Goal: Task Accomplishment & Management: Use online tool/utility

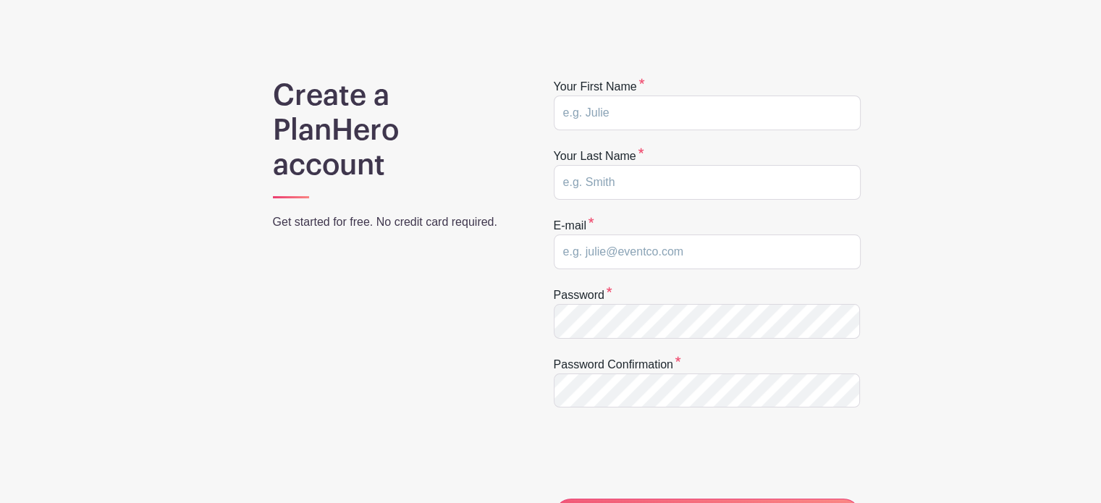
scroll to position [72, 0]
click at [625, 130] on input "text" at bounding box center [707, 113] width 307 height 35
type input "Eva"
type input "Goossens"
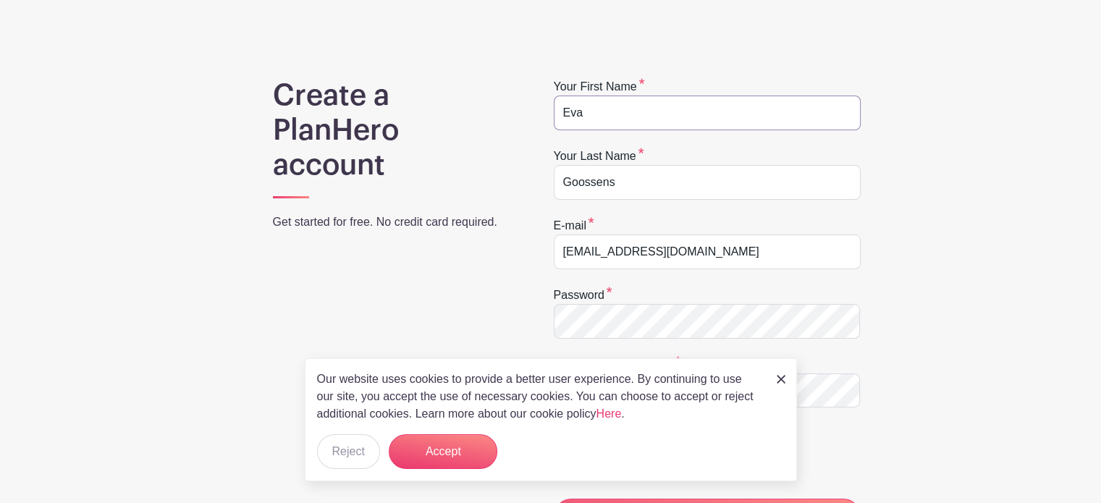
scroll to position [217, 0]
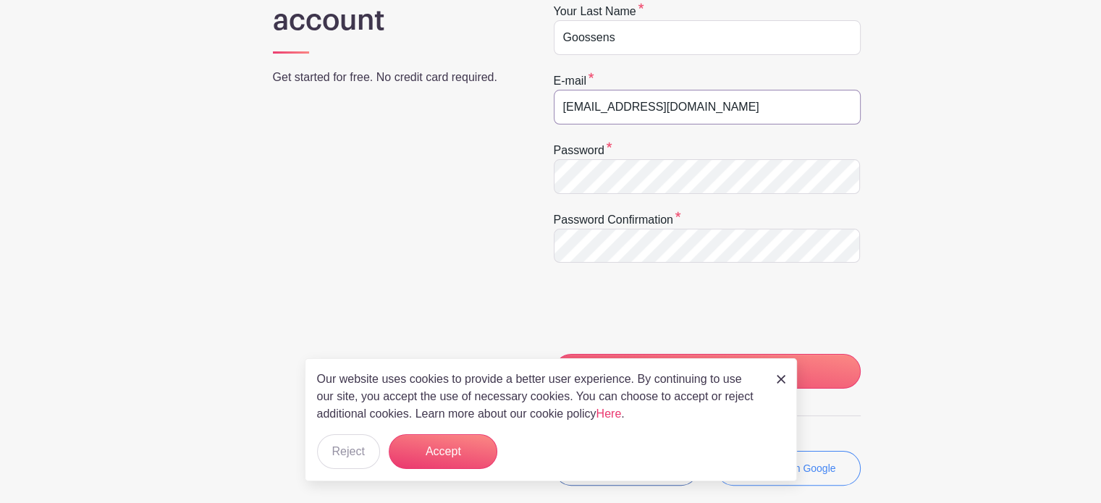
drag, startPoint x: 706, startPoint y: 142, endPoint x: 537, endPoint y: 116, distance: 171.4
click at [537, 116] on div "Create a PlanHero account Get started for free. No credit card required. Your f…" at bounding box center [551, 241] width 938 height 616
type input "[EMAIL_ADDRESS][DOMAIN_NAME]"
click at [620, 192] on div "Password" at bounding box center [707, 168] width 307 height 52
click at [417, 452] on button "Accept" at bounding box center [443, 451] width 109 height 35
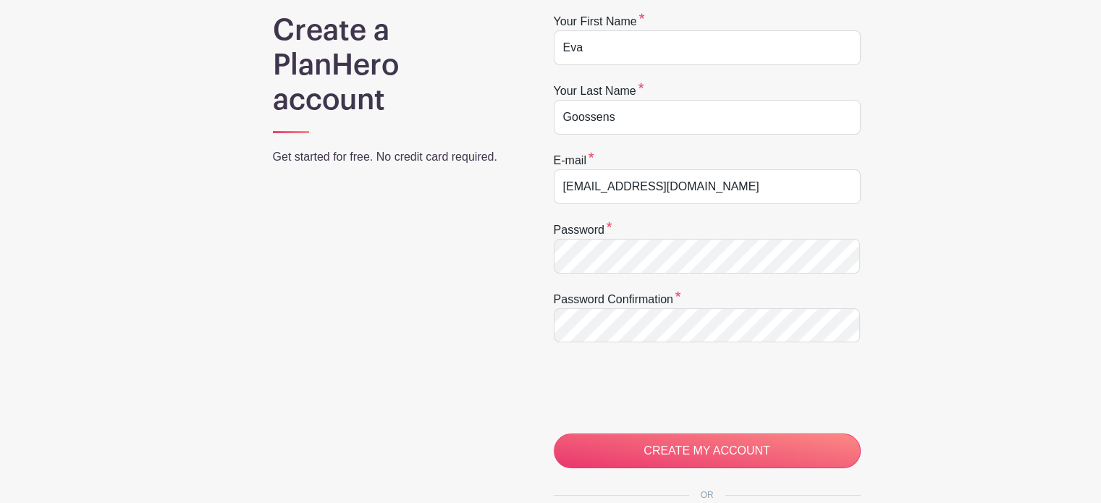
scroll to position [145, 0]
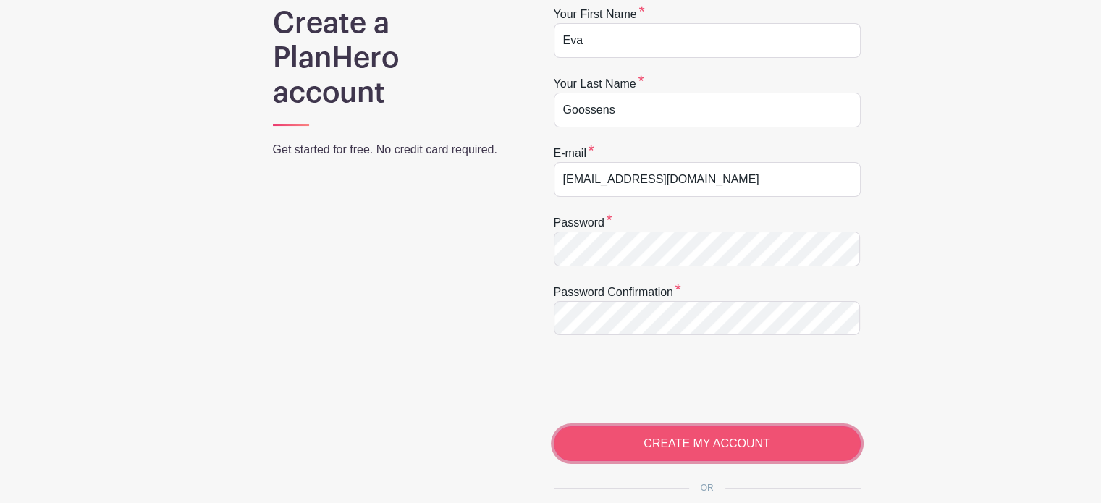
click at [724, 461] on input "CREATE MY ACCOUNT" at bounding box center [707, 443] width 307 height 35
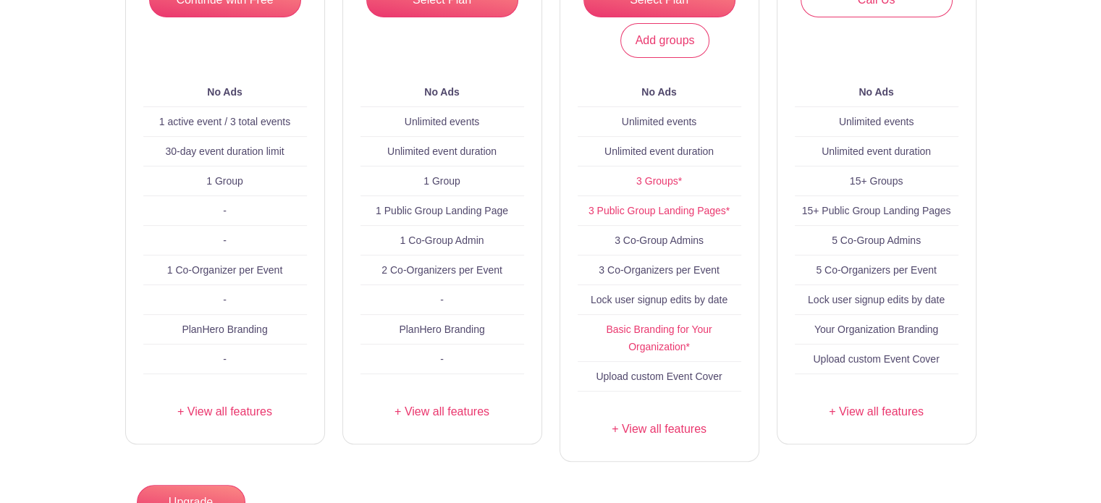
scroll to position [290, 0]
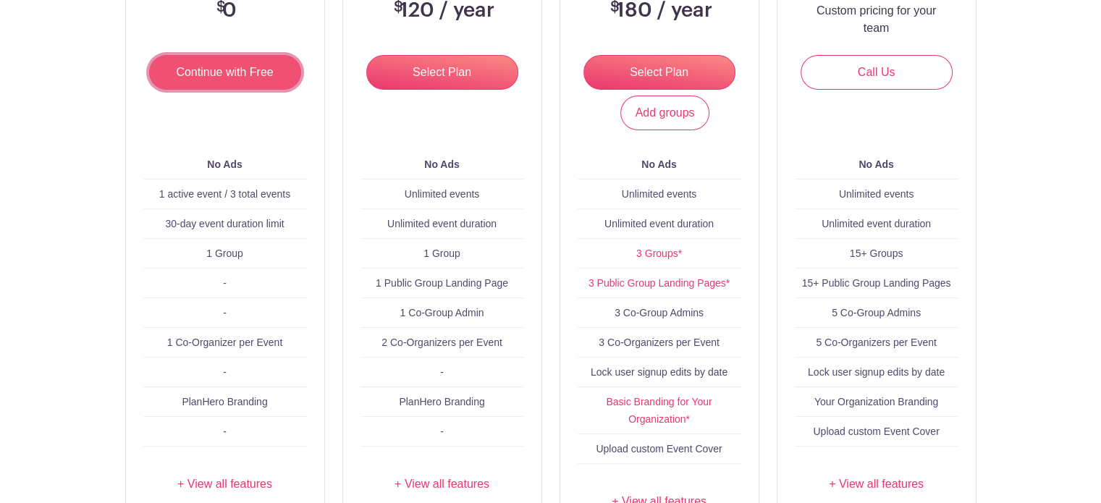
click at [229, 83] on input "Continue with Free" at bounding box center [225, 72] width 152 height 35
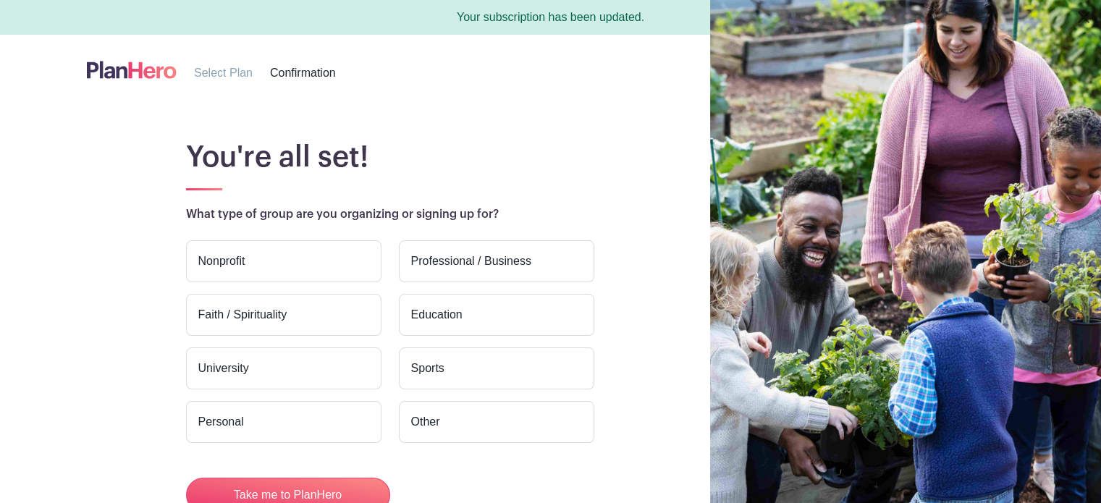
click at [445, 311] on label "Education" at bounding box center [496, 315] width 195 height 42
click at [0, 0] on input "Education" at bounding box center [0, 0] width 0 height 0
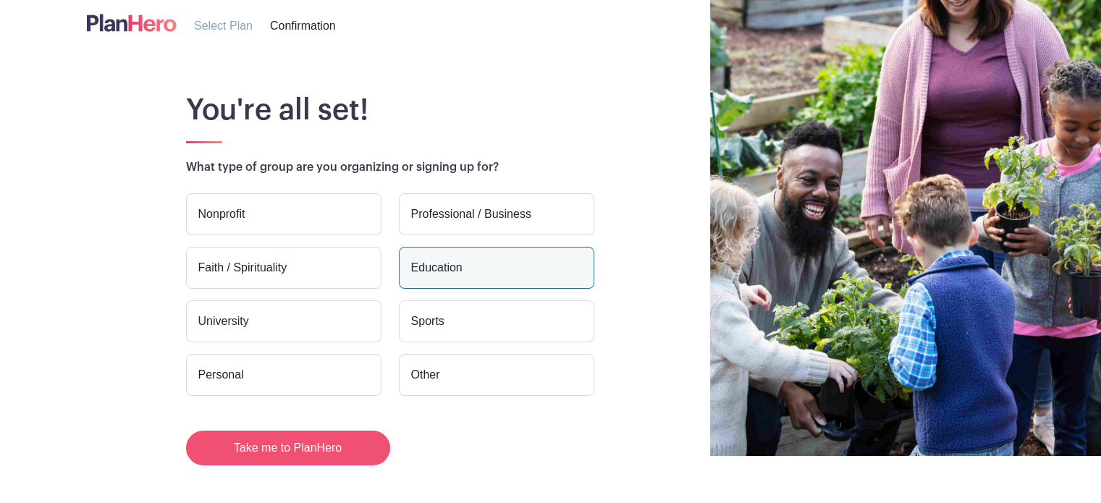
scroll to position [72, 0]
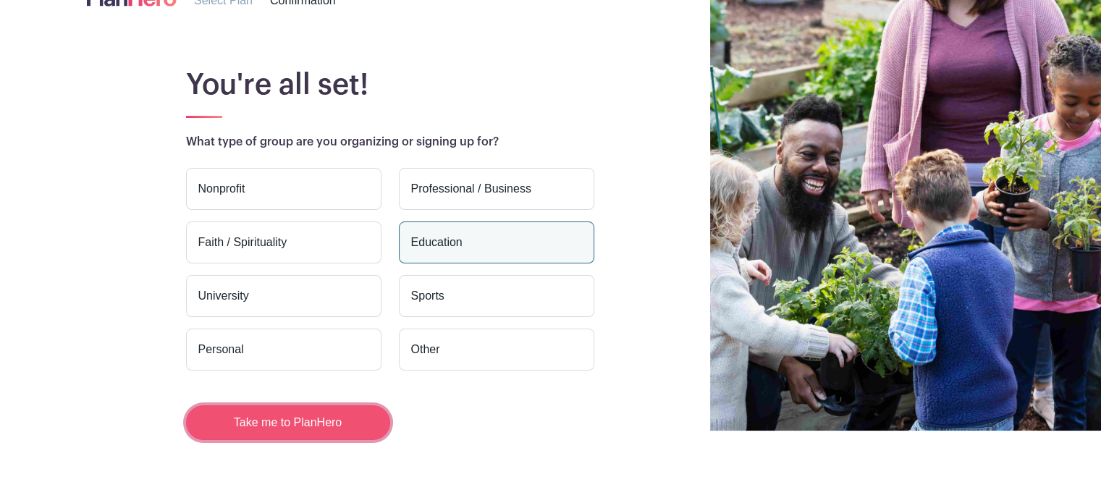
click at [278, 423] on button "Take me to PlanHero" at bounding box center [288, 422] width 204 height 35
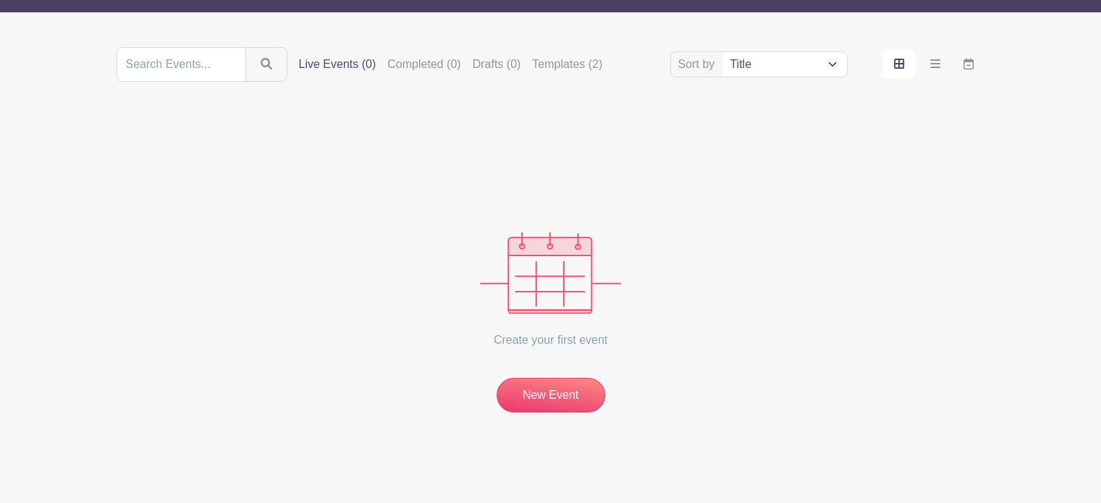
scroll to position [116, 0]
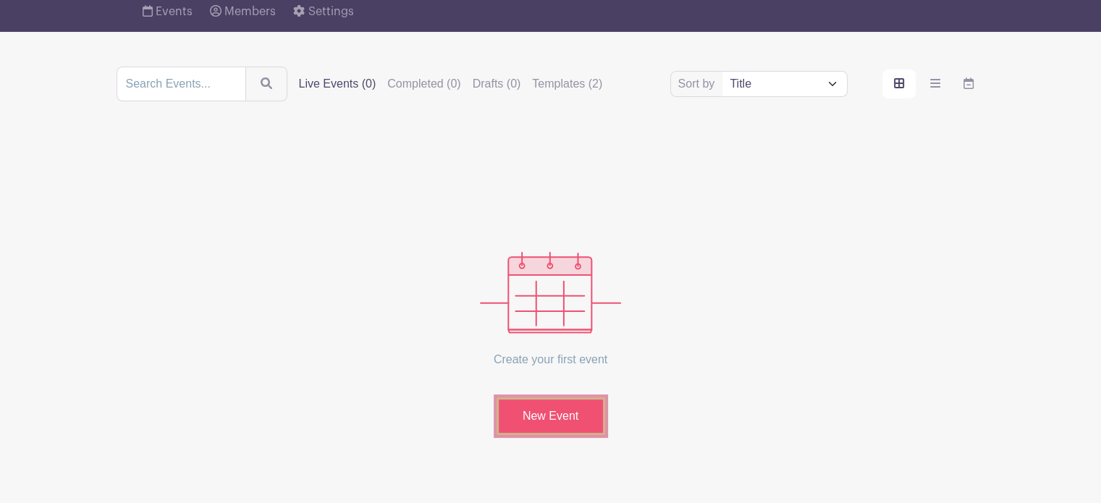
click at [557, 435] on link "New Event" at bounding box center [551, 416] width 109 height 38
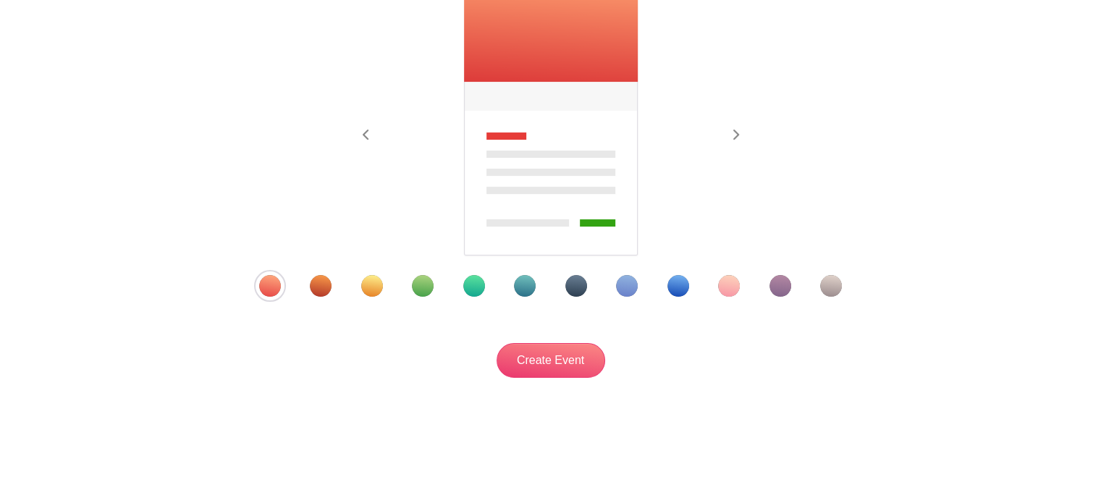
scroll to position [271, 0]
click at [730, 286] on div "Template 10" at bounding box center [729, 286] width 22 height 22
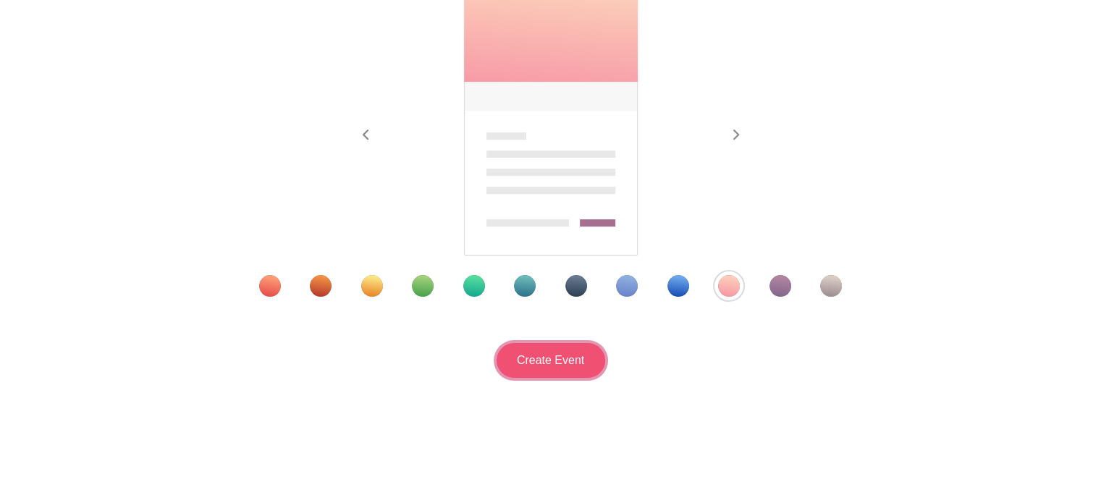
click at [556, 365] on input "Create Event" at bounding box center [551, 360] width 109 height 35
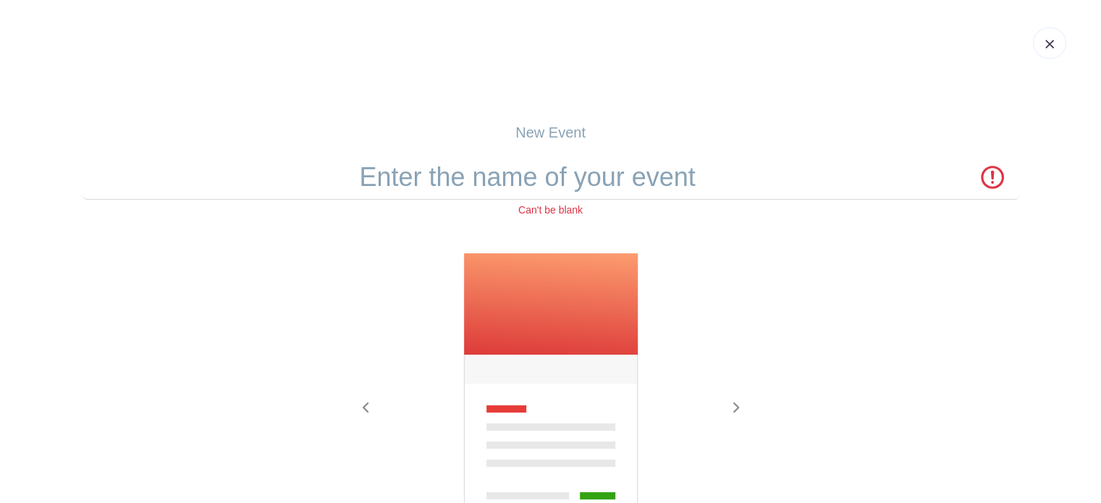
scroll to position [0, 0]
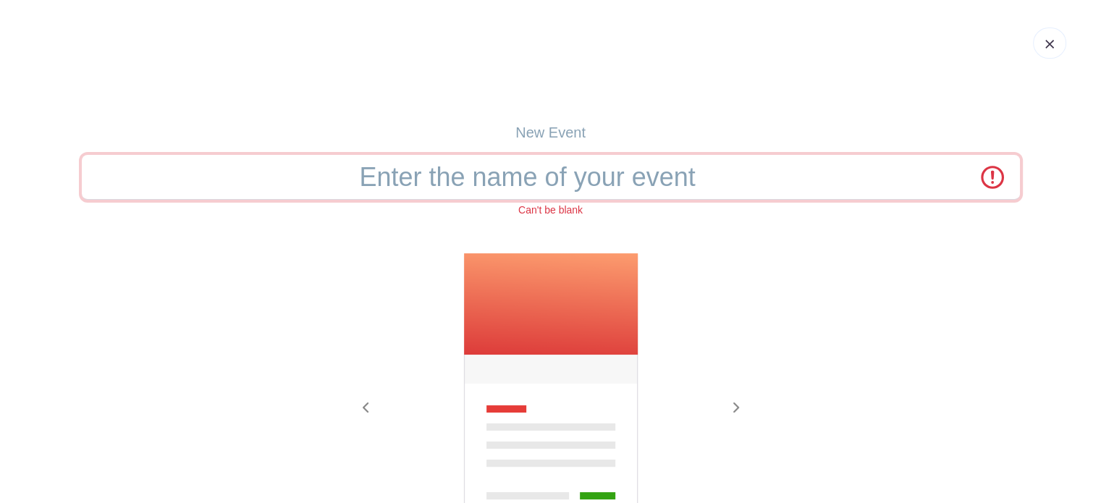
click at [549, 198] on input "text" at bounding box center [551, 177] width 938 height 45
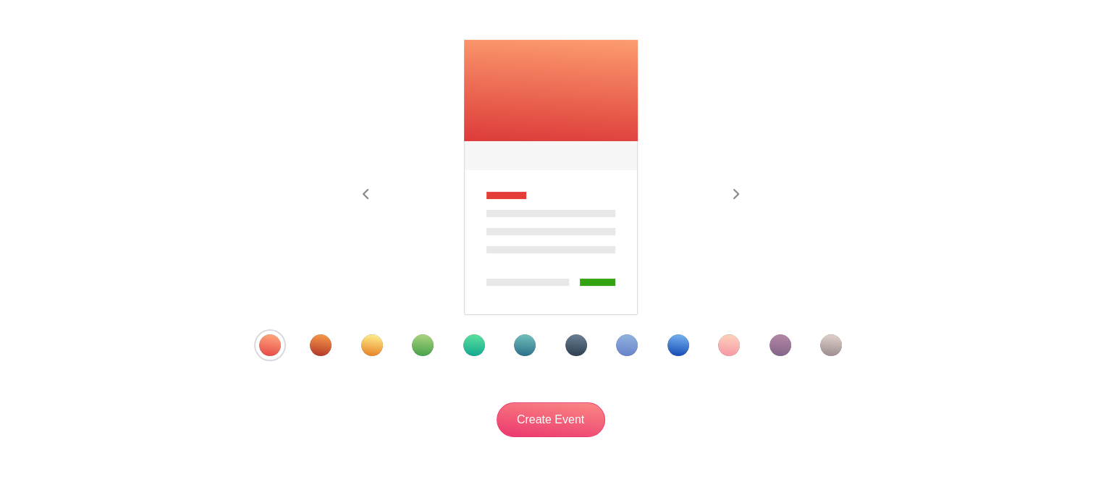
scroll to position [217, 0]
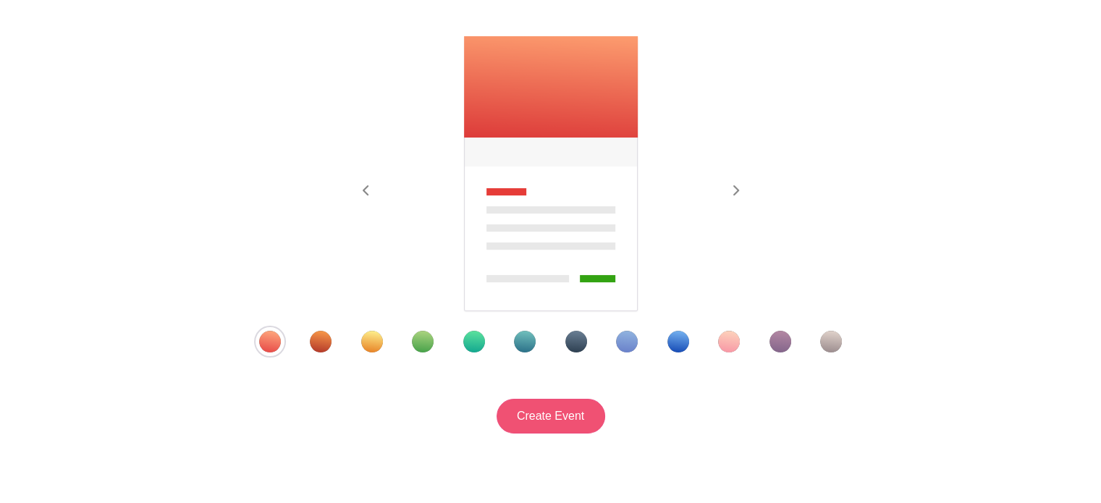
type input "Individuele gesprekken 2V"
click at [544, 431] on input "Create Event" at bounding box center [551, 416] width 109 height 35
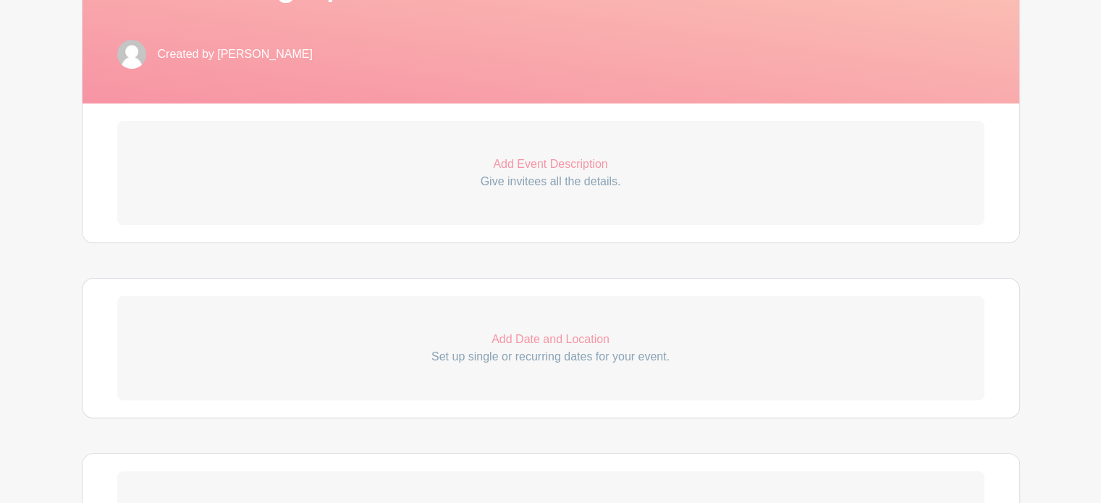
scroll to position [507, 0]
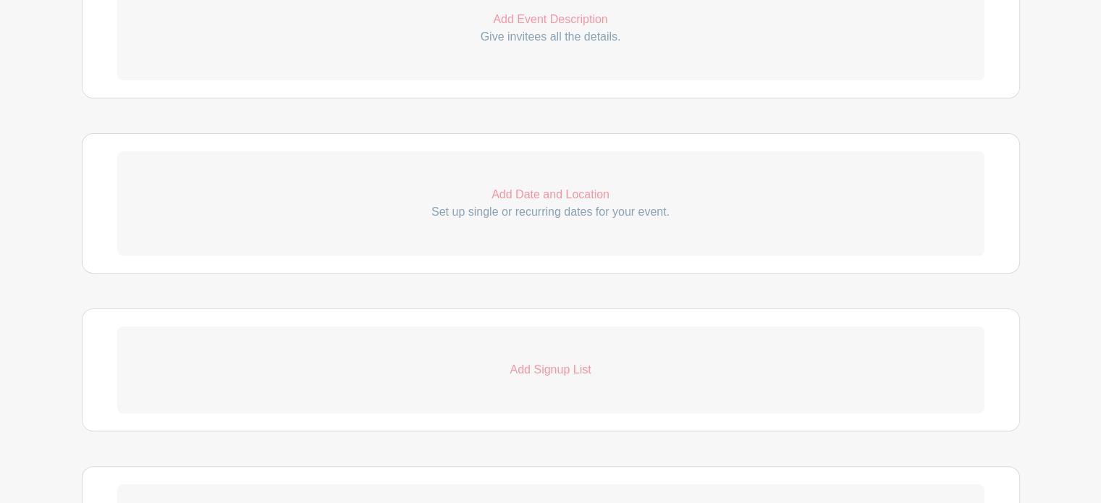
click at [581, 46] on p "Give invitees all the details." at bounding box center [550, 36] width 867 height 17
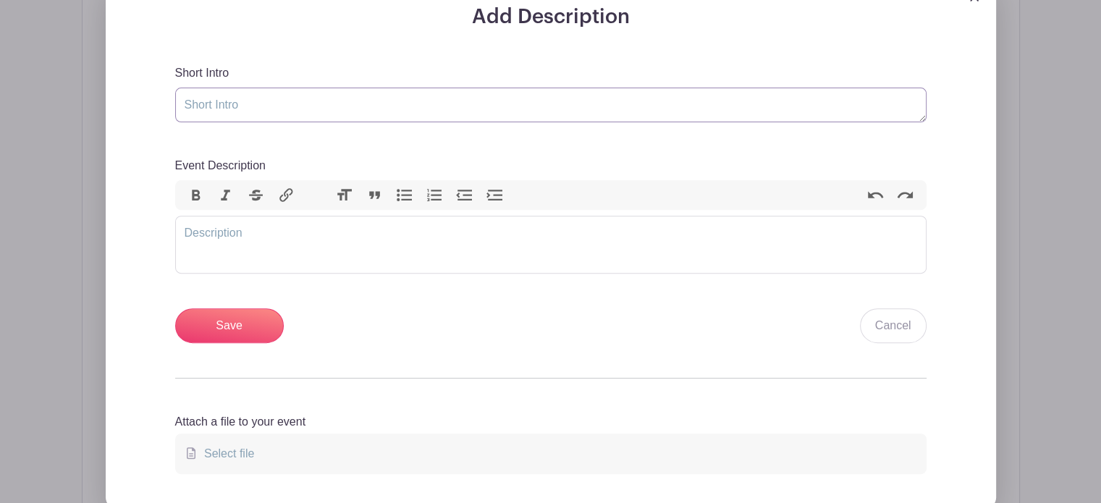
click at [274, 122] on textarea "Short Intro" at bounding box center [550, 105] width 751 height 35
click at [347, 122] on textarea "Short Intro" at bounding box center [550, 105] width 751 height 35
type textarea "Individueel gesprek 2V"
click at [341, 274] on trix-editor "Event Description" at bounding box center [550, 245] width 751 height 58
type trix-editor "<div>Gesprek met OH, teamhoofd, OOND, DTV 2V</div>"
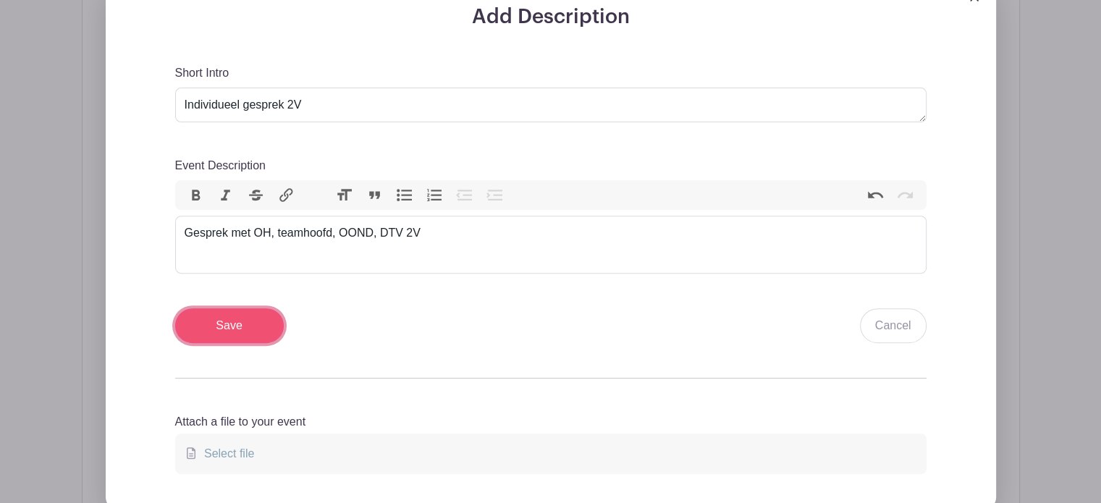
click at [245, 343] on input "Save" at bounding box center [229, 325] width 109 height 35
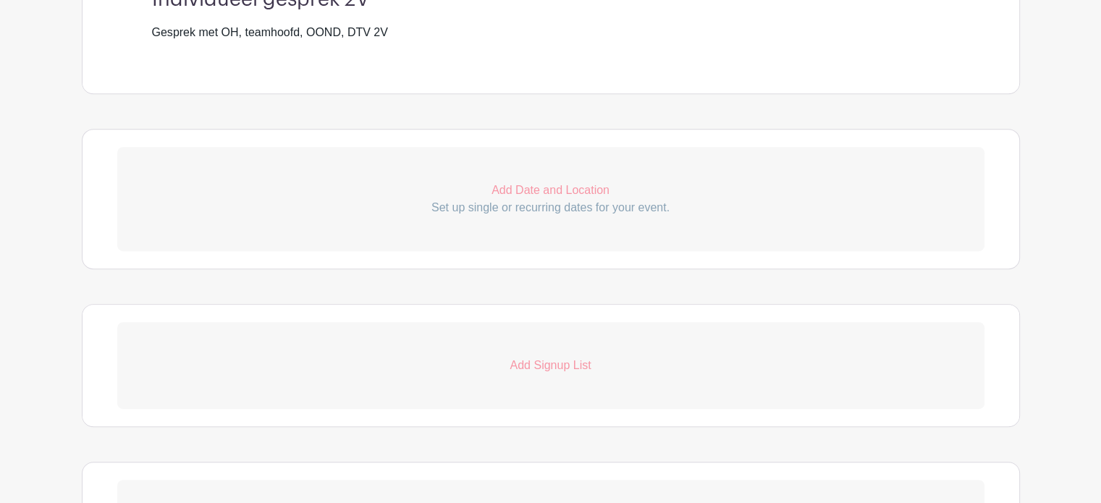
scroll to position [724, 0]
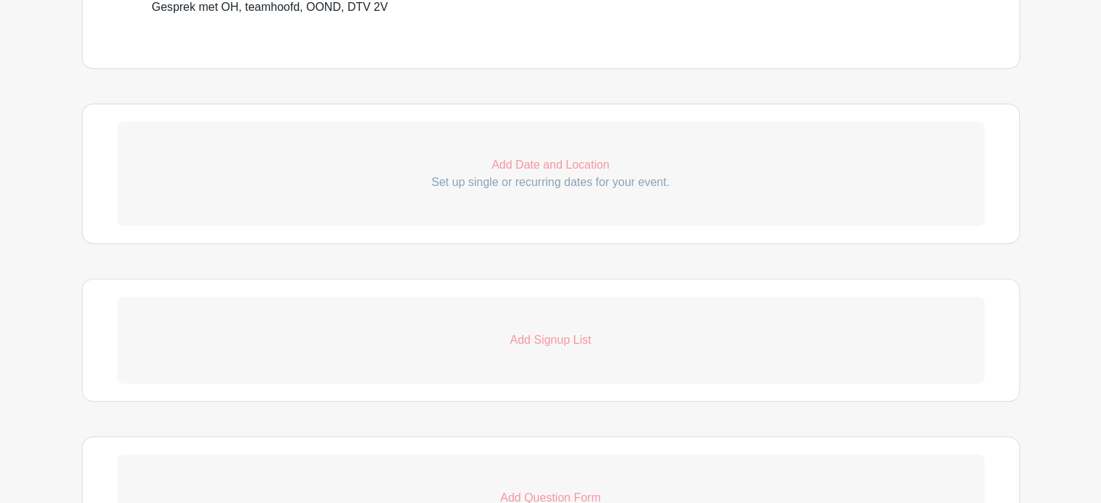
click at [556, 174] on p "Add Date and Location" at bounding box center [550, 164] width 867 height 17
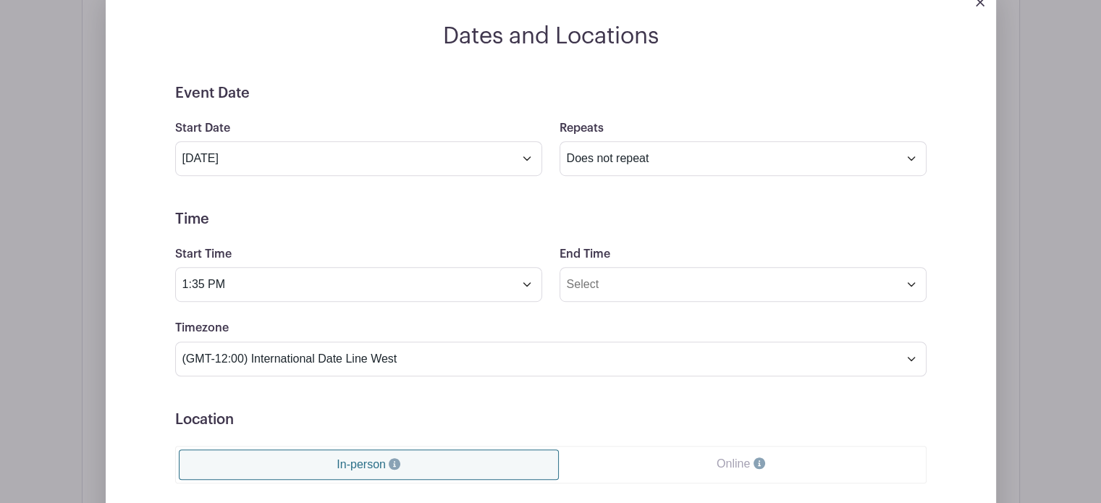
scroll to position [869, 0]
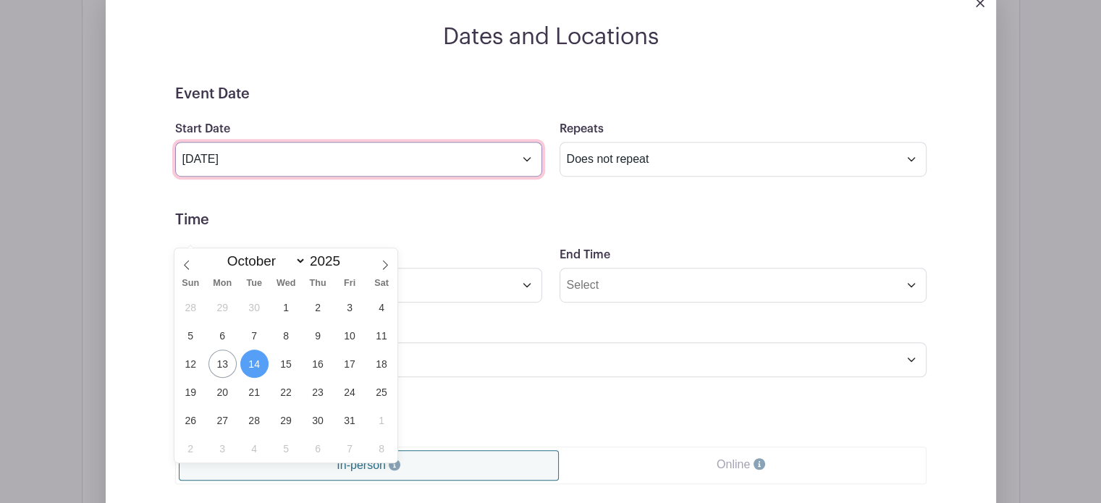
click at [292, 177] on input "Oct 14 2025" at bounding box center [358, 159] width 367 height 35
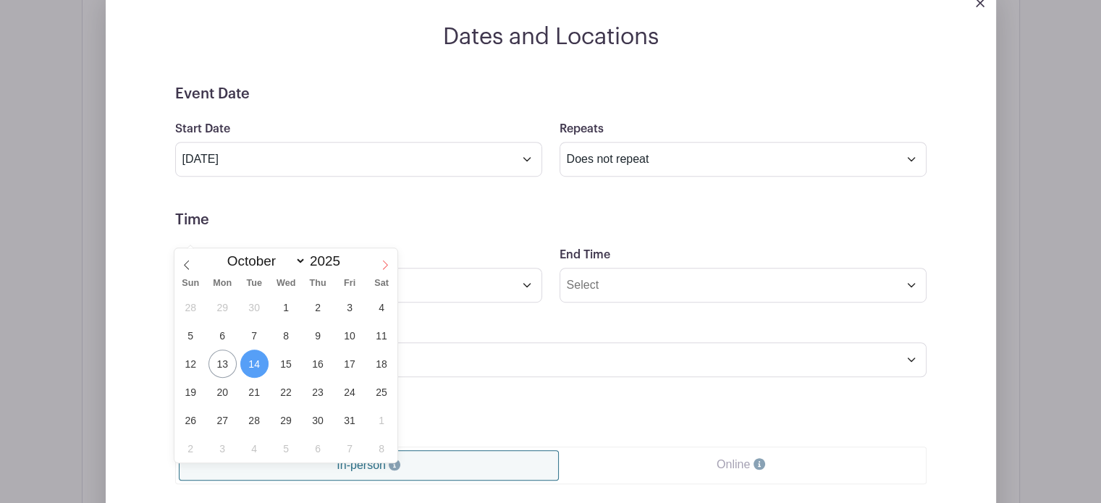
click at [391, 261] on span at bounding box center [385, 260] width 25 height 25
click at [390, 262] on span at bounding box center [385, 260] width 25 height 25
select select "11"
click at [386, 263] on icon at bounding box center [385, 265] width 5 height 9
type input "2026"
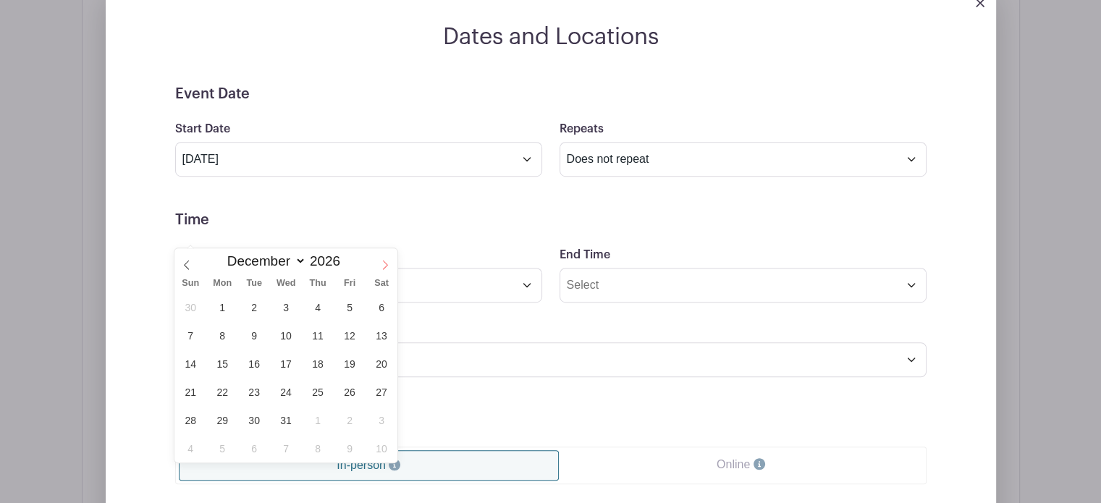
select select "0"
click at [253, 339] on span "6" at bounding box center [254, 335] width 28 height 28
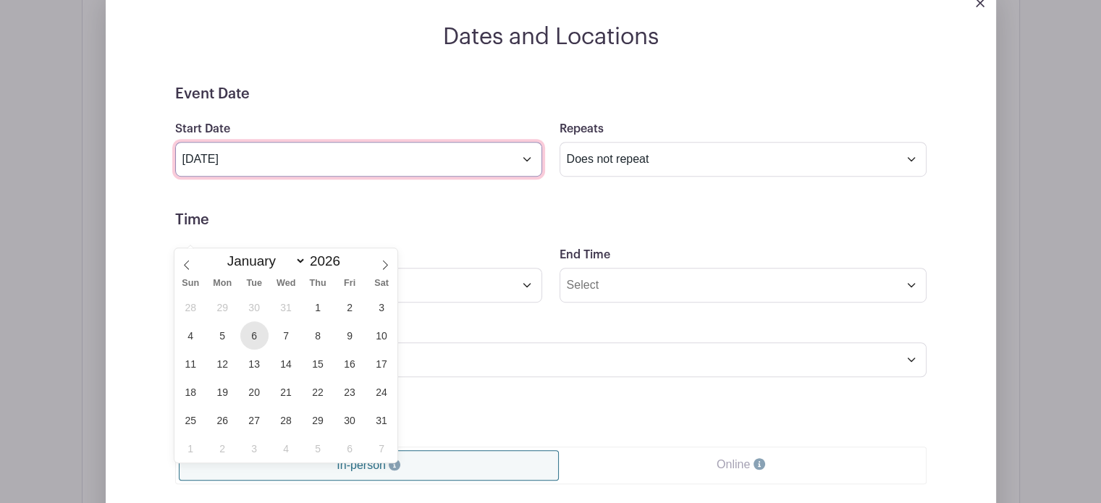
type input "Jan 6 2026"
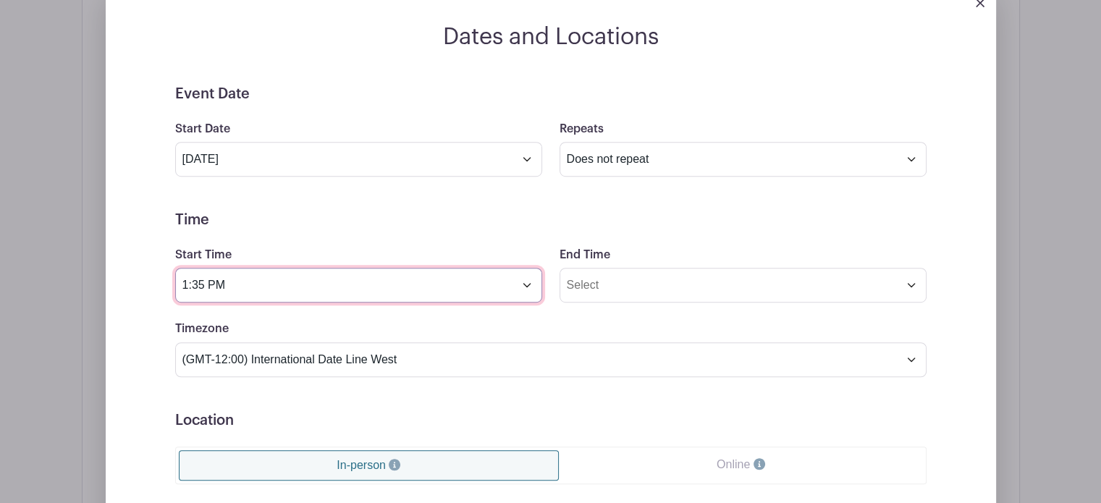
click at [340, 303] on input "1:35 PM" at bounding box center [358, 285] width 367 height 35
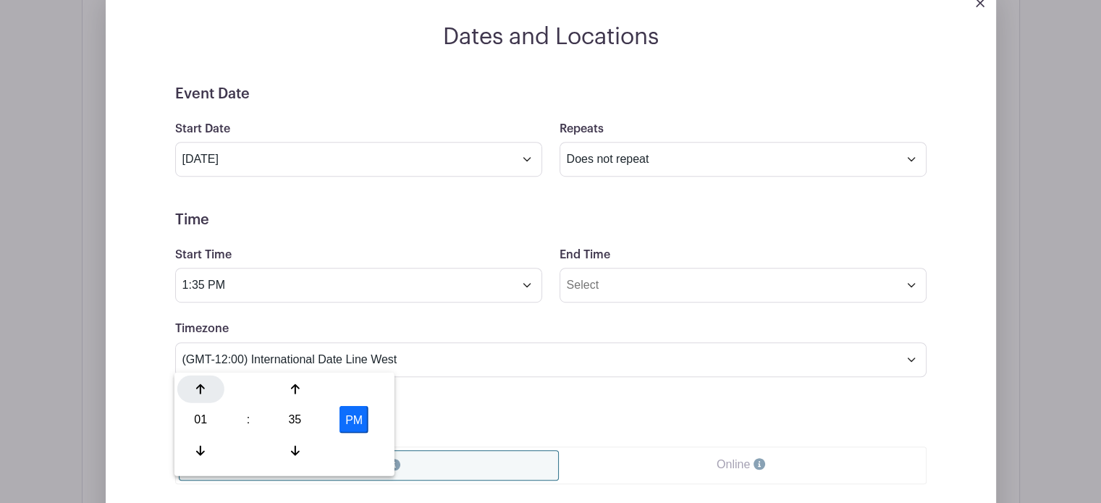
click at [203, 396] on div at bounding box center [200, 389] width 47 height 28
type input "3:35 PM"
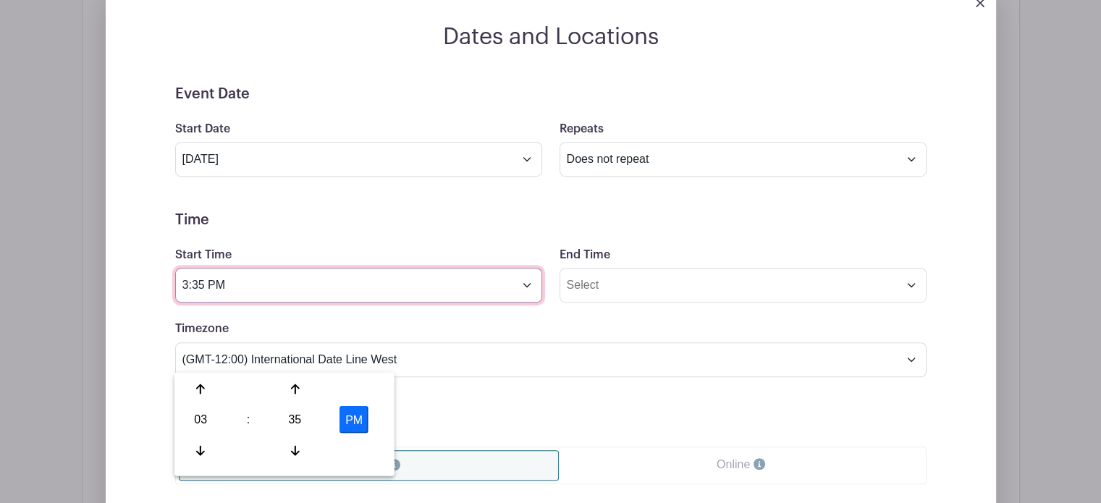
drag, startPoint x: 253, startPoint y: 365, endPoint x: 169, endPoint y: 352, distance: 85.0
click at [169, 303] on div "Start Time 3:35 PM" at bounding box center [358, 274] width 384 height 56
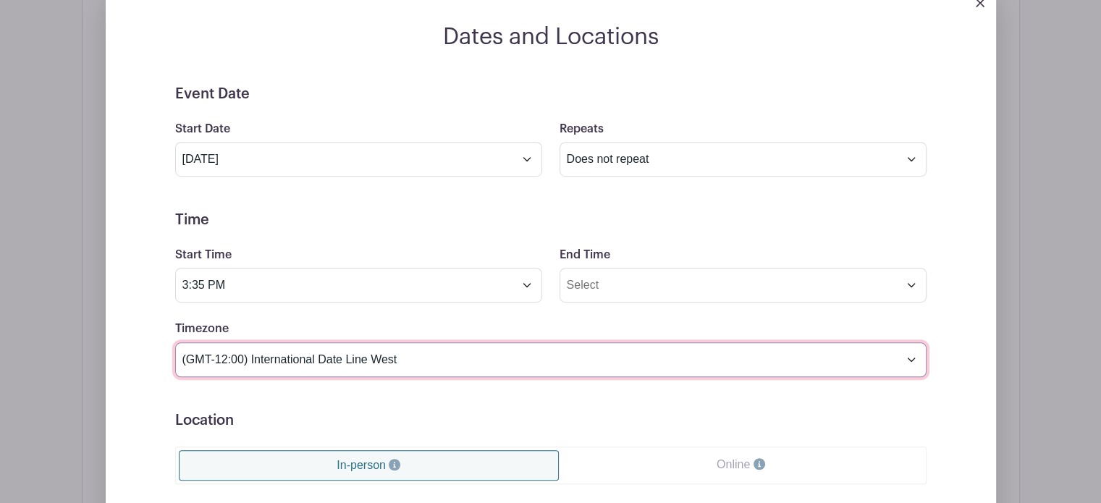
click at [360, 377] on select "(GMT-12:00) International Date Line West (GMT-11:00) American Samoa (GMT-11:00)…" at bounding box center [550, 359] width 751 height 35
select select "Brussels"
click at [175, 377] on select "(GMT-12:00) International Date Line West (GMT-11:00) American Samoa (GMT-11:00)…" at bounding box center [550, 359] width 751 height 35
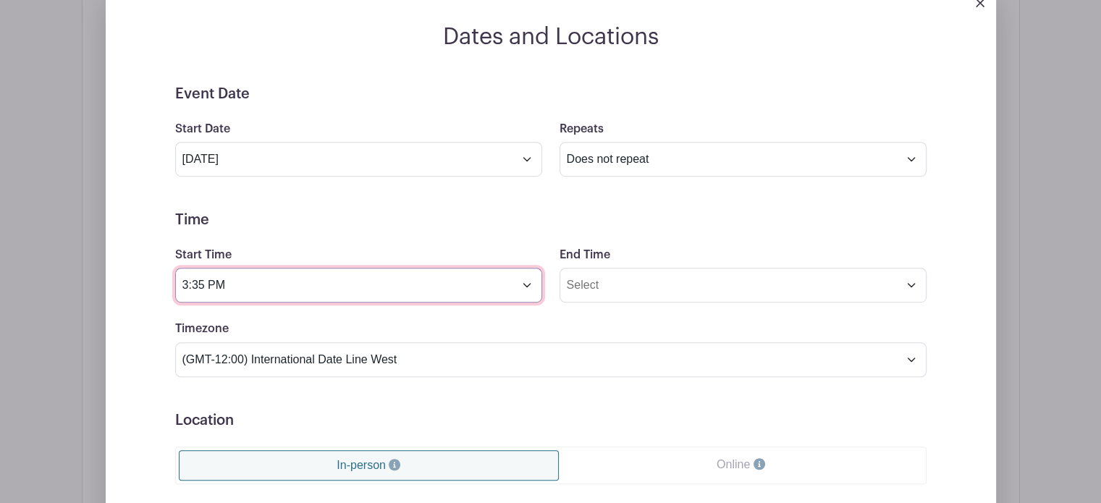
click at [270, 303] on input "3:35 PM" at bounding box center [358, 285] width 367 height 35
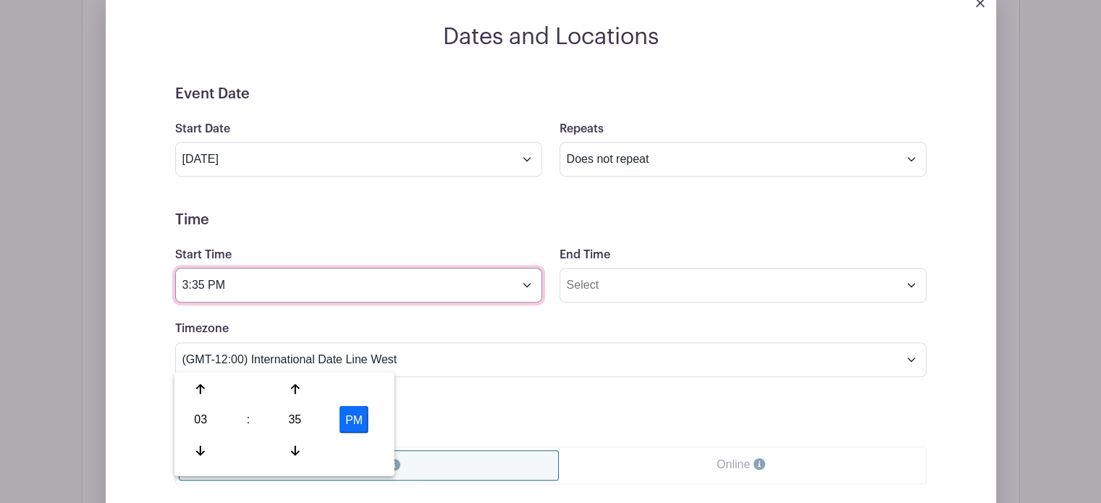
click at [183, 303] on input "3:35 PM" at bounding box center [358, 285] width 367 height 35
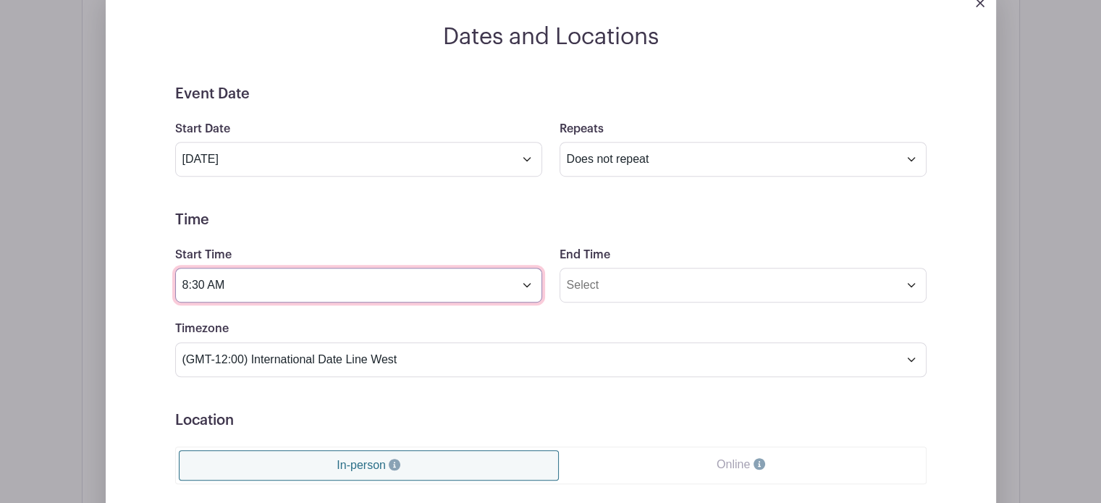
type input "8:30 AM"
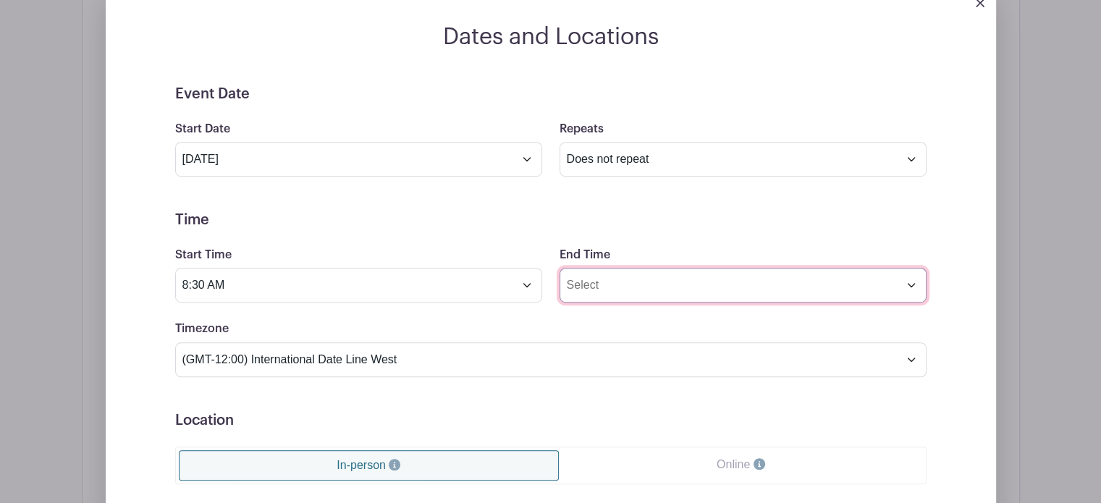
click at [708, 303] on input "End Time" at bounding box center [743, 285] width 367 height 35
drag, startPoint x: 570, startPoint y: 352, endPoint x: 728, endPoint y: 347, distance: 157.9
click at [728, 303] on input "3:37 PM" at bounding box center [743, 285] width 367 height 35
type input "9:30 AM"
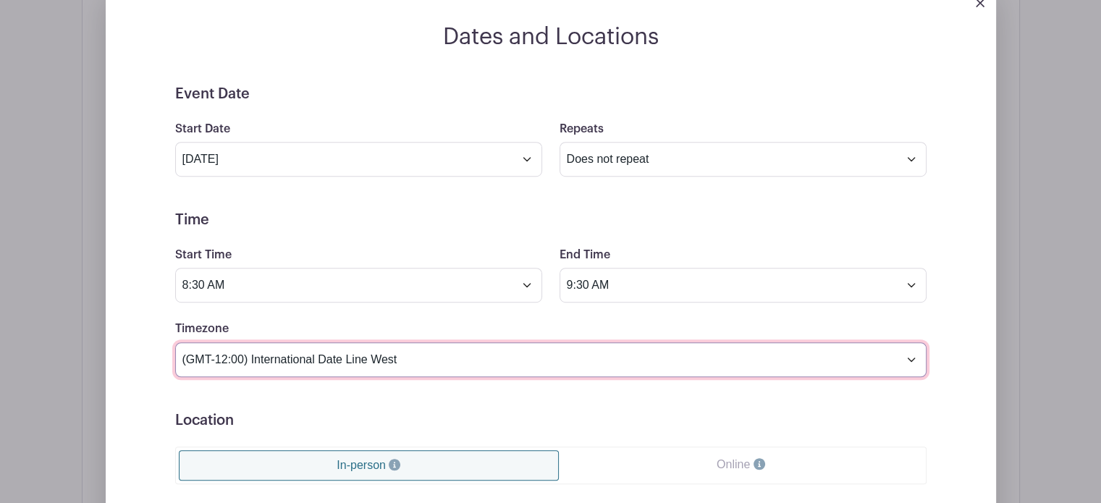
click at [356, 377] on select "(GMT-12:00) International Date Line West (GMT-11:00) American Samoa (GMT-11:00)…" at bounding box center [550, 359] width 751 height 35
select select "Budapest"
click at [175, 377] on select "(GMT-12:00) International Date Line West (GMT-11:00) American Samoa (GMT-11:00)…" at bounding box center [550, 359] width 751 height 35
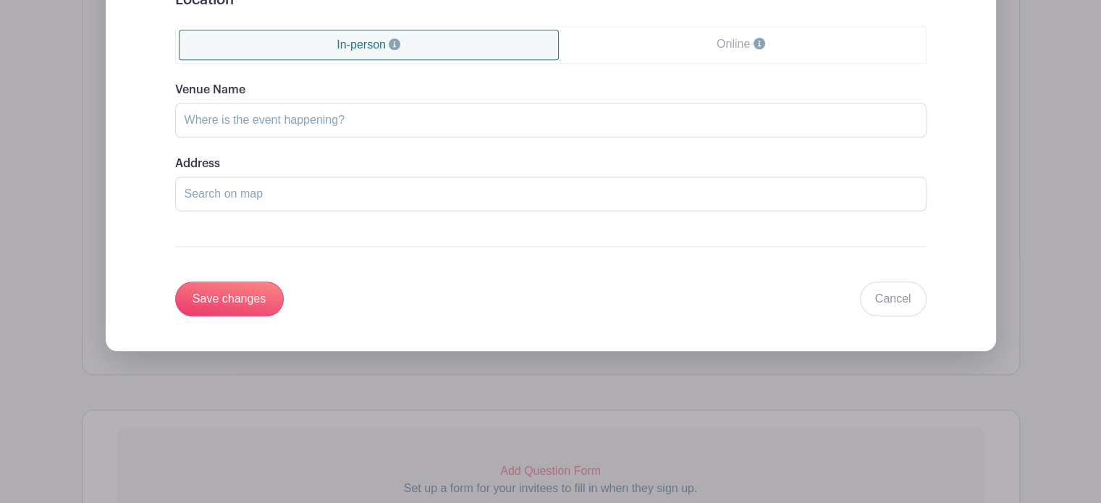
scroll to position [1303, 0]
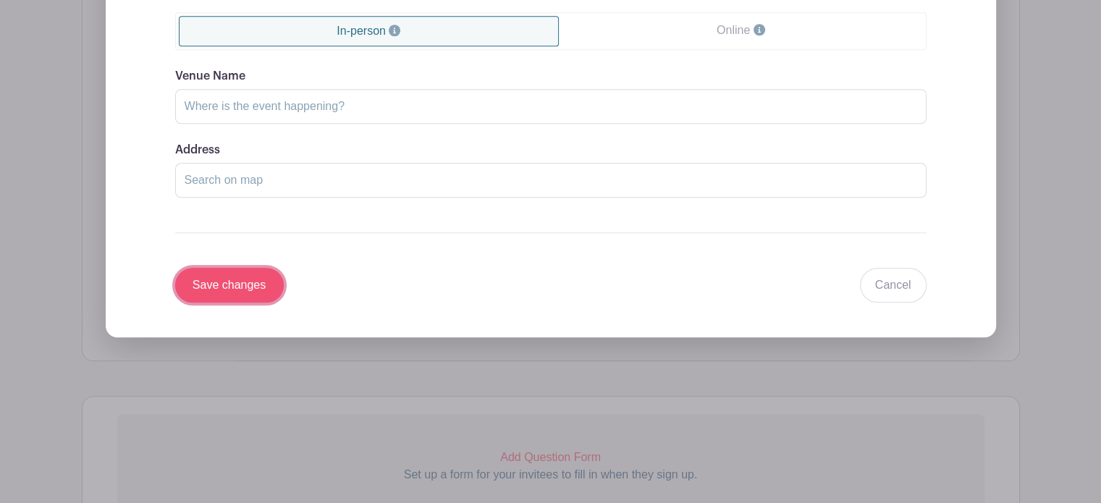
click at [246, 303] on input "Save changes" at bounding box center [229, 285] width 109 height 35
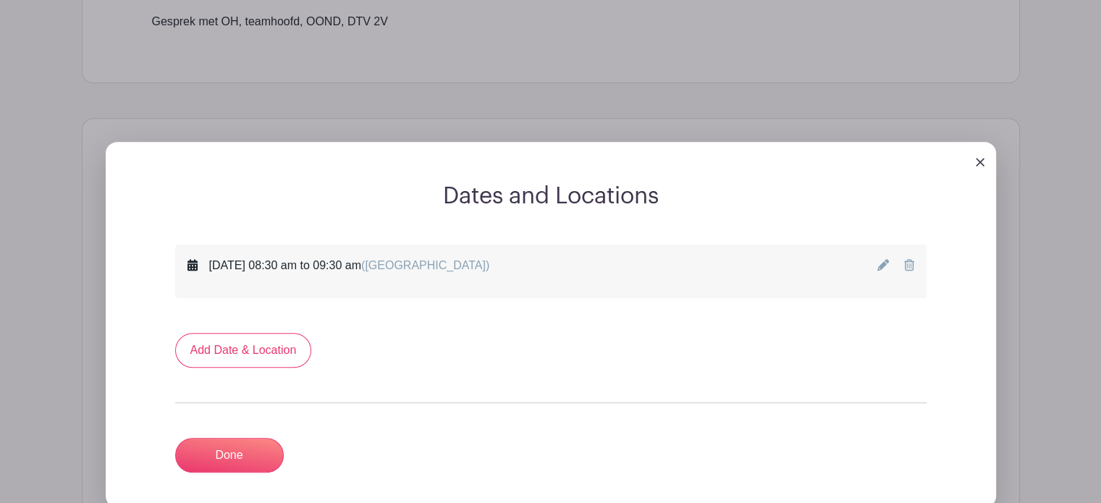
scroll to position [594, 0]
click at [883, 271] on icon at bounding box center [883, 265] width 12 height 12
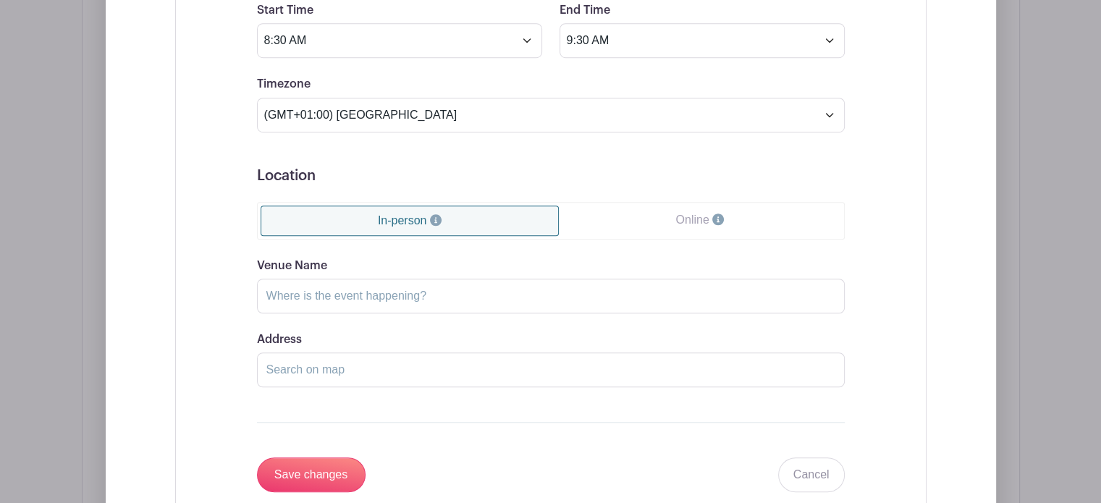
scroll to position [1028, 0]
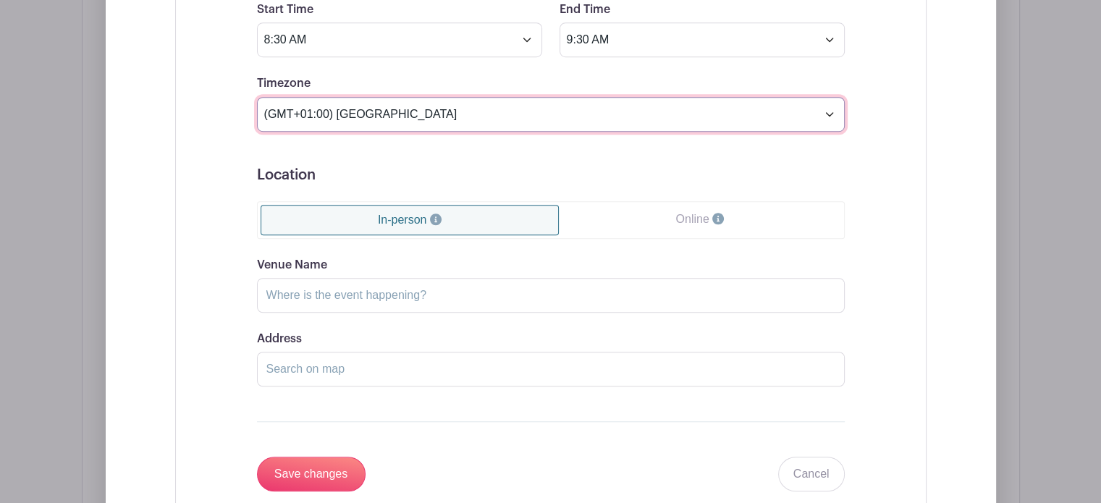
click at [408, 132] on select "(GMT-12:00) International Date Line West (GMT-11:00) American Samoa (GMT-11:00)…" at bounding box center [551, 114] width 588 height 35
select select "Brussels"
click at [257, 132] on select "(GMT-12:00) International Date Line West (GMT-11:00) American Samoa (GMT-11:00)…" at bounding box center [551, 114] width 588 height 35
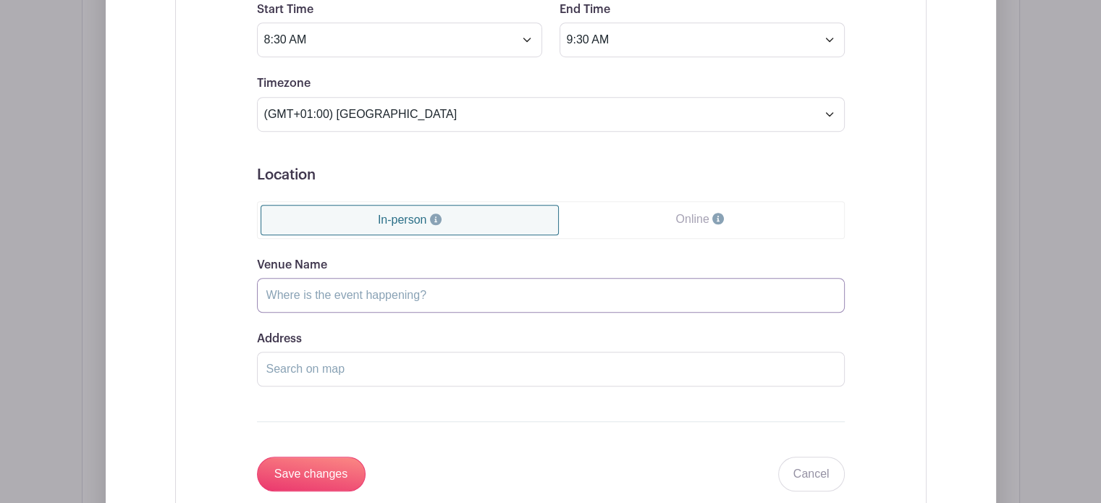
click at [447, 313] on input "Venue Name" at bounding box center [551, 295] width 588 height 35
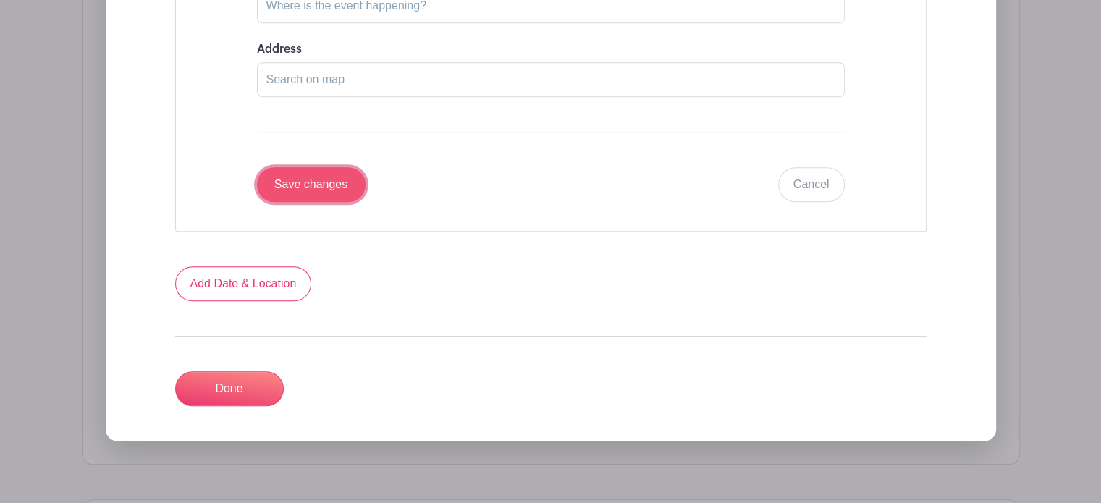
click at [353, 202] on input "Save changes" at bounding box center [311, 184] width 109 height 35
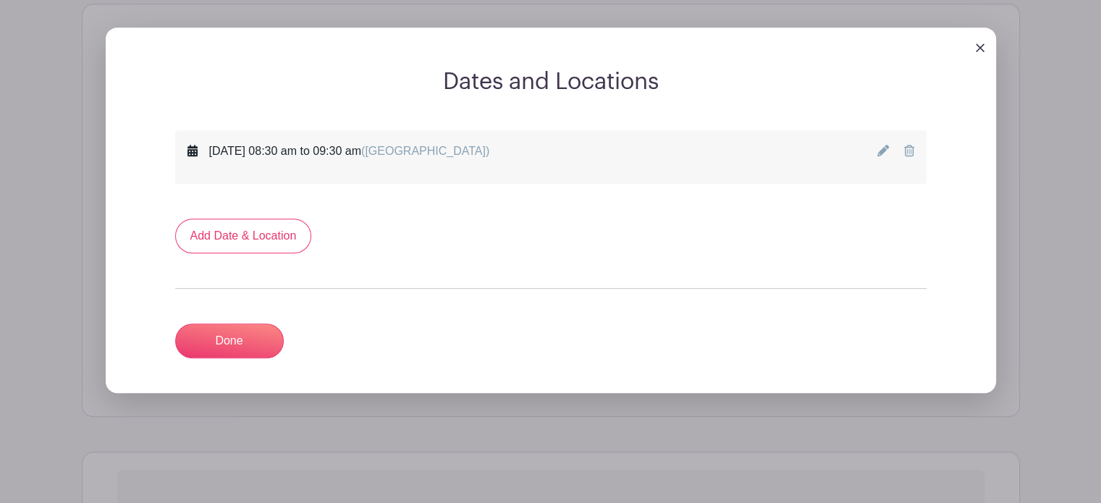
scroll to position [738, 0]
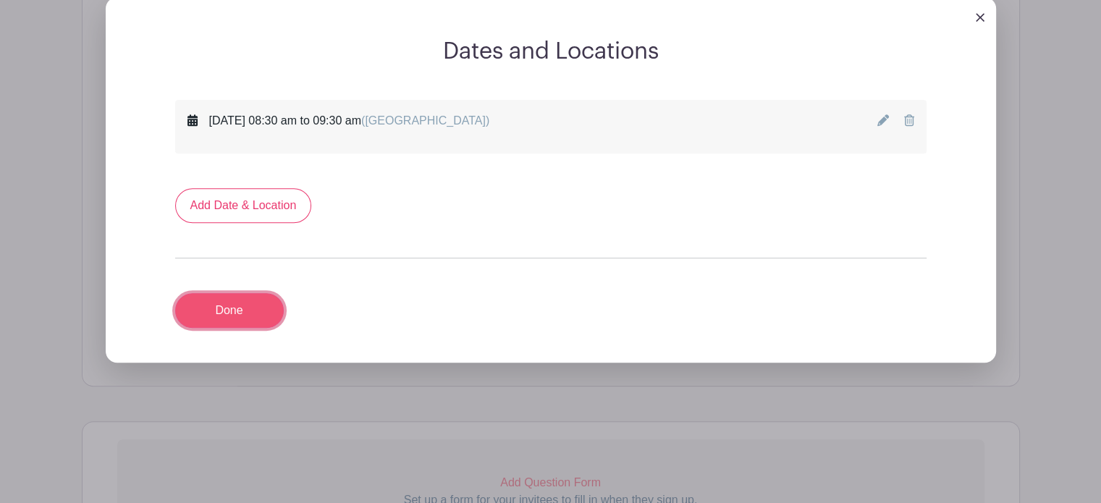
click at [284, 328] on link "Done" at bounding box center [229, 310] width 109 height 35
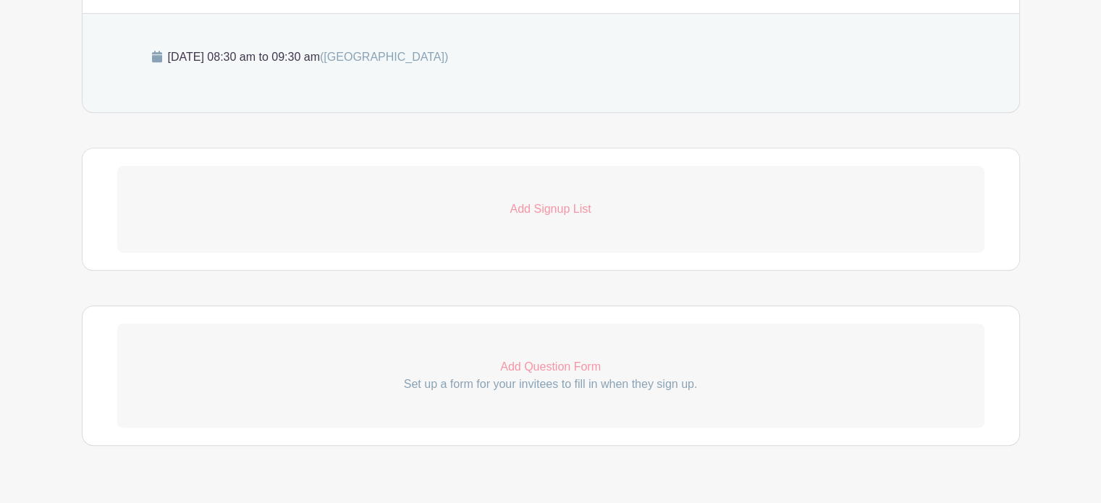
scroll to position [624, 0]
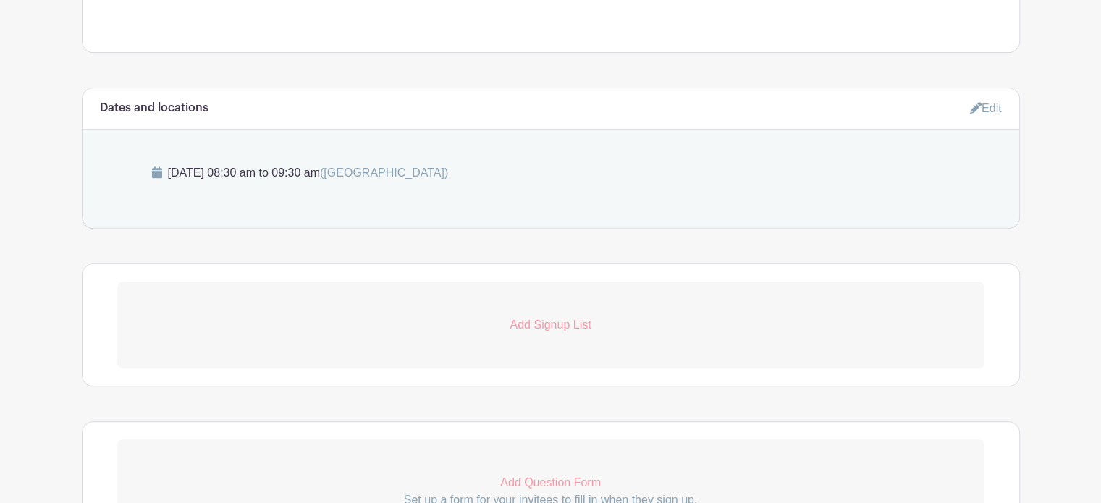
click at [554, 334] on p "Add Signup List" at bounding box center [550, 324] width 867 height 17
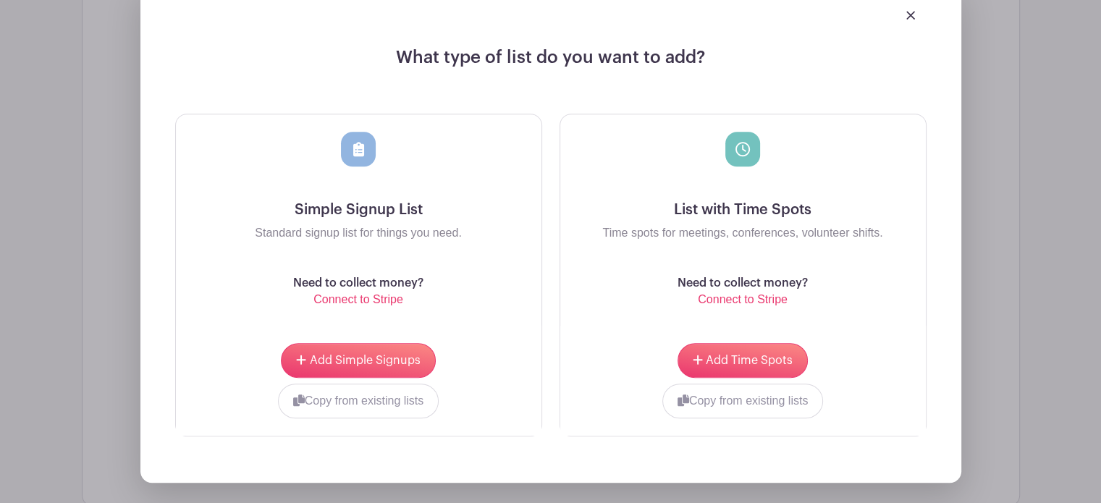
scroll to position [986, 0]
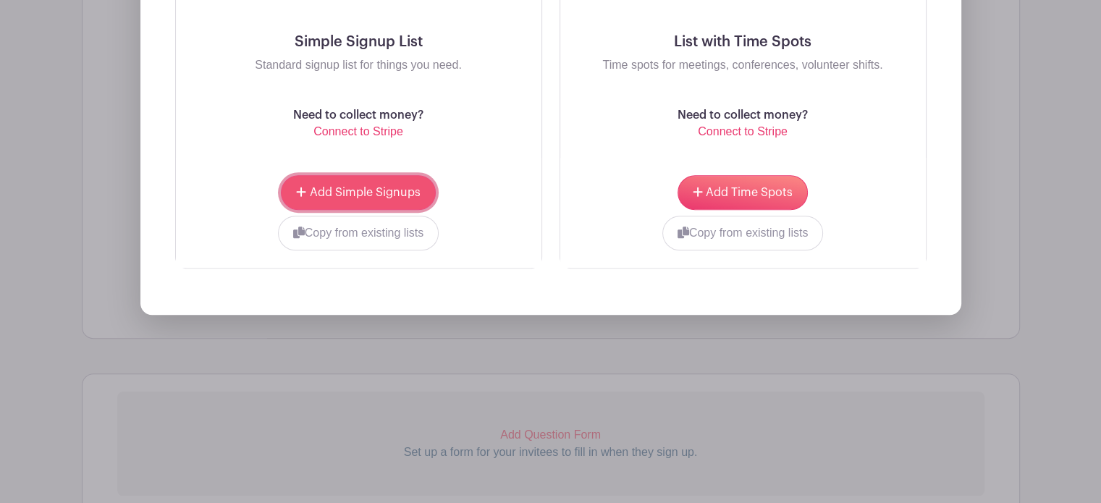
click at [361, 210] on button "Add Simple Signups" at bounding box center [358, 192] width 154 height 35
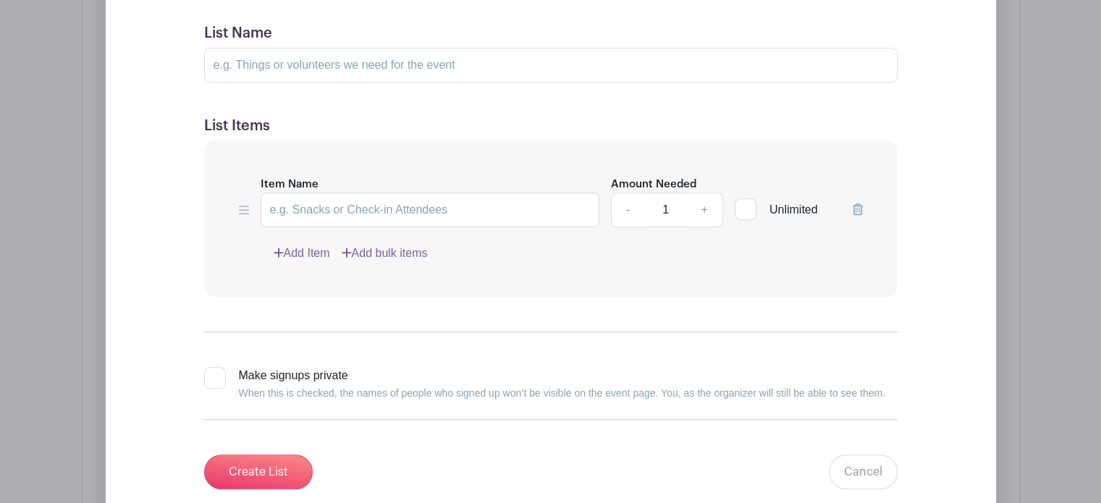
scroll to position [1576, 0]
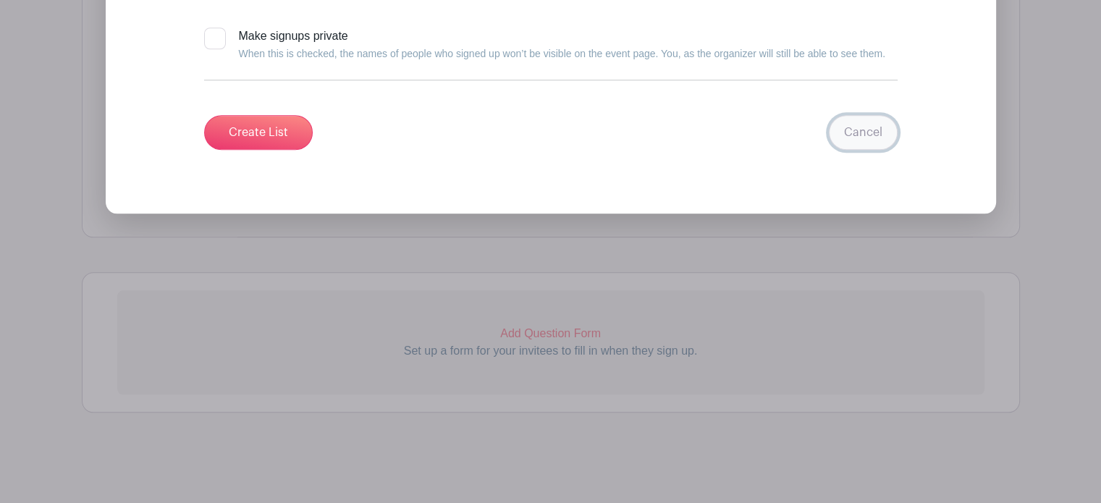
click at [883, 132] on link "Cancel" at bounding box center [863, 132] width 69 height 35
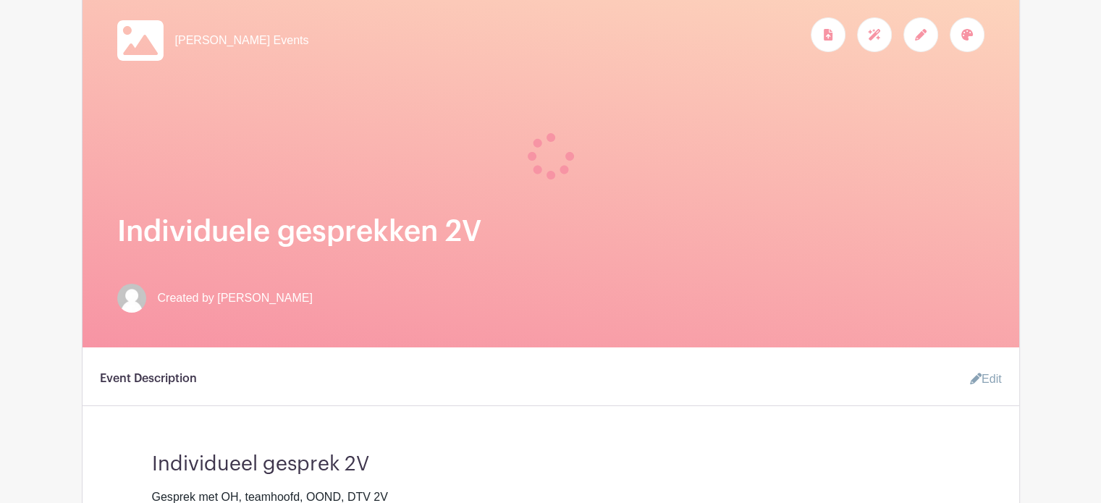
scroll to position [233, 0]
click at [921, 53] on div at bounding box center [920, 35] width 35 height 35
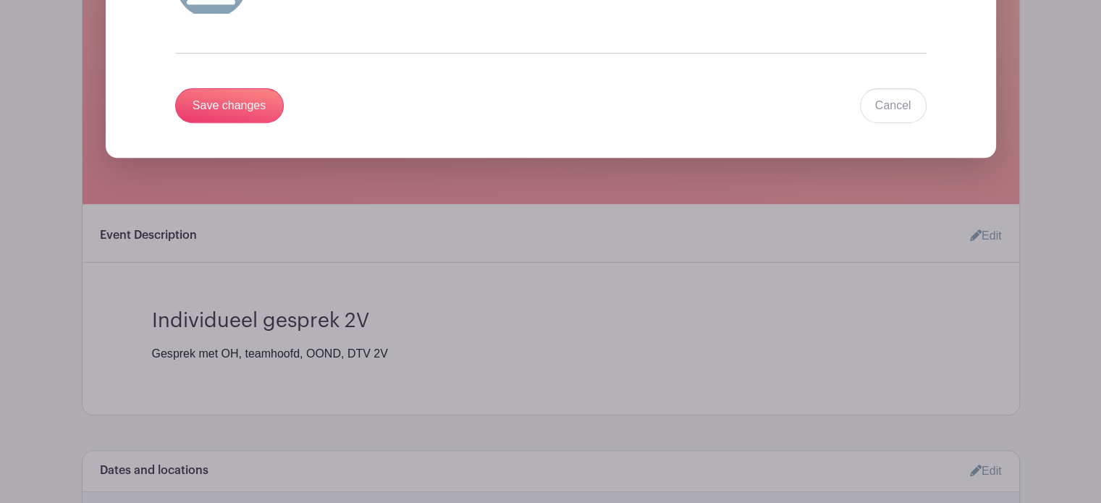
scroll to position [237, 0]
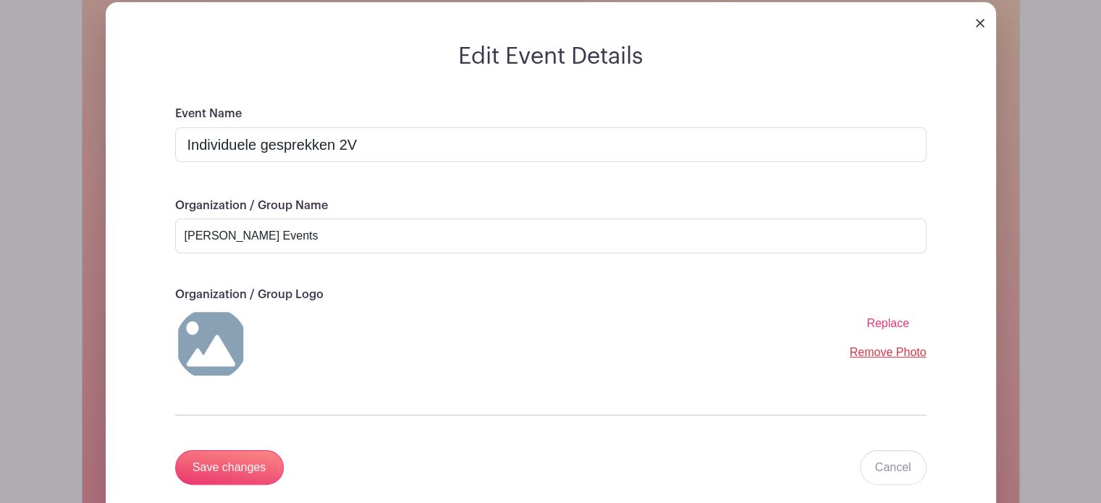
click at [980, 28] on img at bounding box center [980, 23] width 9 height 9
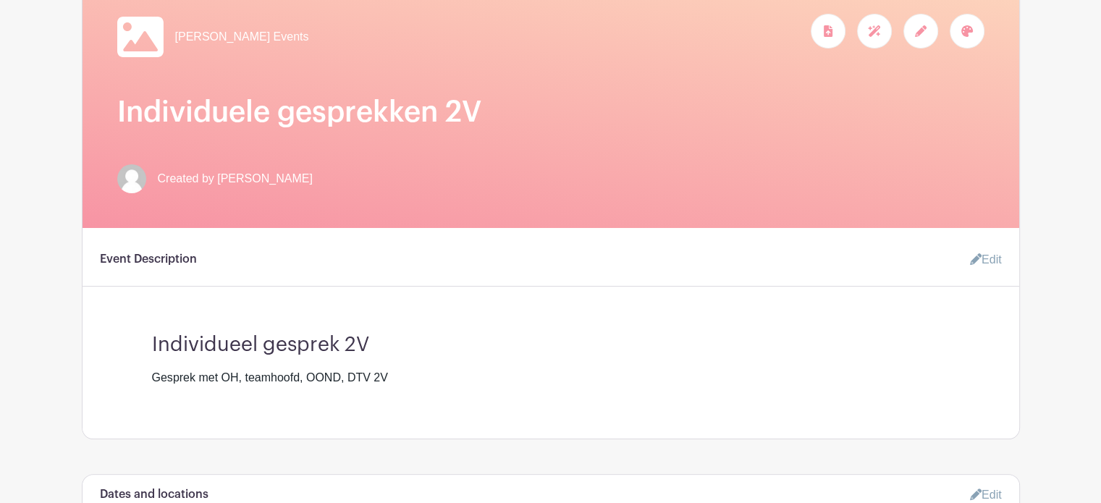
click at [970, 37] on icon at bounding box center [967, 31] width 12 height 12
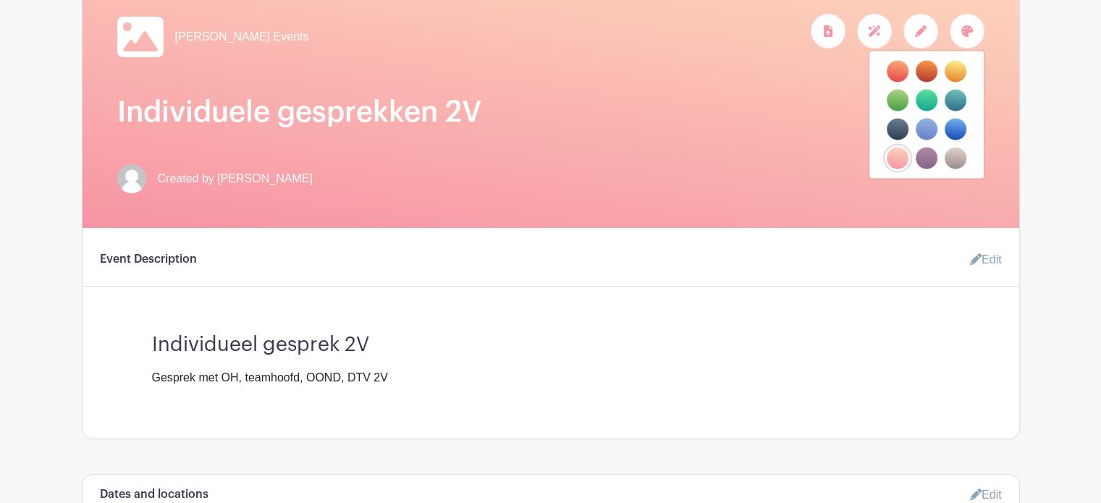
click at [961, 82] on label "filters" at bounding box center [956, 71] width 22 height 22
click at [0, 0] on input "filters" at bounding box center [0, 0] width 0 height 0
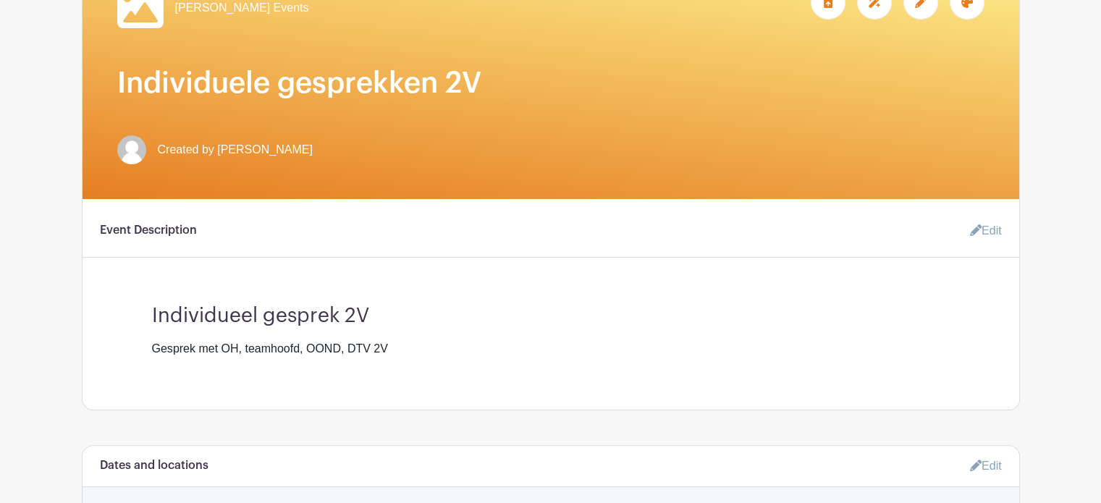
scroll to position [0, 0]
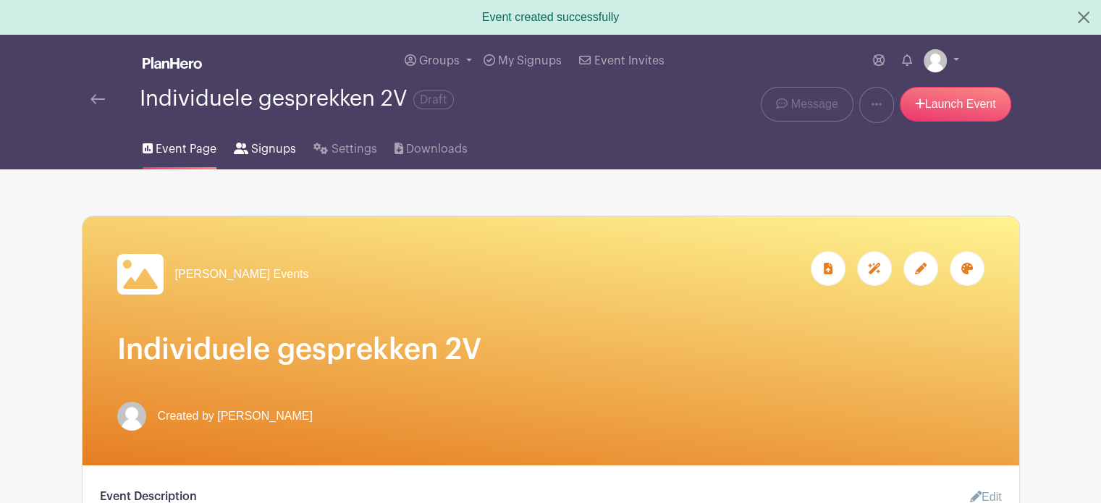
click at [262, 158] on span "Signups" at bounding box center [273, 148] width 45 height 17
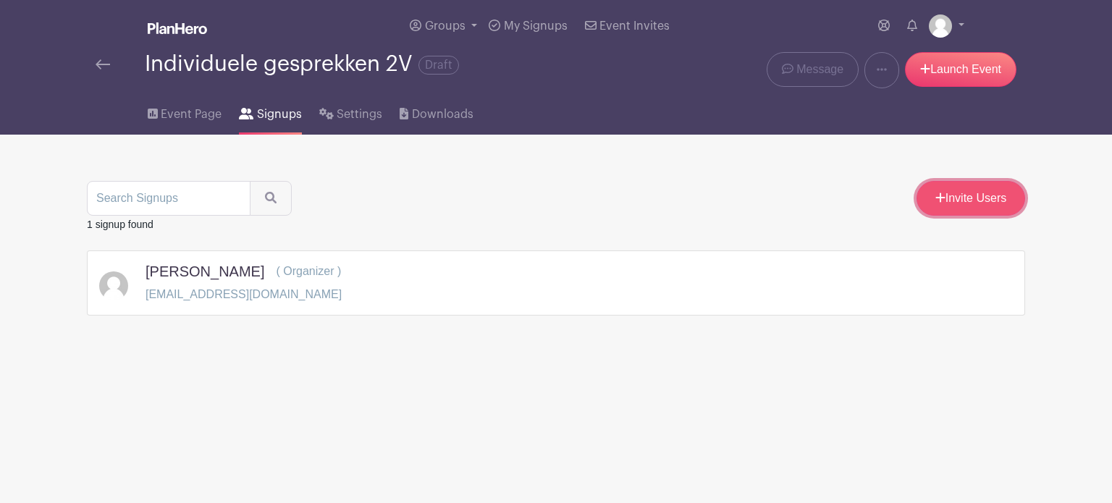
click at [944, 216] on link "Invite Users" at bounding box center [970, 198] width 109 height 35
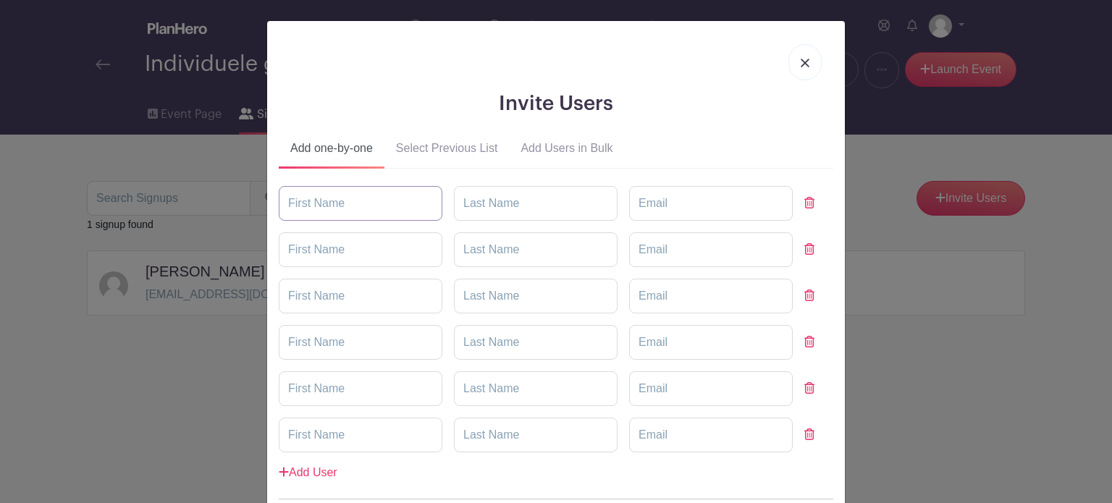
click at [430, 197] on input "text" at bounding box center [361, 203] width 164 height 35
click at [795, 63] on link at bounding box center [804, 62] width 33 height 36
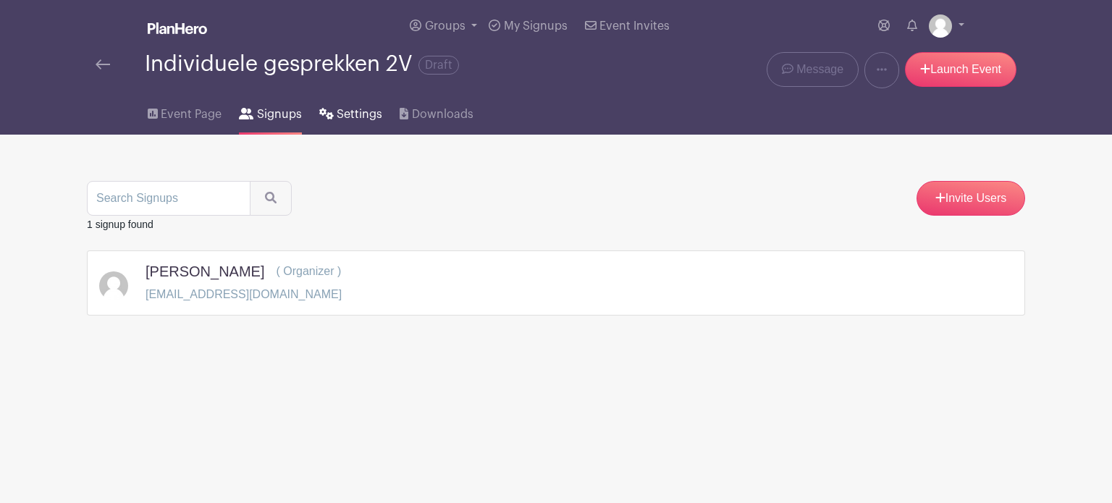
click at [350, 123] on span "Settings" at bounding box center [360, 114] width 46 height 17
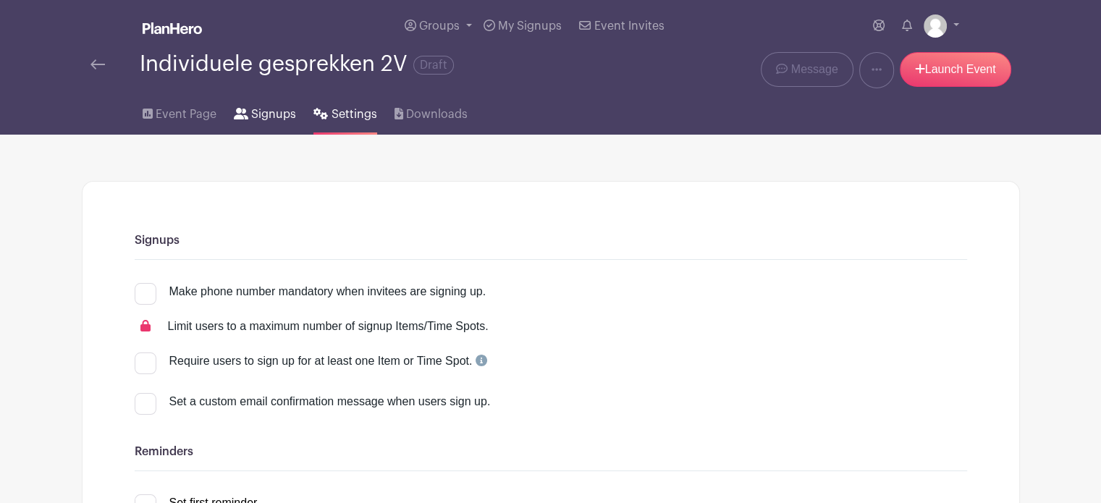
click at [271, 123] on span "Signups" at bounding box center [273, 114] width 45 height 17
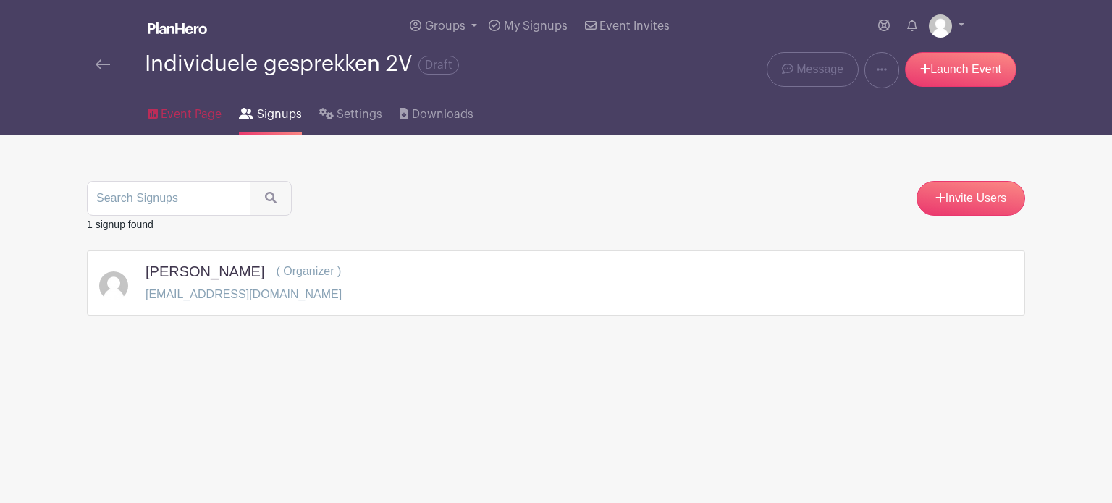
click at [201, 123] on span "Event Page" at bounding box center [191, 114] width 61 height 17
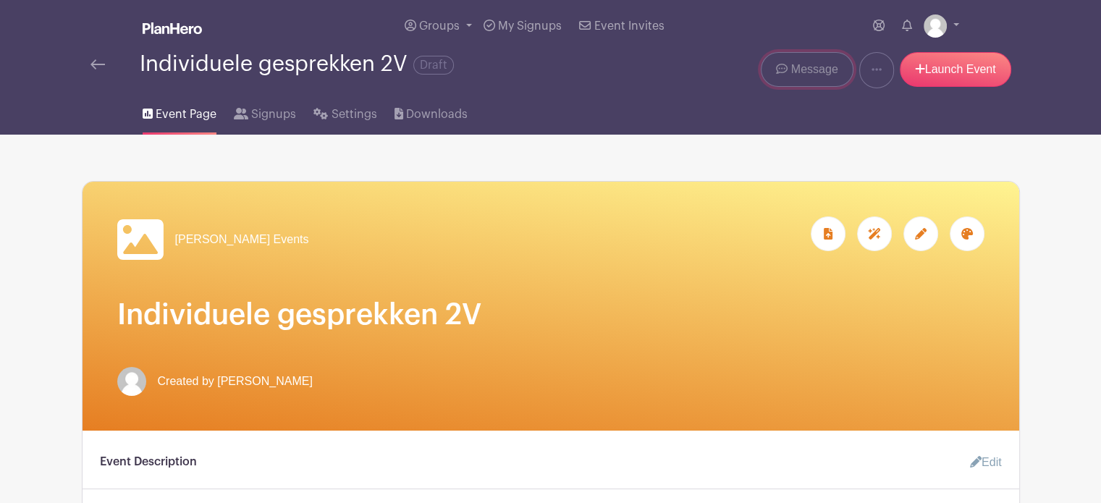
click at [830, 78] on span "Message" at bounding box center [814, 69] width 47 height 17
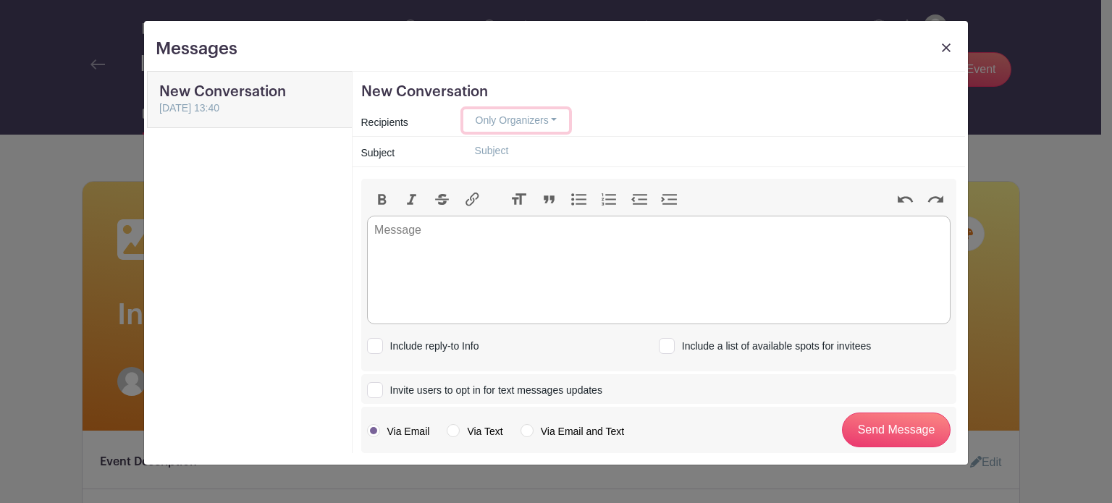
click at [533, 115] on button "Only Organizers" at bounding box center [516, 120] width 106 height 22
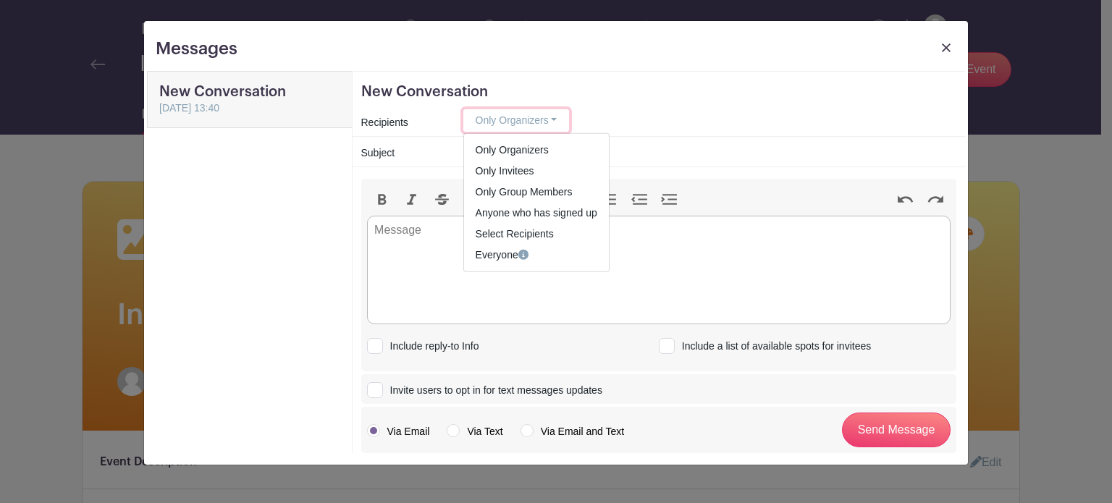
click at [533, 115] on button "Only Organizers" at bounding box center [516, 120] width 106 height 22
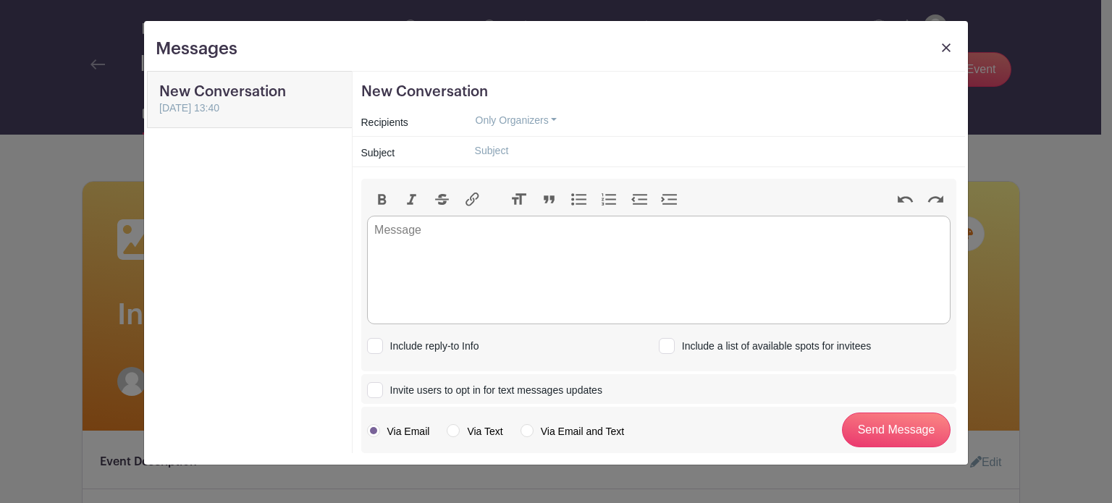
click at [948, 43] on img at bounding box center [946, 47] width 9 height 9
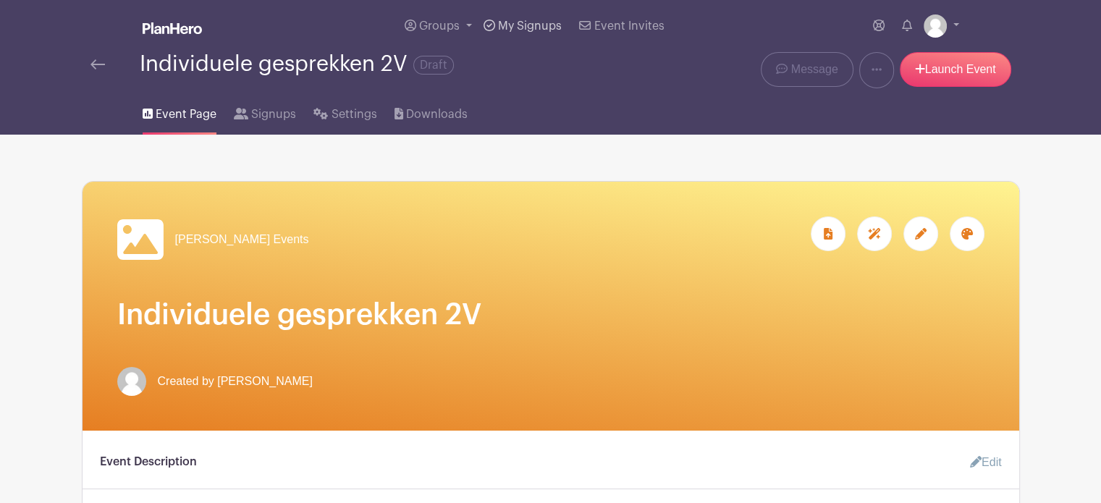
click at [502, 32] on span "My Signups" at bounding box center [530, 26] width 64 height 12
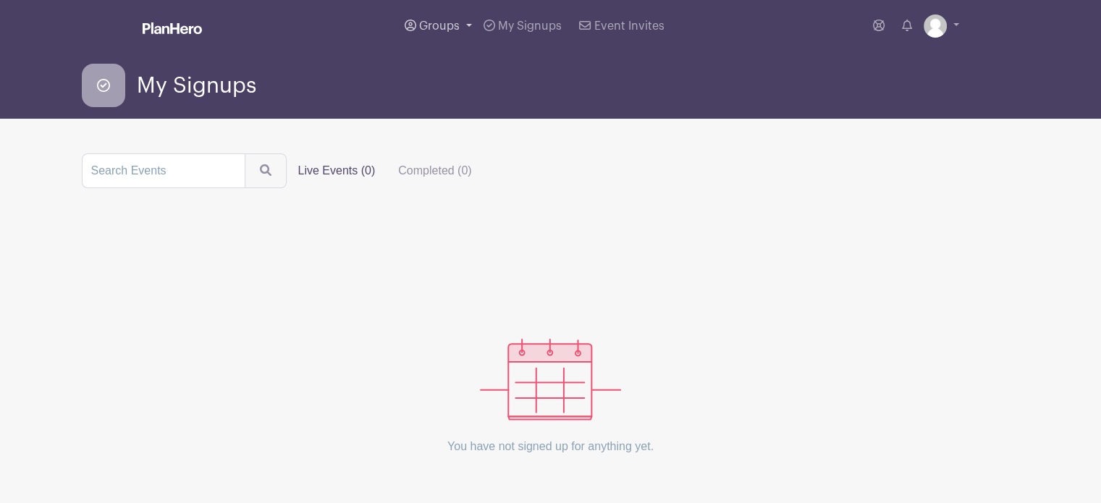
click at [468, 41] on link "Groups" at bounding box center [438, 26] width 79 height 52
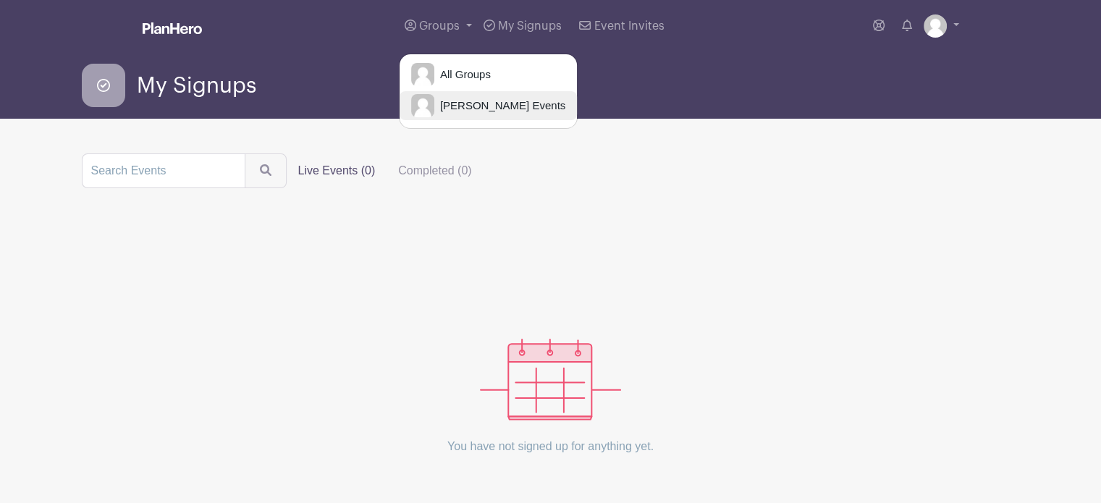
click at [472, 114] on span "[PERSON_NAME]'s Events" at bounding box center [499, 106] width 131 height 17
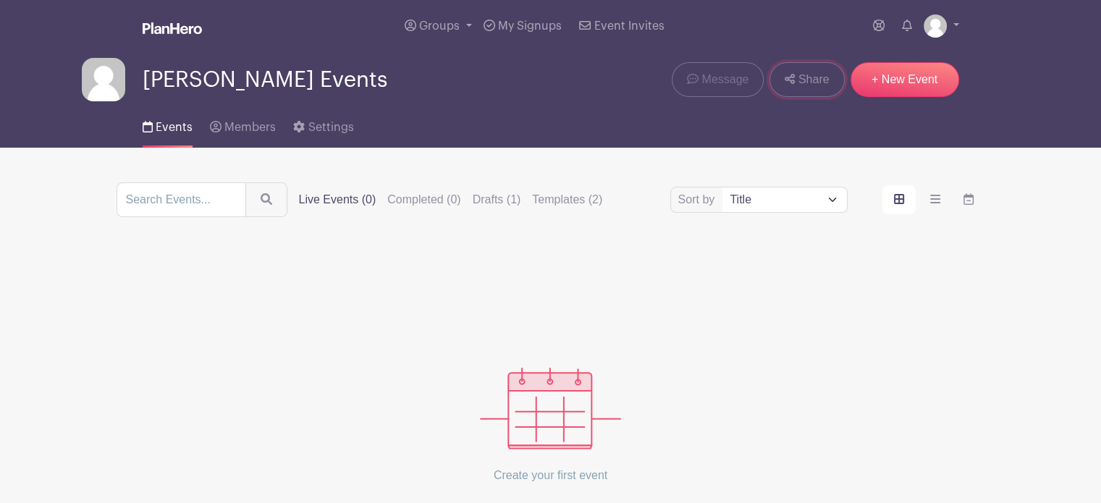
click at [797, 97] on link "Share" at bounding box center [806, 79] width 75 height 35
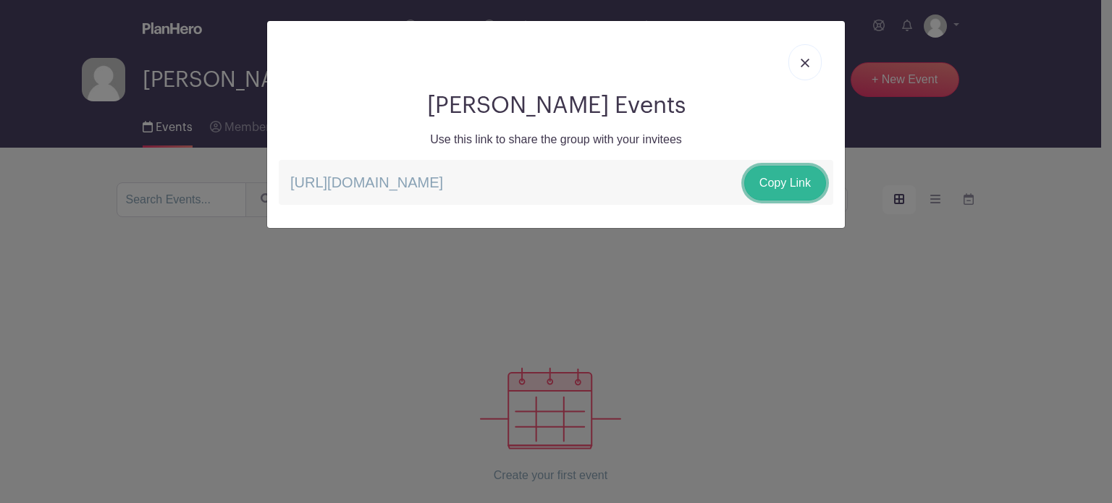
click at [797, 183] on link "Copy Link" at bounding box center [785, 183] width 82 height 35
click at [625, 326] on div "Eva's Events Use this link to share the group with your invitees https://schedu…" at bounding box center [556, 251] width 1112 height 503
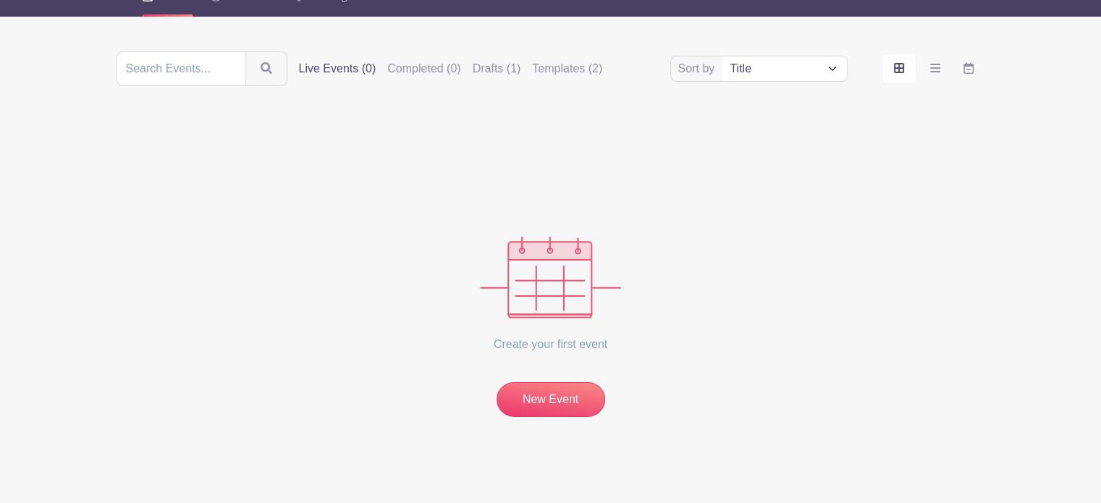
scroll to position [145, 0]
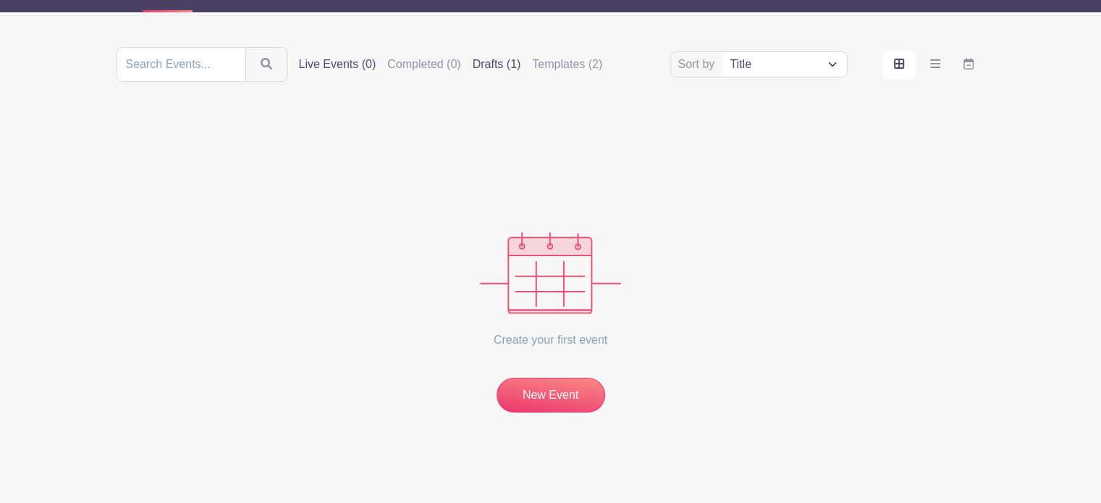
click at [478, 73] on label "Drafts (1)" at bounding box center [497, 64] width 48 height 17
click at [0, 0] on input "Drafts (1)" at bounding box center [0, 0] width 0 height 0
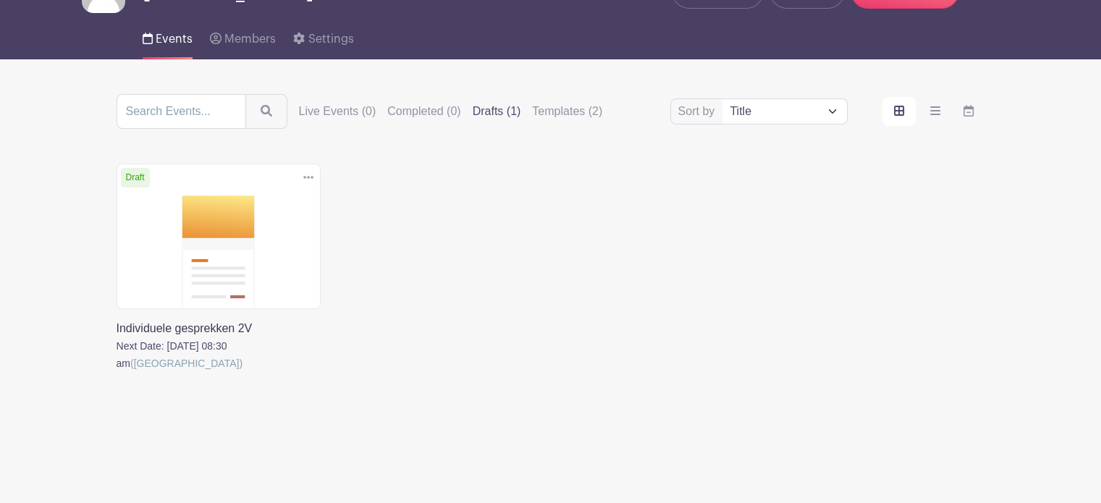
click at [117, 372] on link at bounding box center [117, 372] width 0 height 0
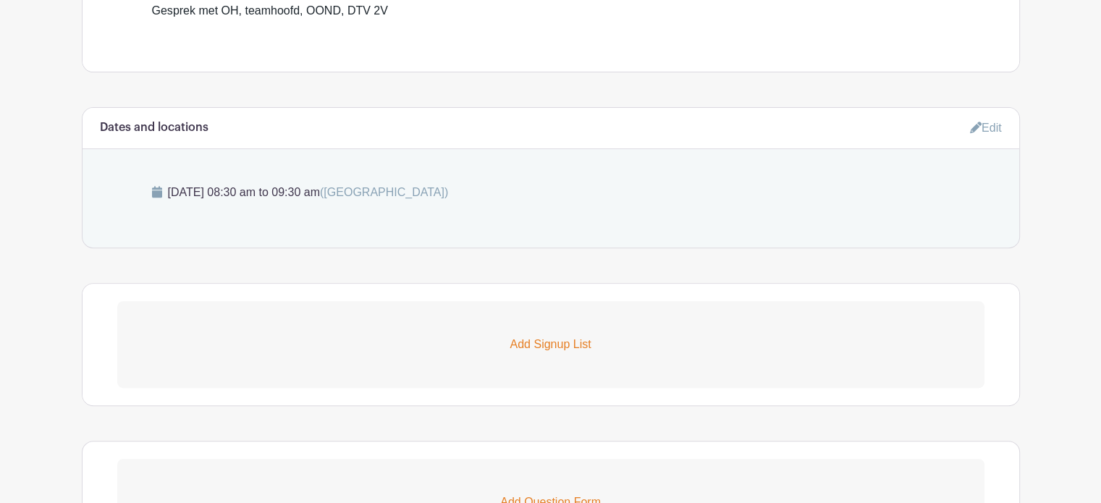
scroll to position [724, 0]
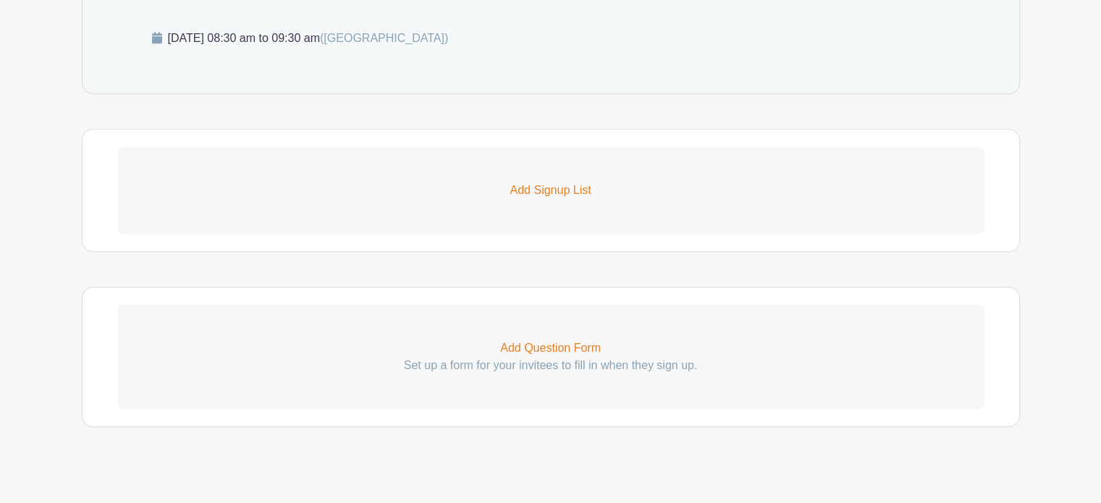
click at [584, 199] on p "Add Signup List" at bounding box center [550, 190] width 867 height 17
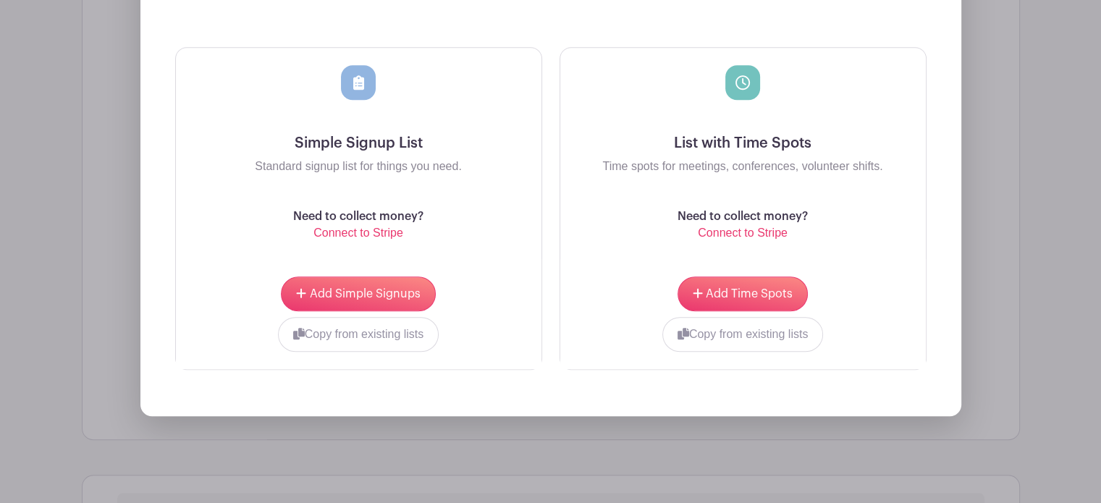
scroll to position [1013, 0]
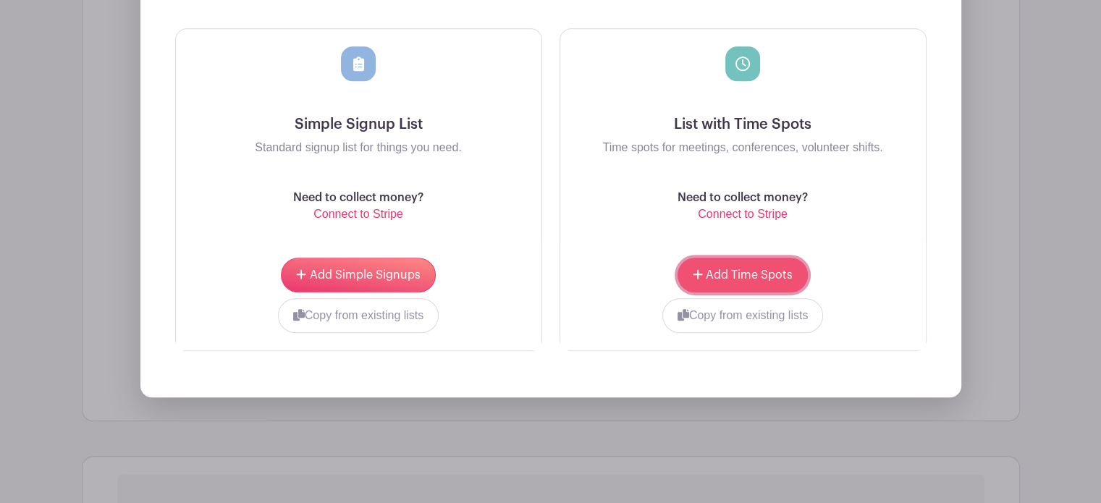
click at [785, 281] on span "Add Time Spots" at bounding box center [749, 275] width 87 height 12
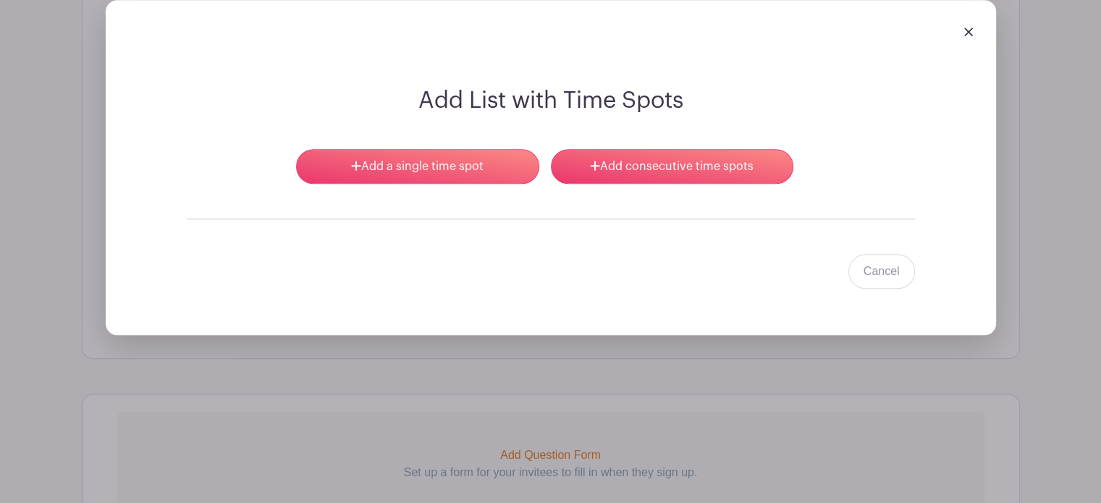
scroll to position [984, 0]
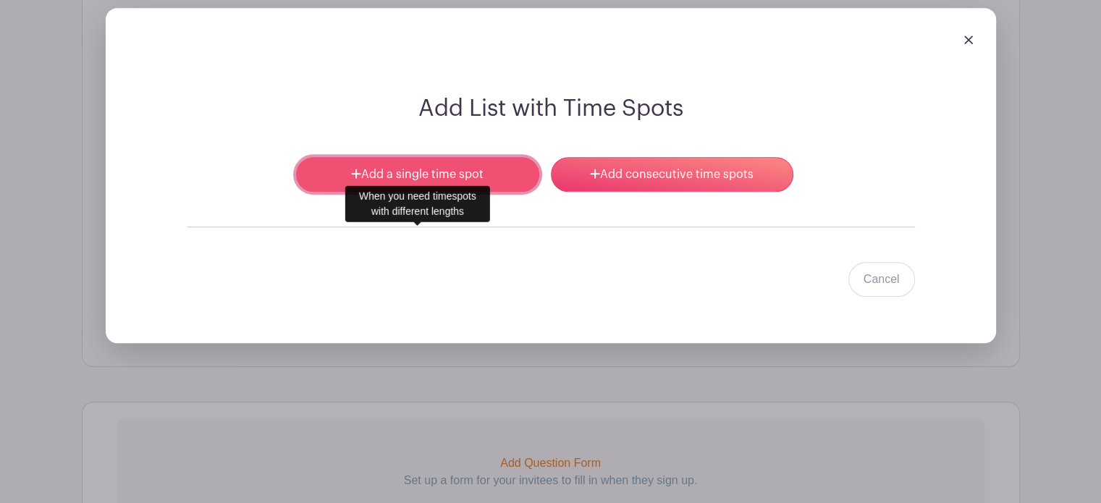
click at [512, 192] on link "Add a single time spot" at bounding box center [417, 174] width 242 height 35
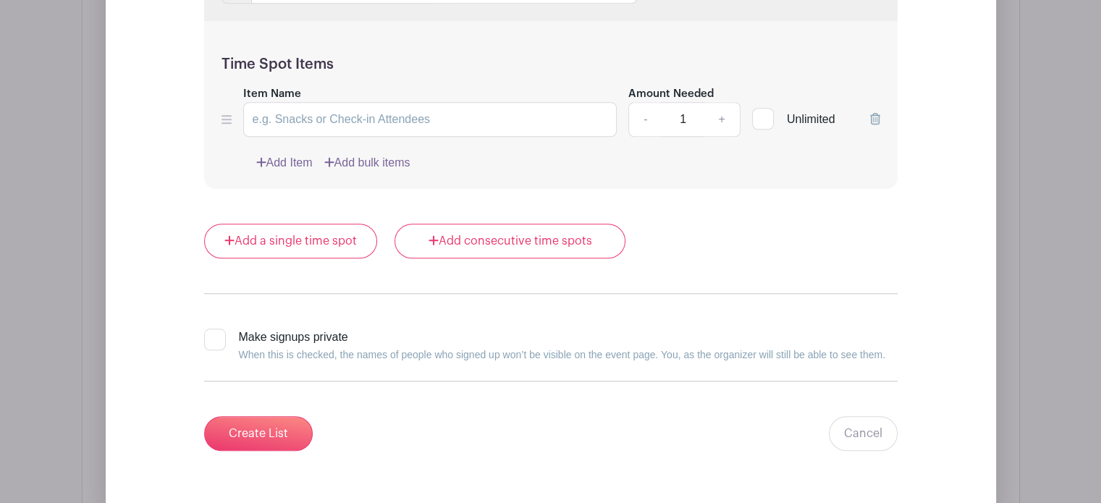
scroll to position [1491, 0]
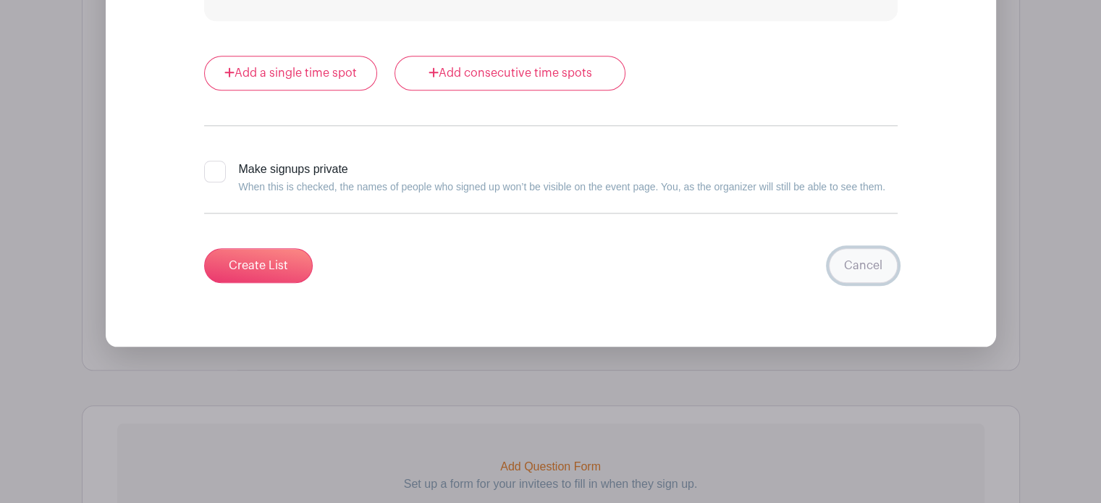
click at [867, 283] on link "Cancel" at bounding box center [863, 265] width 69 height 35
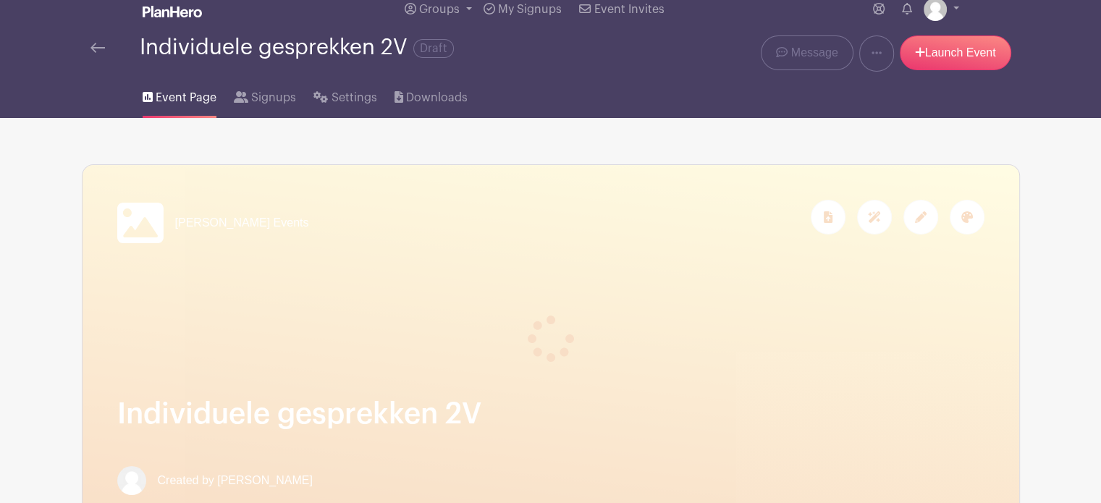
scroll to position [0, 0]
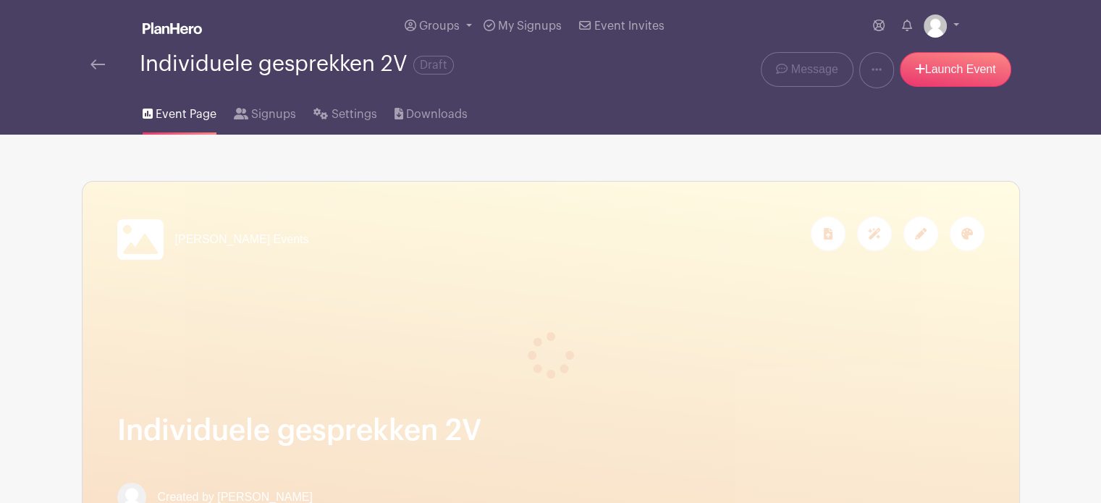
click at [959, 43] on div "Groups All Groups Eva's Events My Signups Event Invites My account Logout" at bounding box center [550, 26] width 955 height 52
click at [952, 38] on link at bounding box center [941, 25] width 35 height 23
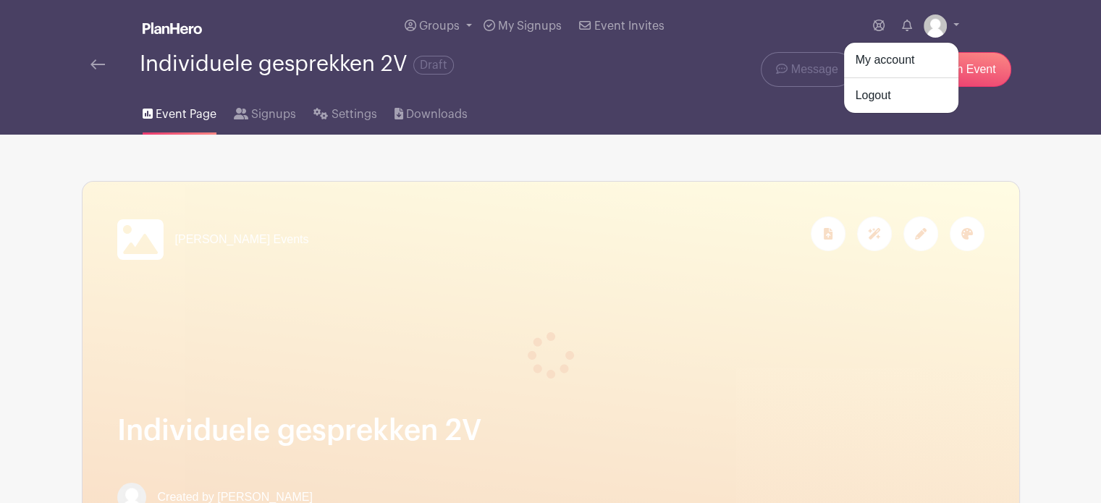
click at [610, 76] on div "Individuele gesprekken 2V Draft" at bounding box center [355, 64] width 530 height 24
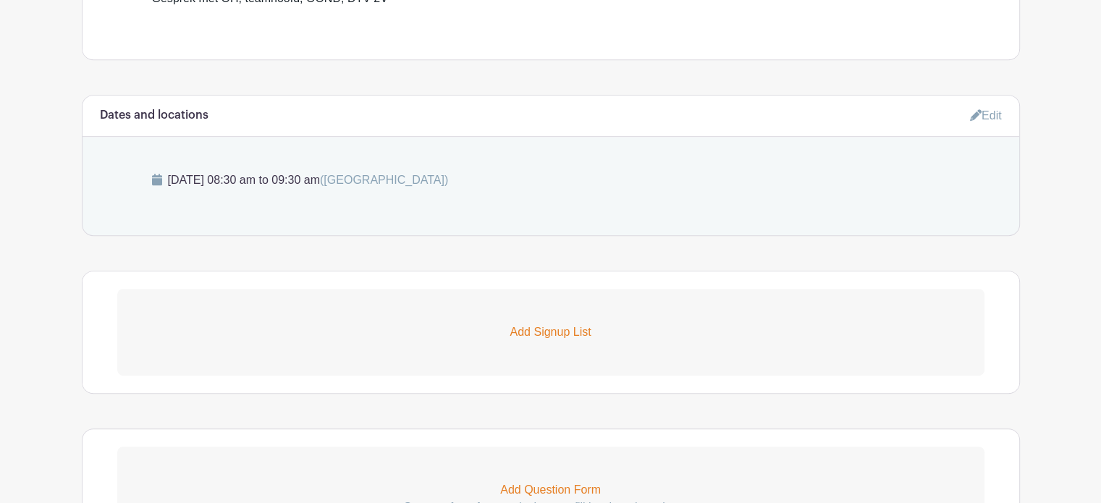
scroll to position [724, 0]
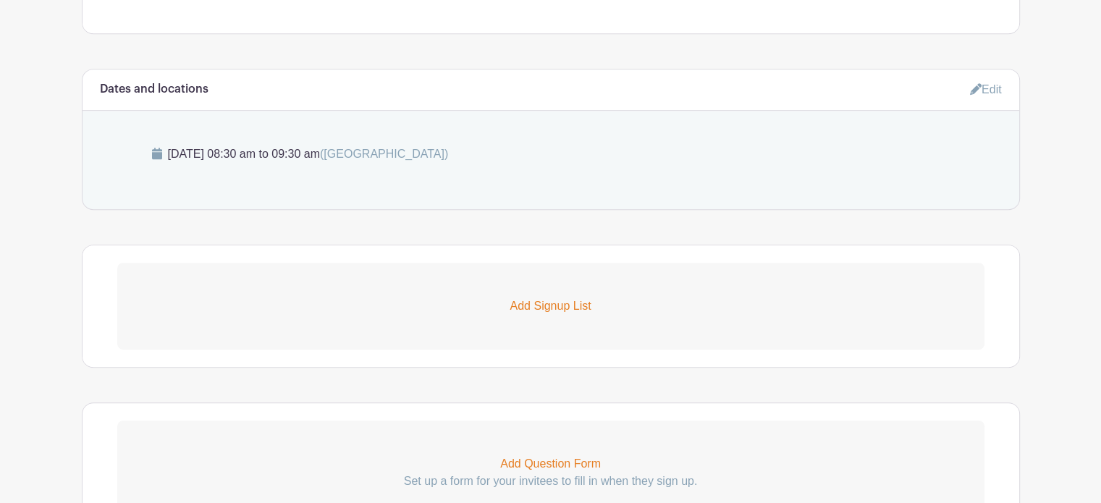
click at [973, 95] on icon at bounding box center [976, 89] width 12 height 12
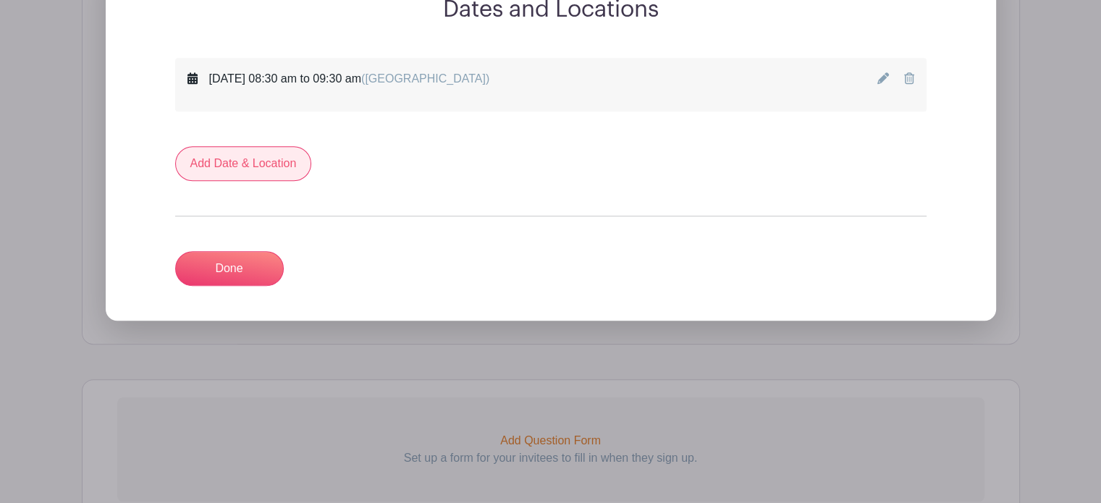
scroll to position [869, 0]
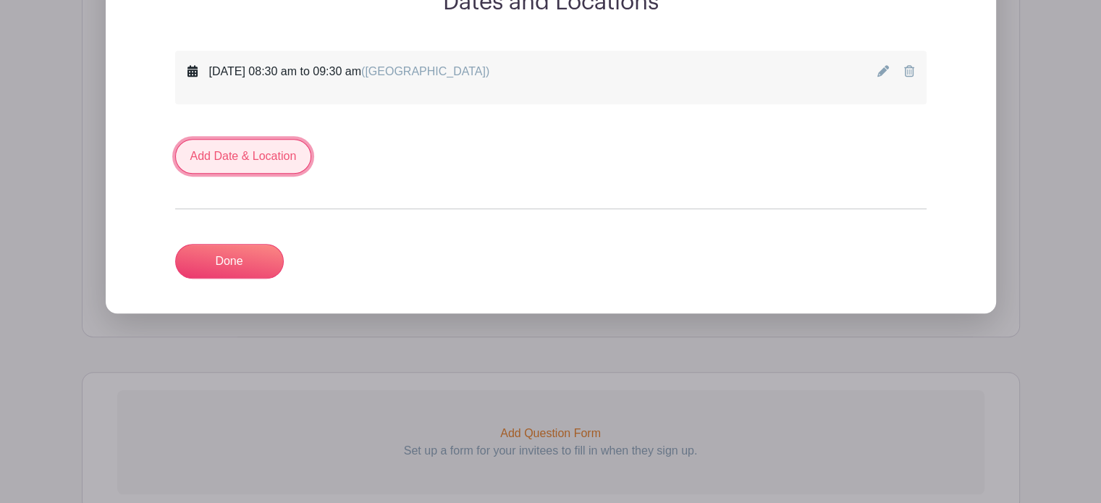
click at [312, 174] on link "Add Date & Location" at bounding box center [243, 156] width 137 height 35
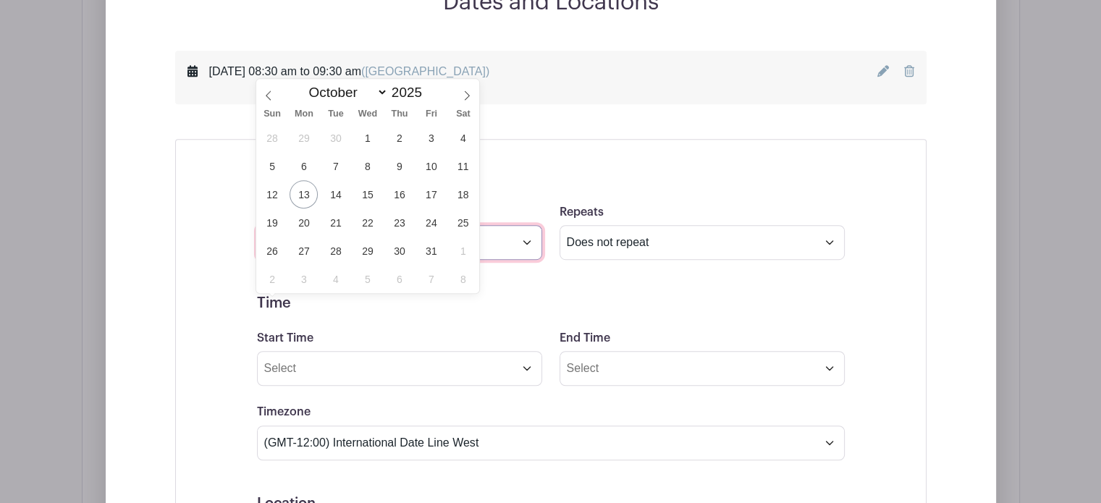
click at [400, 260] on input "text" at bounding box center [399, 242] width 285 height 35
click at [469, 98] on icon at bounding box center [467, 95] width 10 height 10
select select "11"
click at [469, 98] on icon at bounding box center [467, 95] width 10 height 10
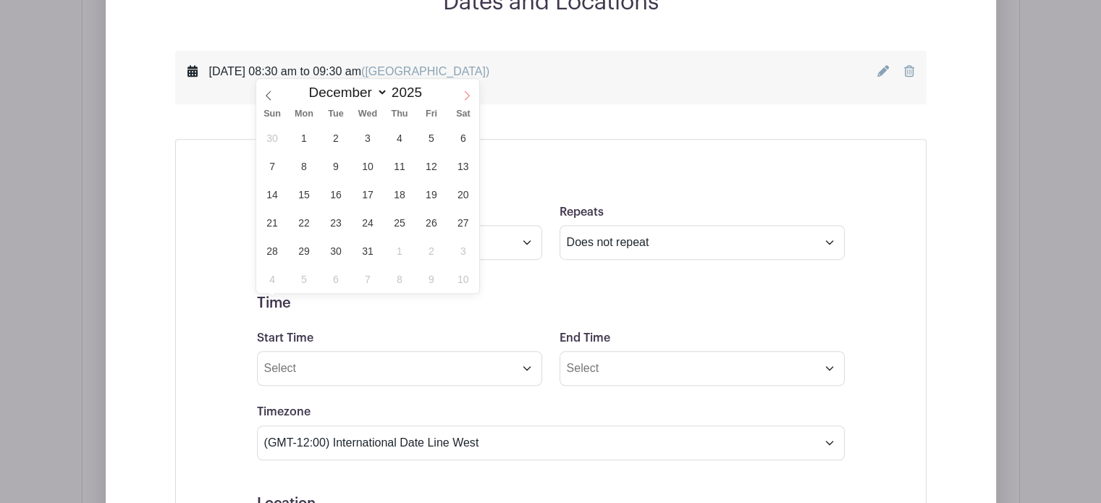
type input "2026"
select select "0"
click at [327, 170] on span "6" at bounding box center [335, 166] width 28 height 28
type input "Jan 6 2026"
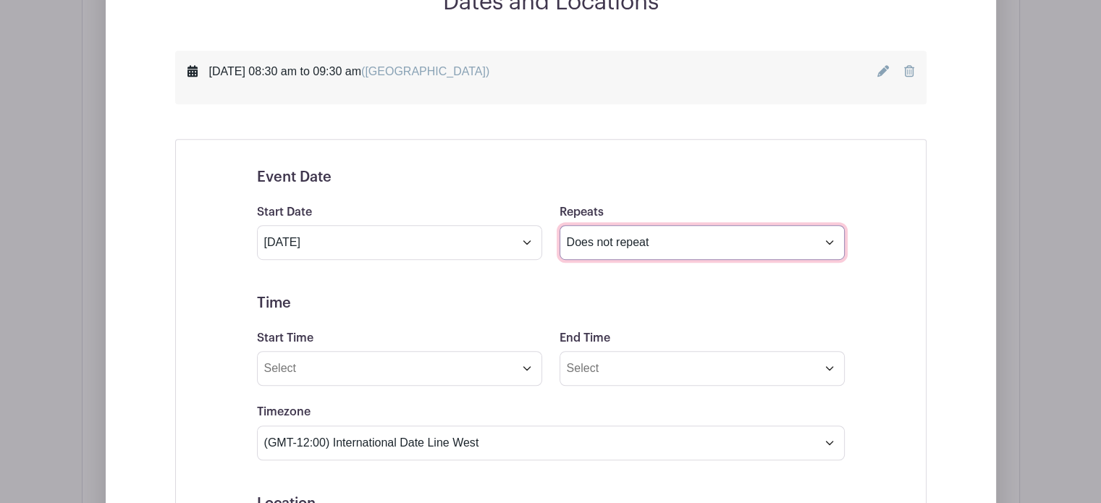
click at [684, 260] on select "Does not repeat Daily Weekly Monthly on day 6 Monthly on the first Tuesday Othe…" at bounding box center [702, 242] width 285 height 35
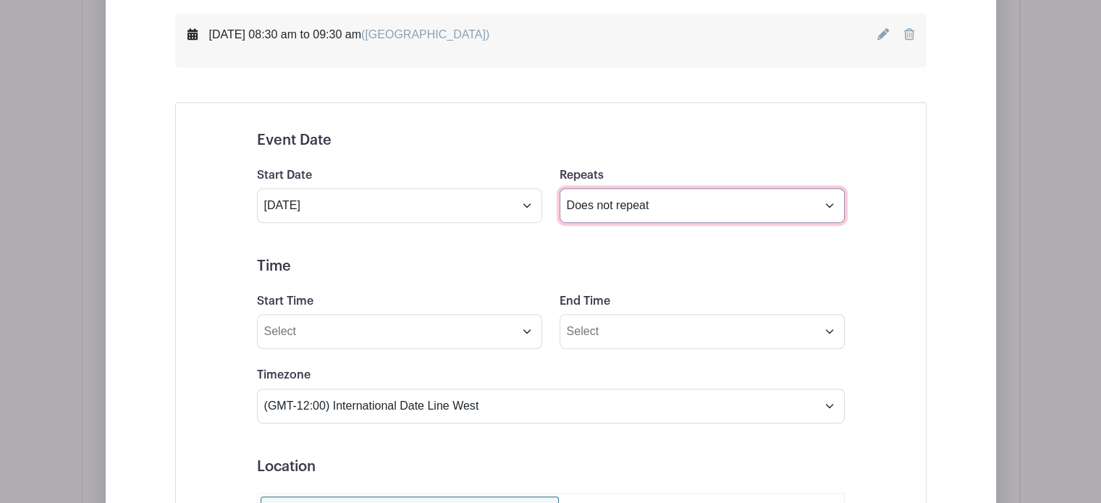
scroll to position [941, 0]
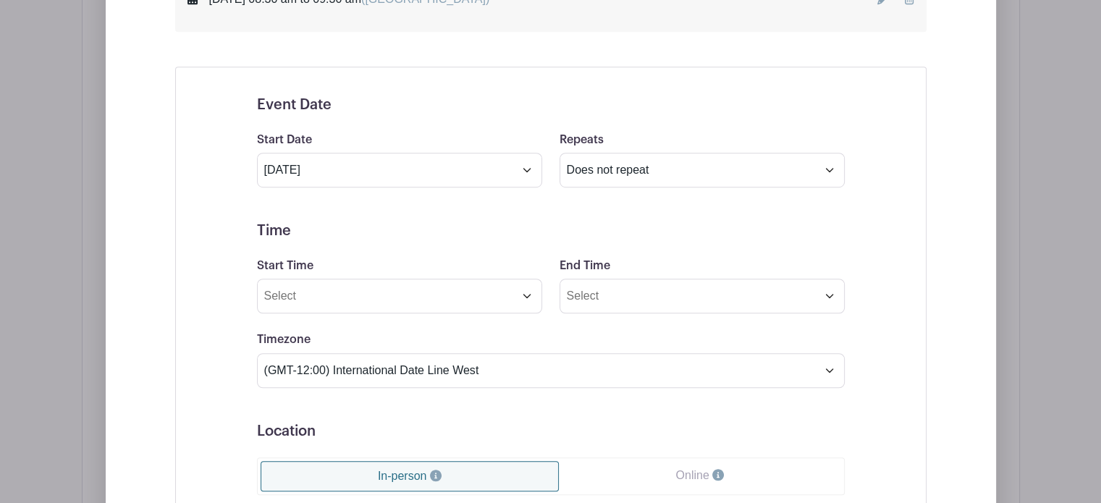
click at [423, 383] on form "Event Date Start Date Jan 6 2026 Repeats Does not repeat Daily Weekly Monthly o…" at bounding box center [551, 421] width 588 height 651
click at [421, 313] on input "Start Time" at bounding box center [399, 296] width 285 height 35
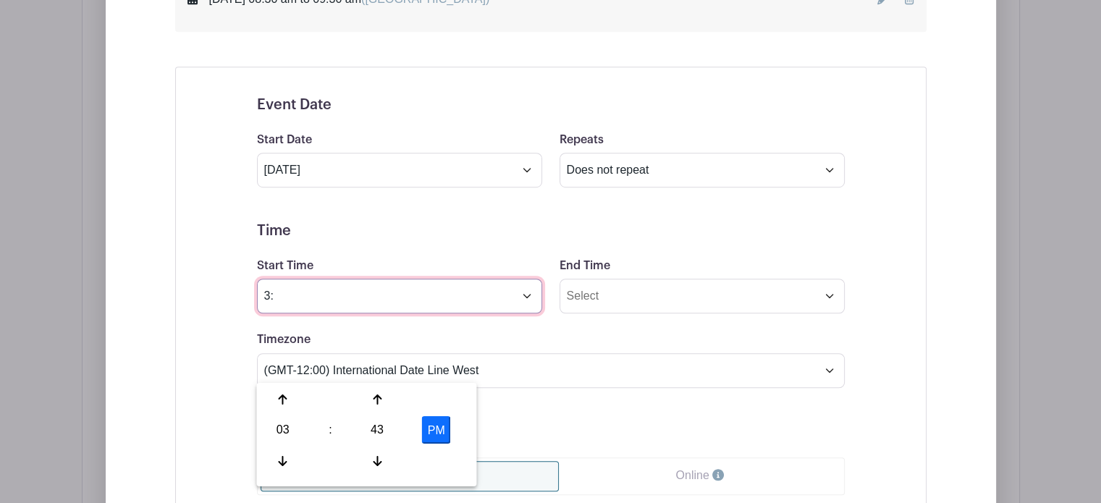
type input "3"
type input "9:30 AM"
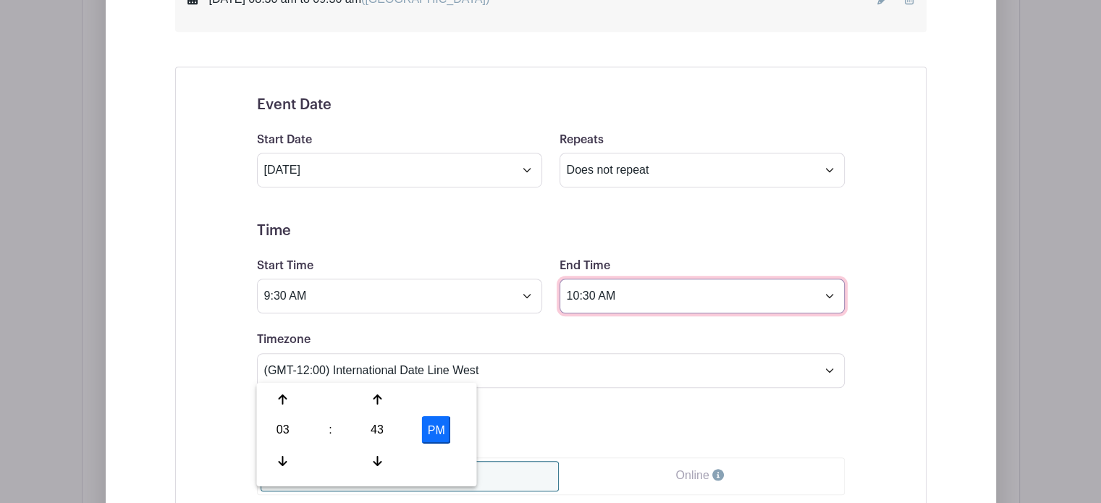
type input "10:30 AM"
click at [714, 284] on form "Event Date Start Date Jan 6 2026 Repeats Does not repeat Daily Weekly Monthly o…" at bounding box center [551, 421] width 588 height 651
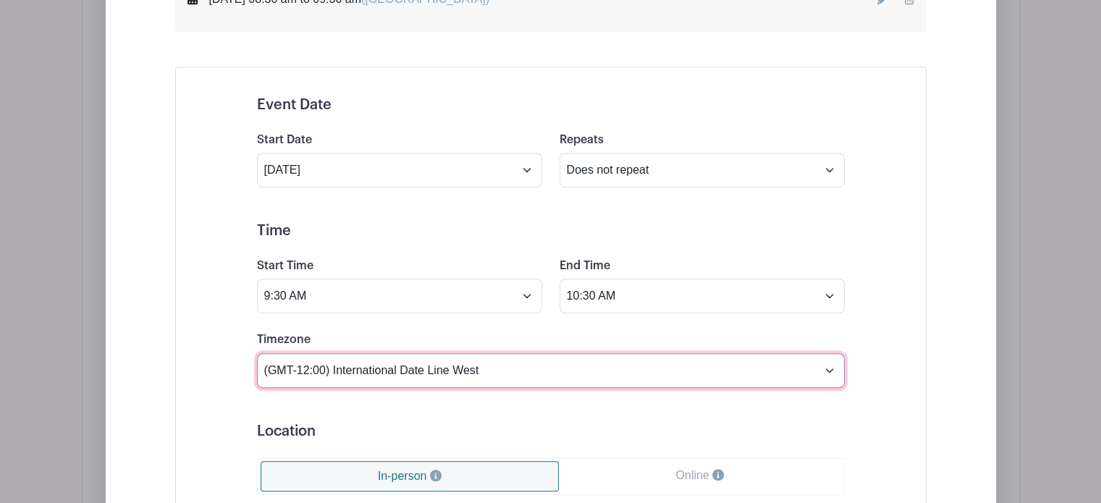
click at [493, 388] on select "(GMT-12:00) International Date Line West (GMT-11:00) American Samoa (GMT-11:00)…" at bounding box center [551, 370] width 588 height 35
select select "Brussels"
click at [257, 388] on select "(GMT-12:00) International Date Line West (GMT-11:00) American Samoa (GMT-11:00)…" at bounding box center [551, 370] width 588 height 35
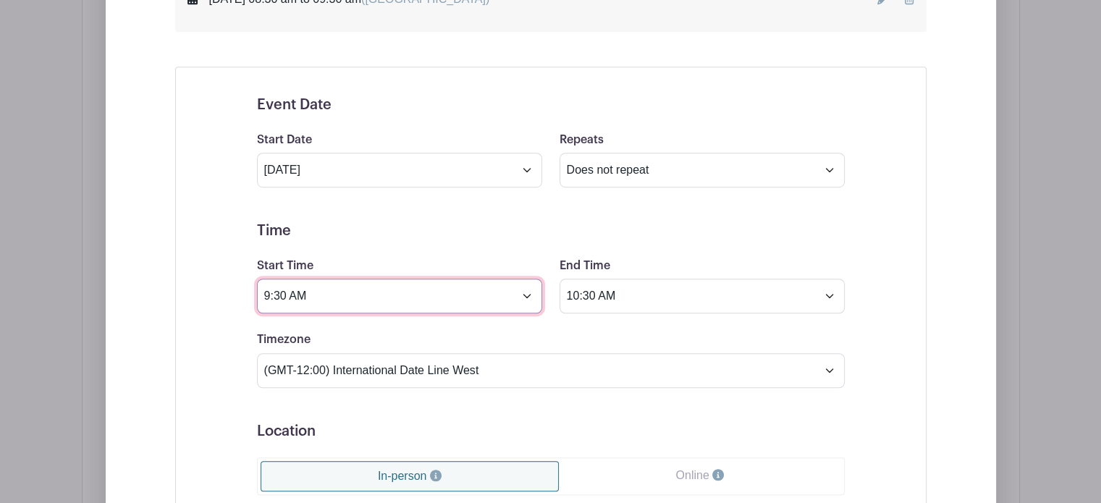
click at [415, 313] on input "9:30 AM" at bounding box center [399, 296] width 285 height 35
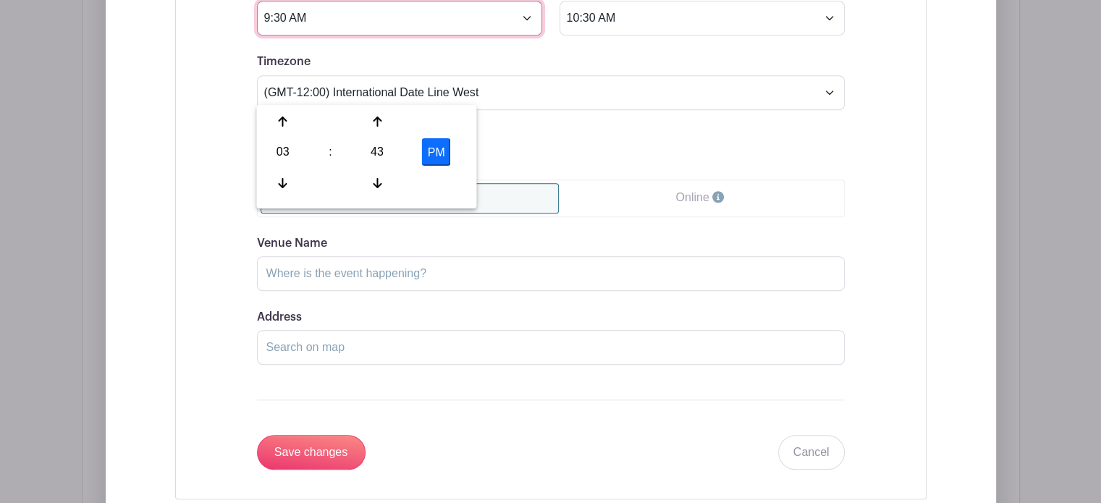
scroll to position [1231, 0]
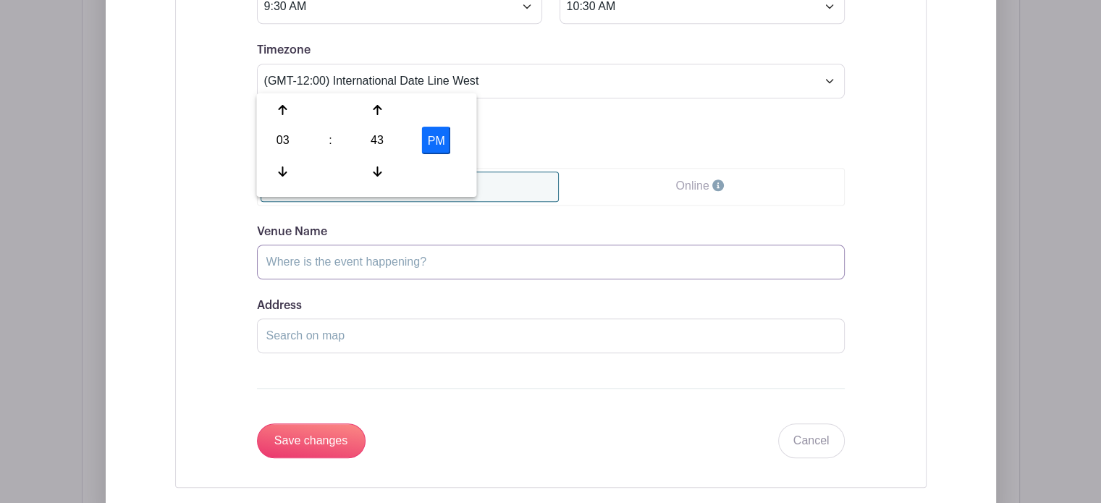
click at [569, 279] on input "Venue Name" at bounding box center [551, 262] width 588 height 35
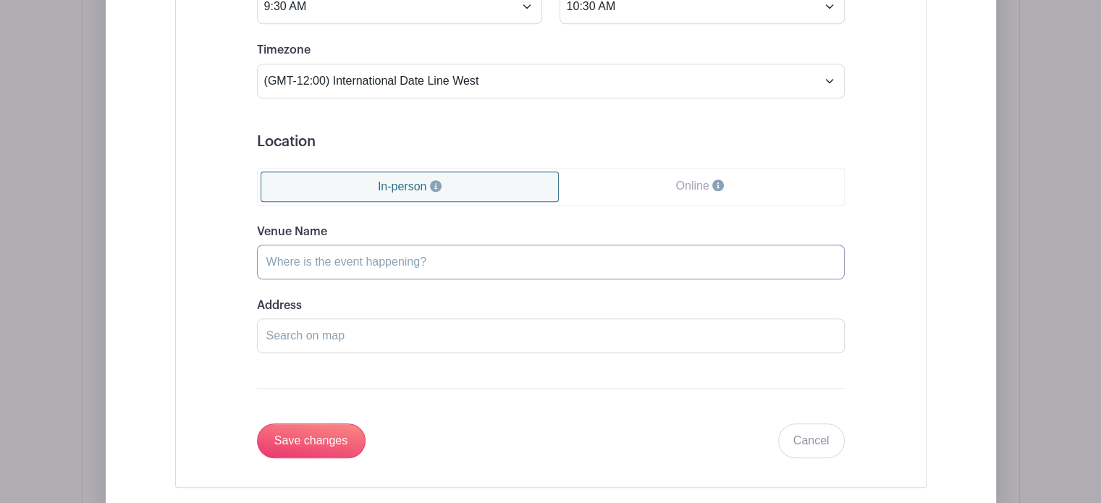
scroll to position [1375, 0]
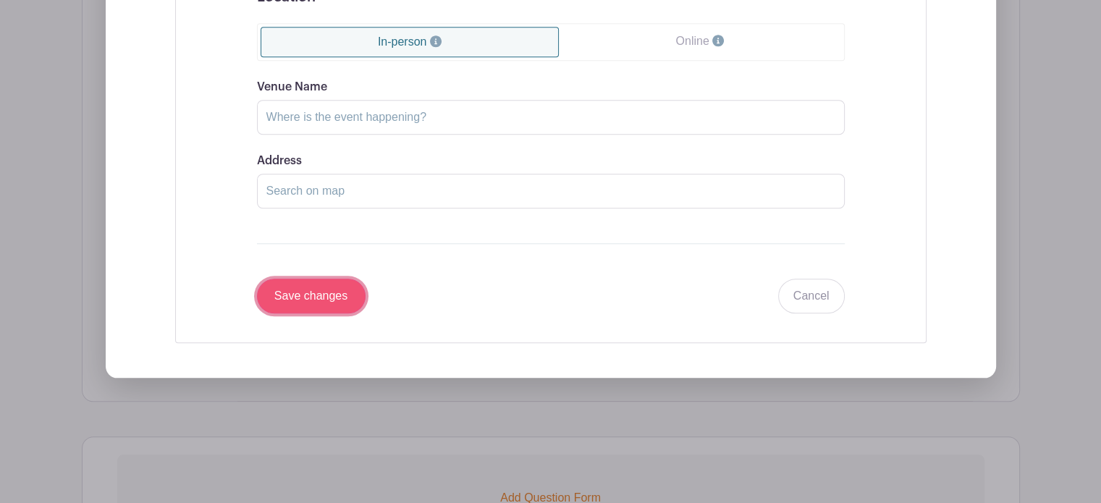
click at [347, 313] on input "Save changes" at bounding box center [311, 296] width 109 height 35
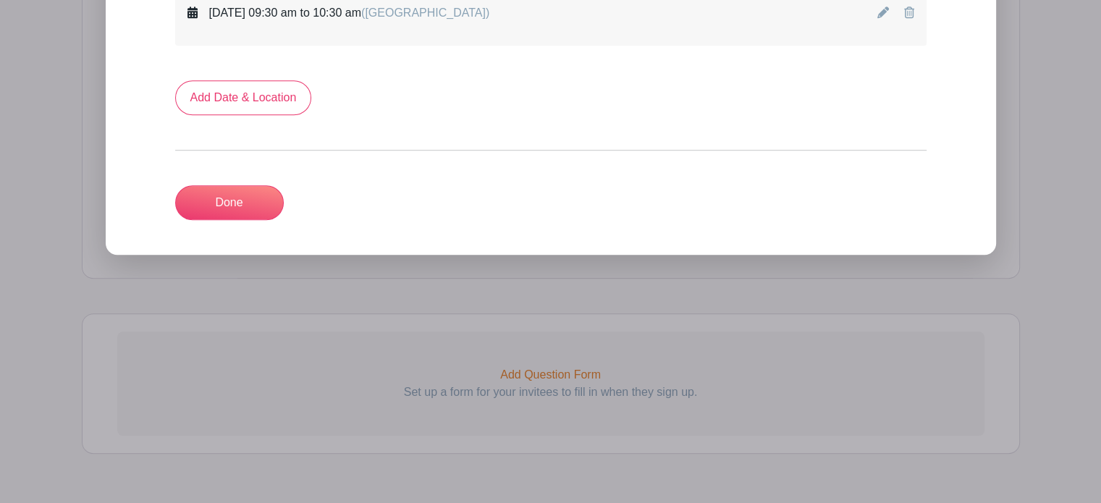
scroll to position [696, 0]
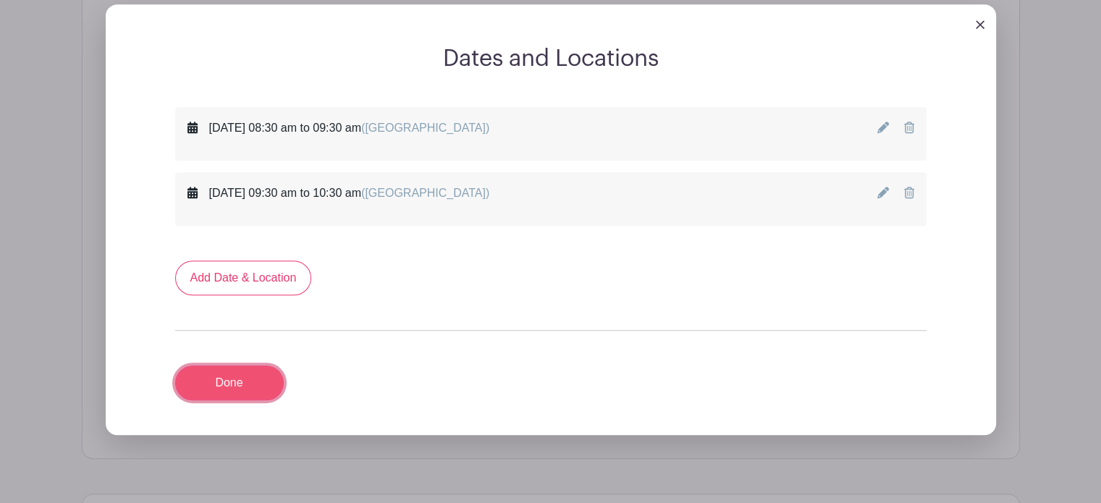
click at [284, 400] on link "Done" at bounding box center [229, 383] width 109 height 35
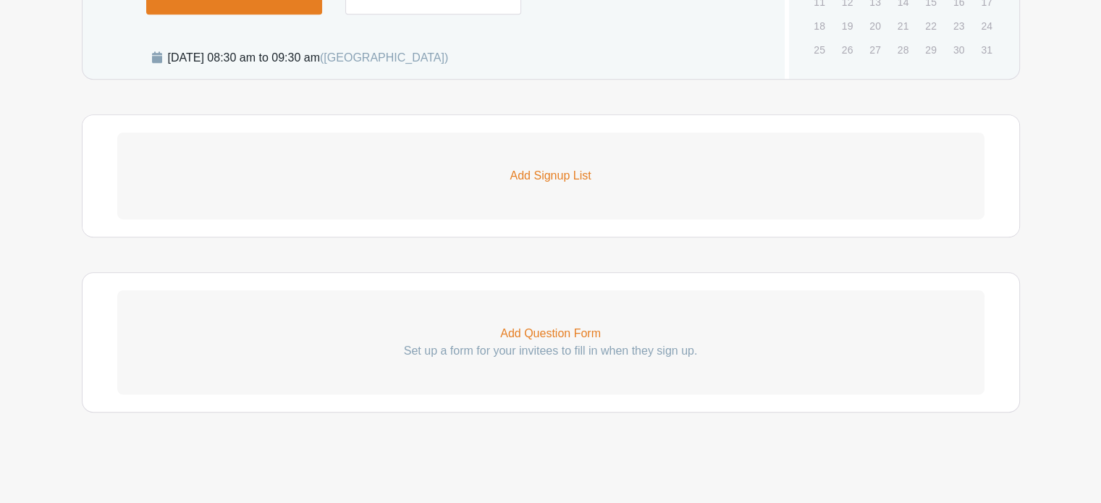
scroll to position [907, 0]
click at [565, 335] on p "Add Question Form" at bounding box center [550, 333] width 867 height 17
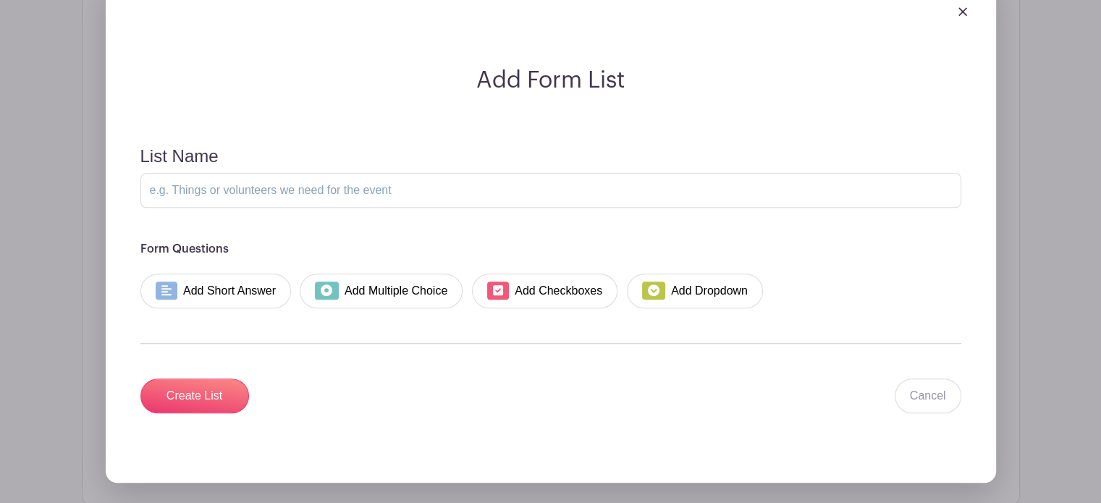
scroll to position [1197, 0]
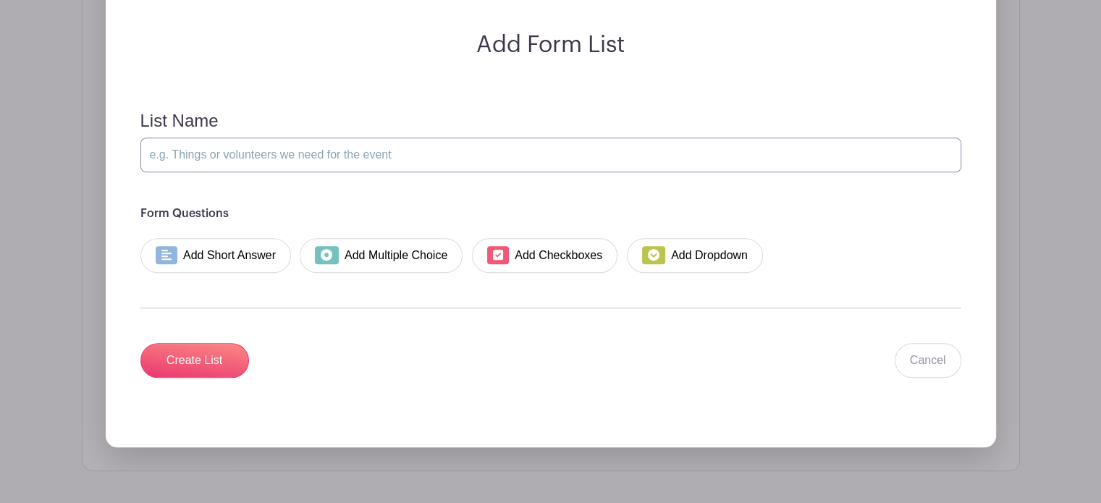
click at [429, 172] on input "List Name" at bounding box center [550, 155] width 821 height 35
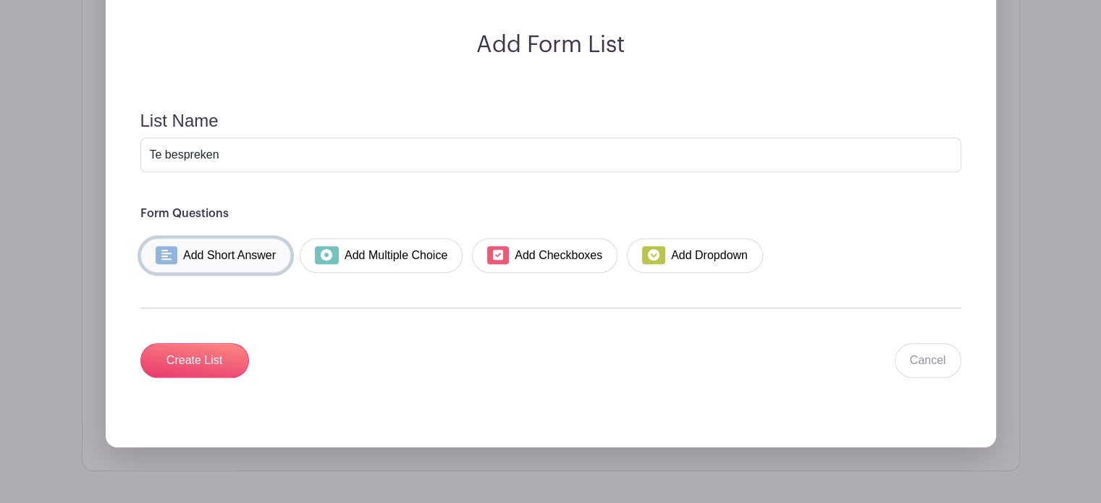
click at [292, 273] on link "Add Short Answer" at bounding box center [215, 255] width 151 height 35
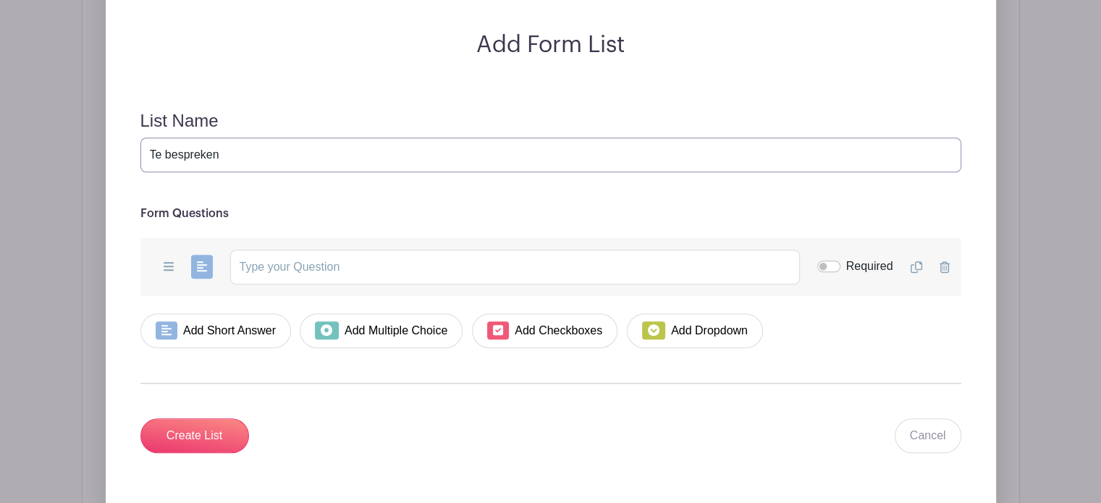
click at [342, 172] on input "Te bespreken" at bounding box center [550, 155] width 821 height 35
type input "W"
type input "A"
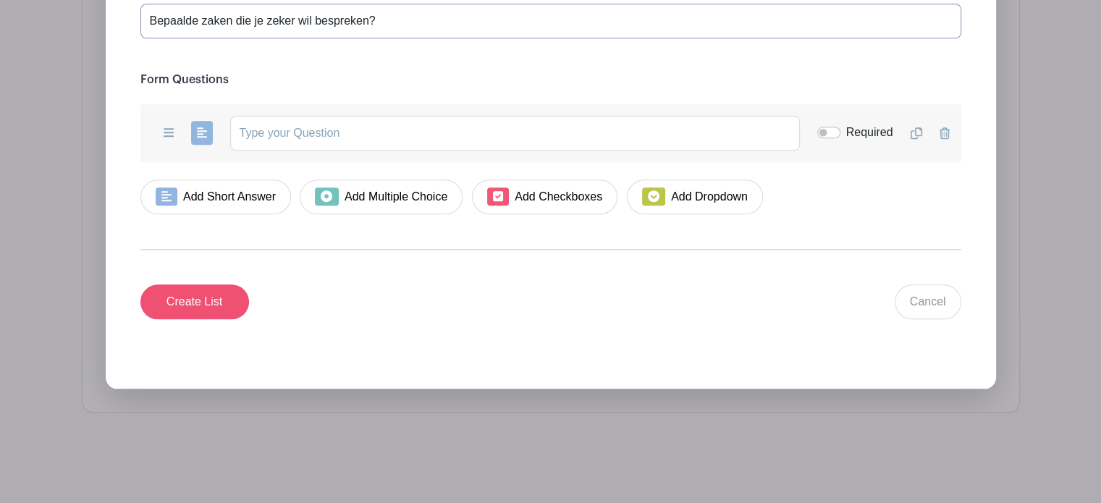
type input "Bepaalde zaken die je zeker wil bespreken?"
click at [203, 319] on input "Create List" at bounding box center [194, 301] width 109 height 35
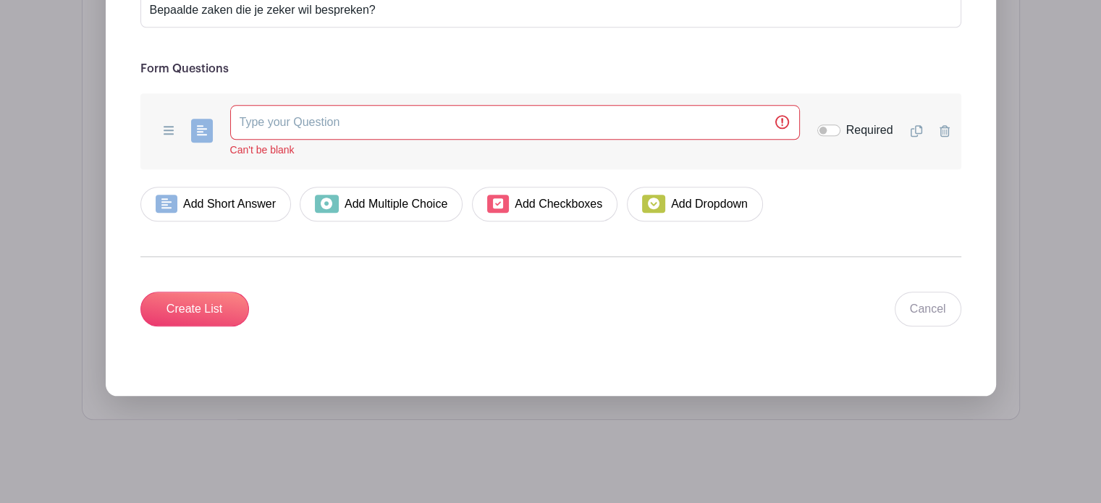
scroll to position [1532, 0]
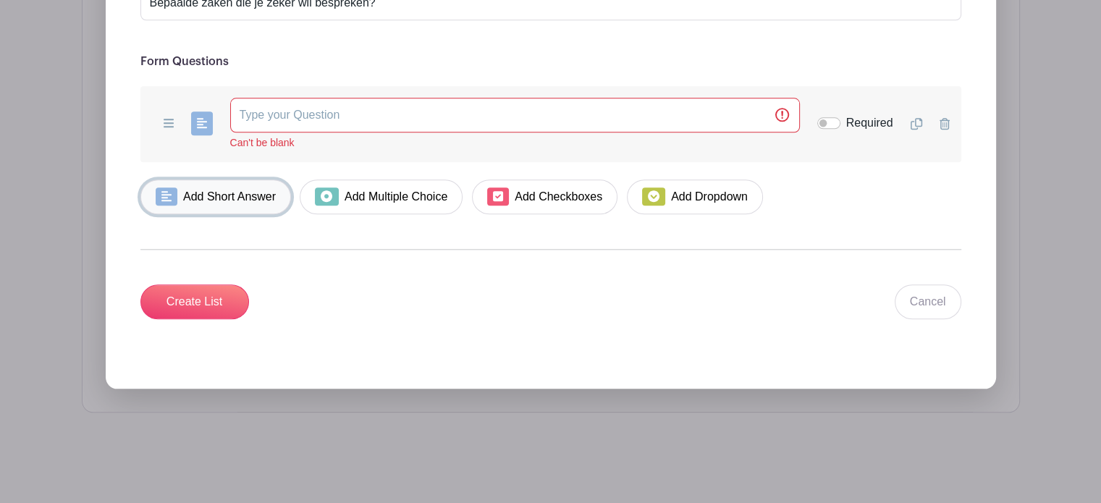
click at [292, 196] on link "Add Short Answer" at bounding box center [215, 197] width 151 height 35
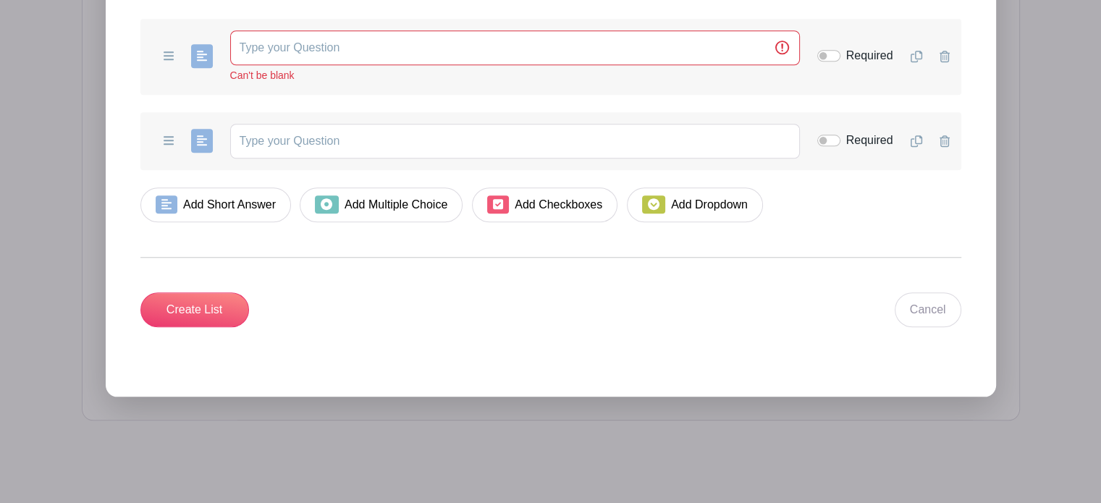
click at [941, 147] on icon at bounding box center [945, 141] width 10 height 12
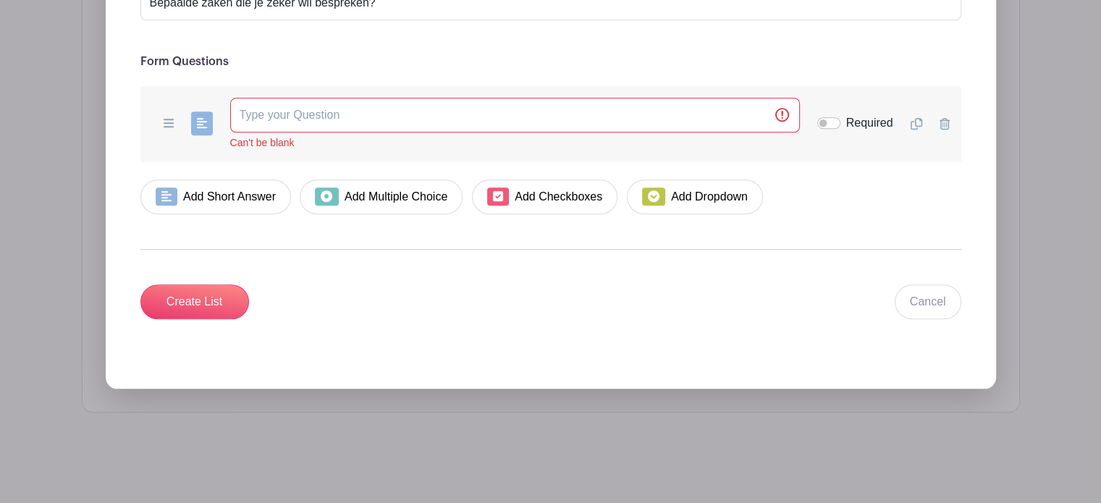
scroll to position [1271, 0]
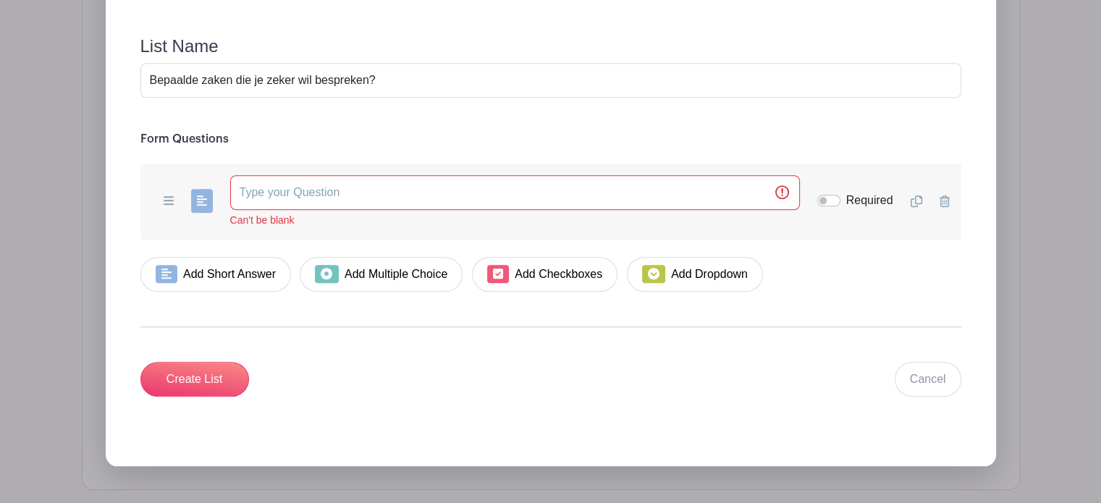
click at [940, 240] on div "Add Short Answer Add Multiple Choice Add Checkboxes Add Dropdown Can't be blank…" at bounding box center [550, 202] width 821 height 76
click at [906, 397] on link "Cancel" at bounding box center [928, 379] width 67 height 35
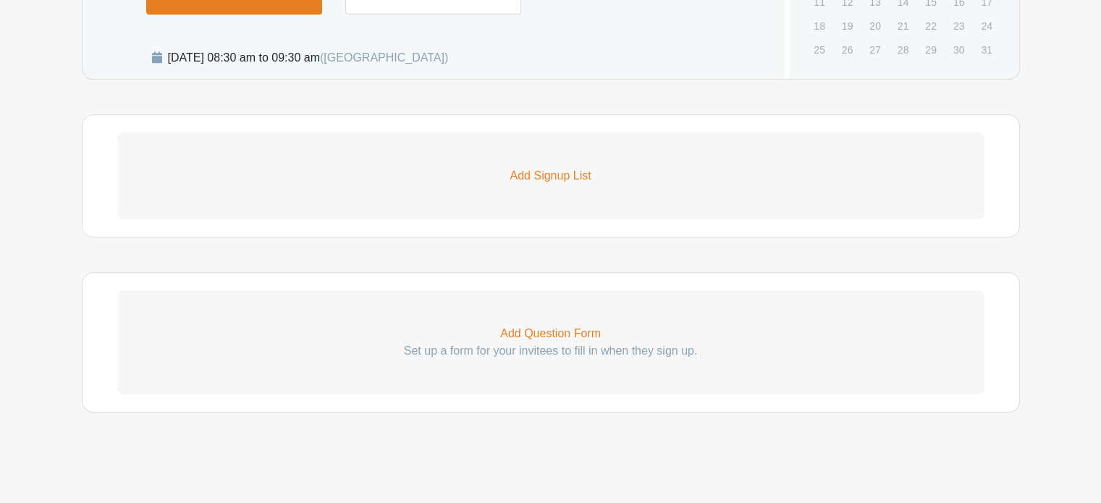
scroll to position [835, 0]
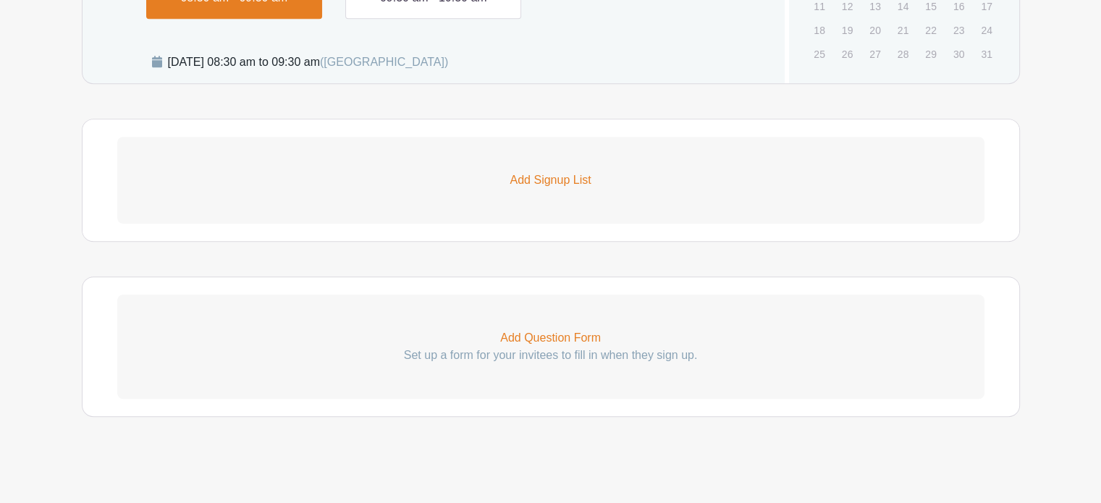
click at [578, 189] on p "Add Signup List" at bounding box center [550, 180] width 867 height 17
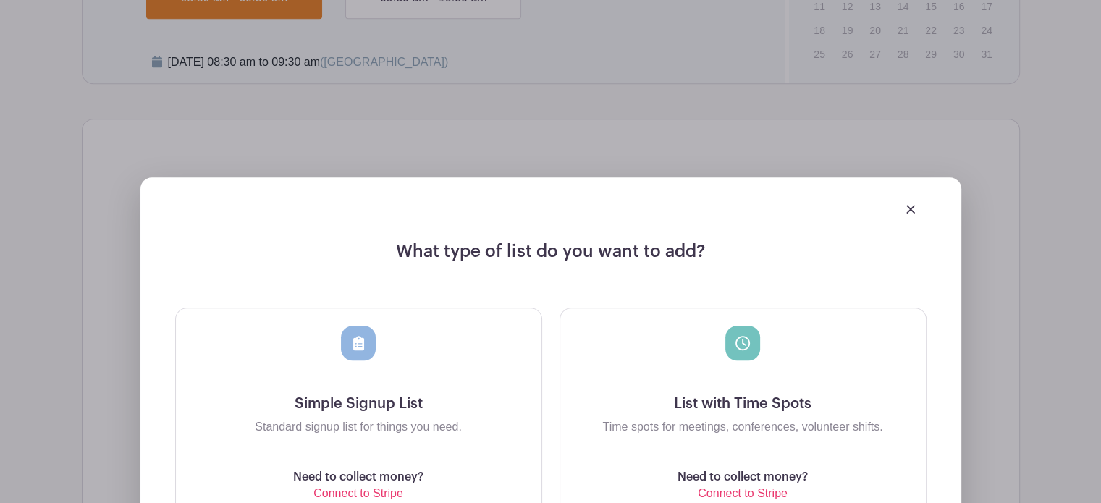
scroll to position [979, 0]
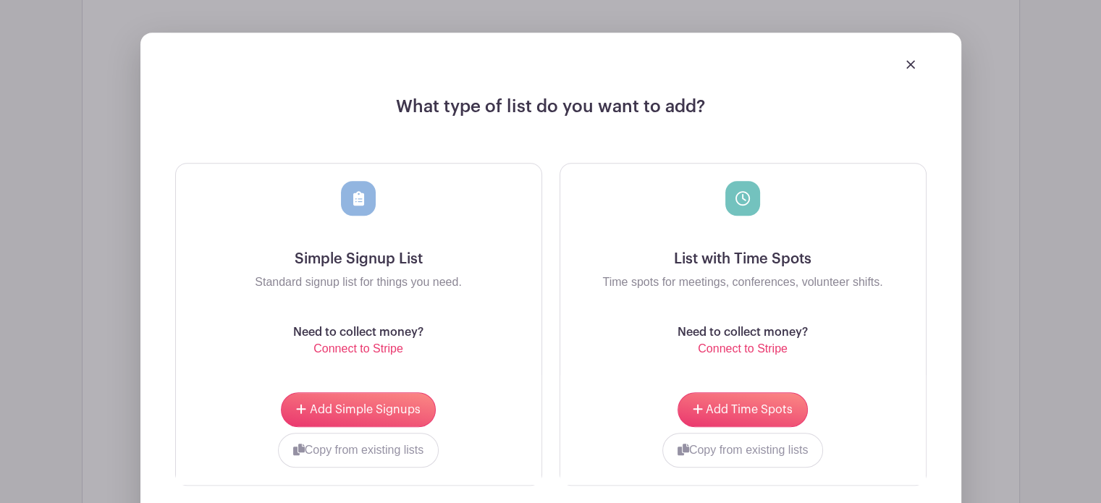
click at [369, 250] on div at bounding box center [358, 215] width 342 height 69
click at [376, 427] on button "Add Simple Signups" at bounding box center [358, 409] width 154 height 35
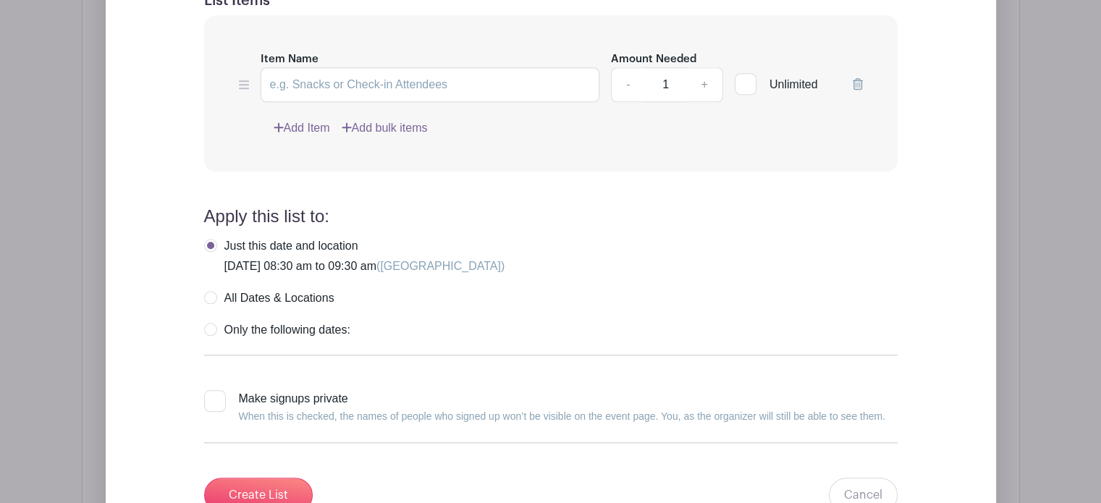
scroll to position [1385, 0]
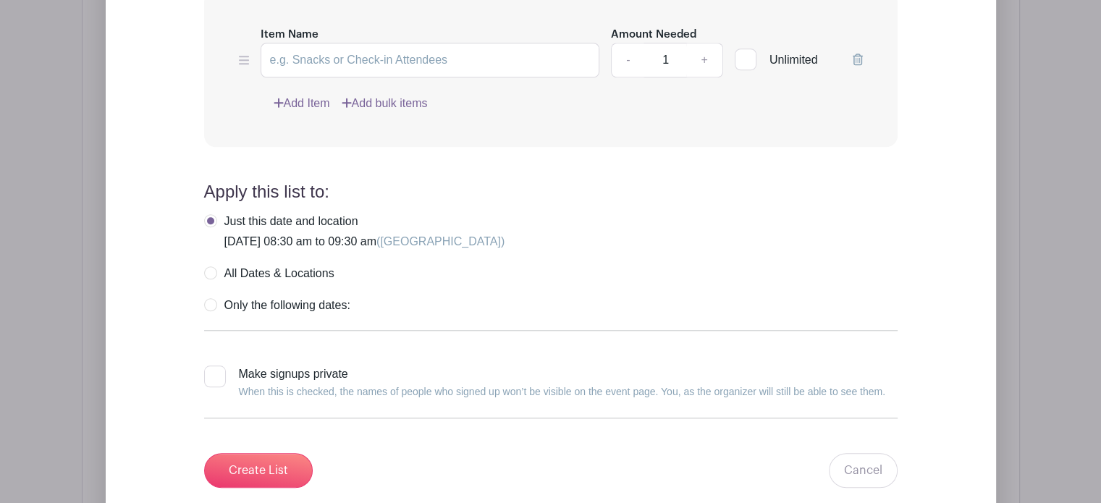
click at [292, 281] on label "All Dates & Locations" at bounding box center [269, 273] width 130 height 14
radio input "true"
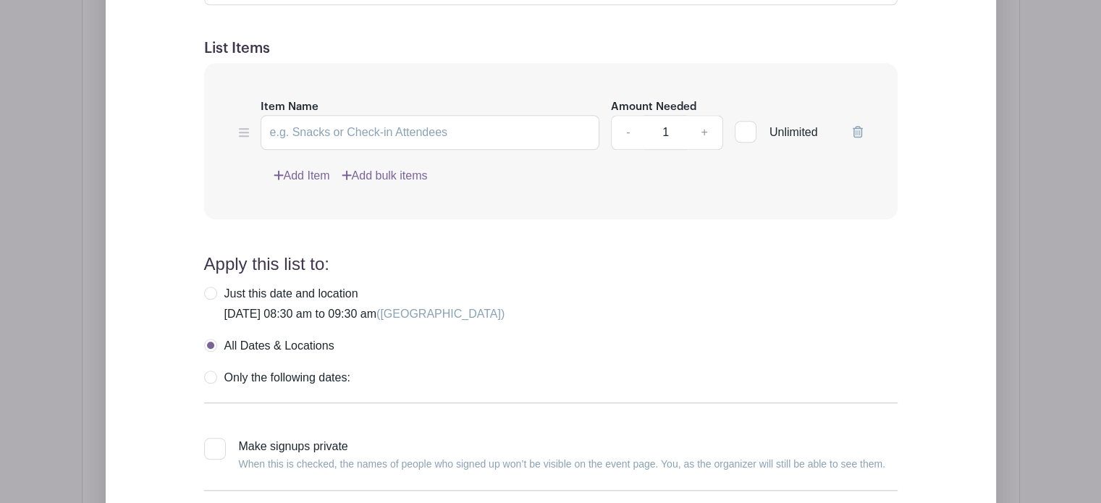
scroll to position [1530, 0]
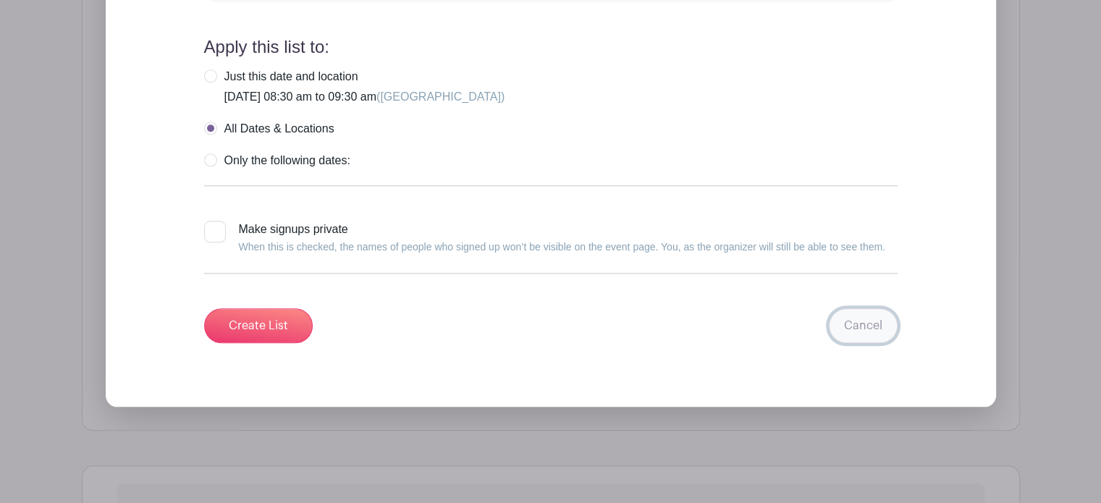
click at [854, 343] on link "Cancel" at bounding box center [863, 325] width 69 height 35
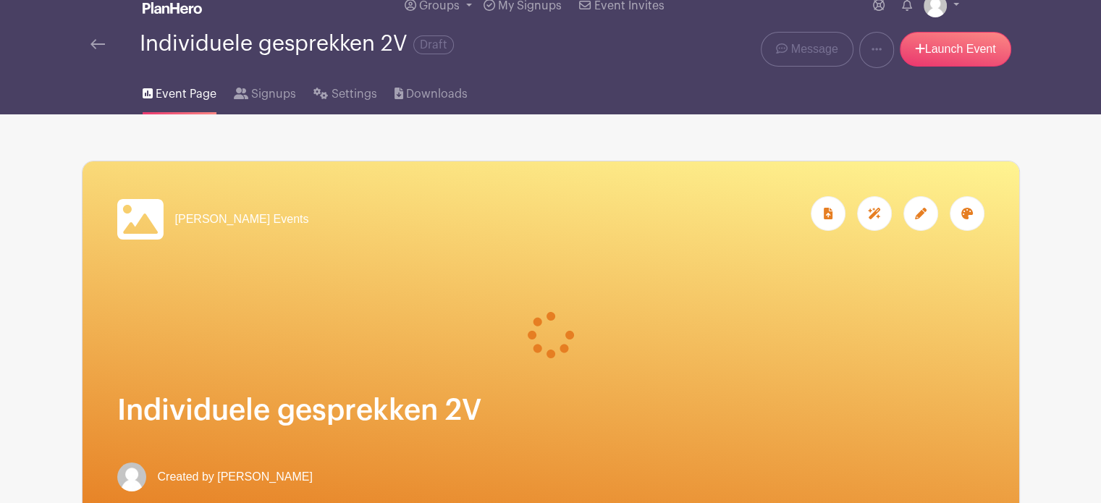
scroll to position [9, 0]
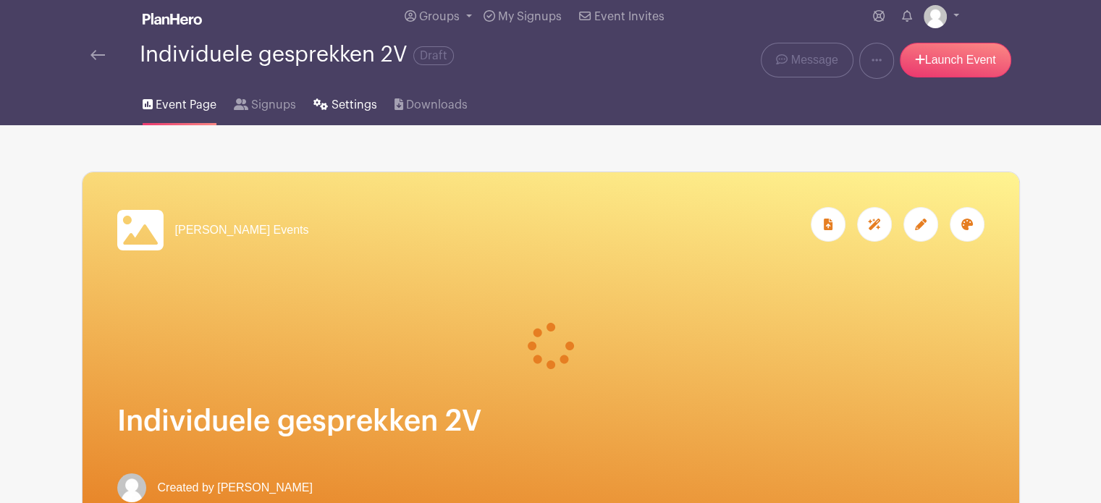
click at [361, 114] on span "Settings" at bounding box center [355, 104] width 46 height 17
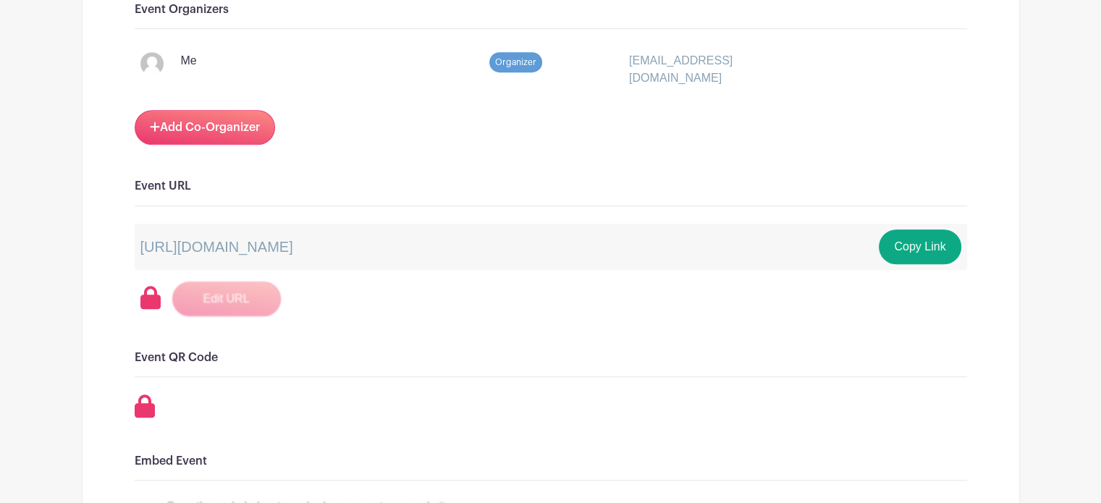
scroll to position [941, 0]
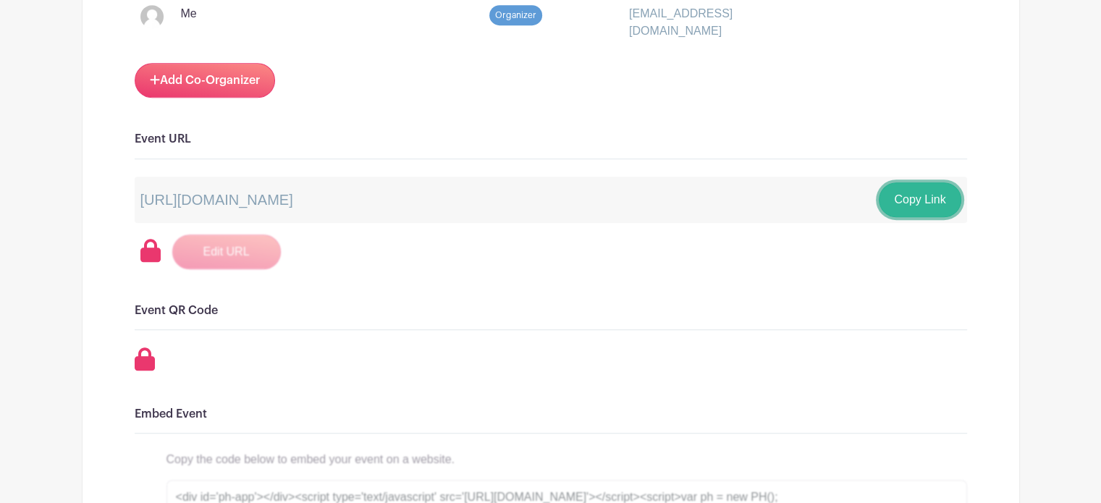
click at [935, 217] on button "Copy Link" at bounding box center [920, 199] width 82 height 35
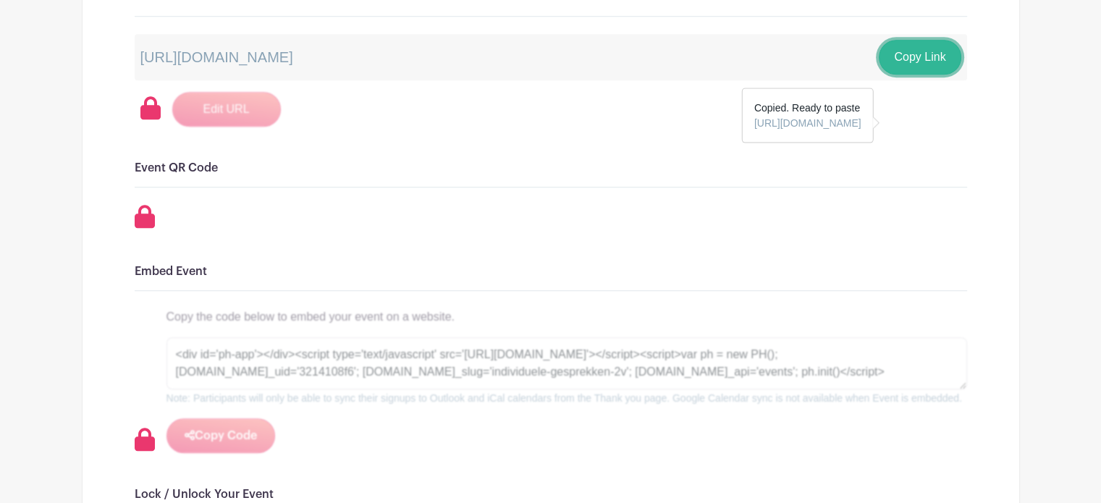
scroll to position [1086, 0]
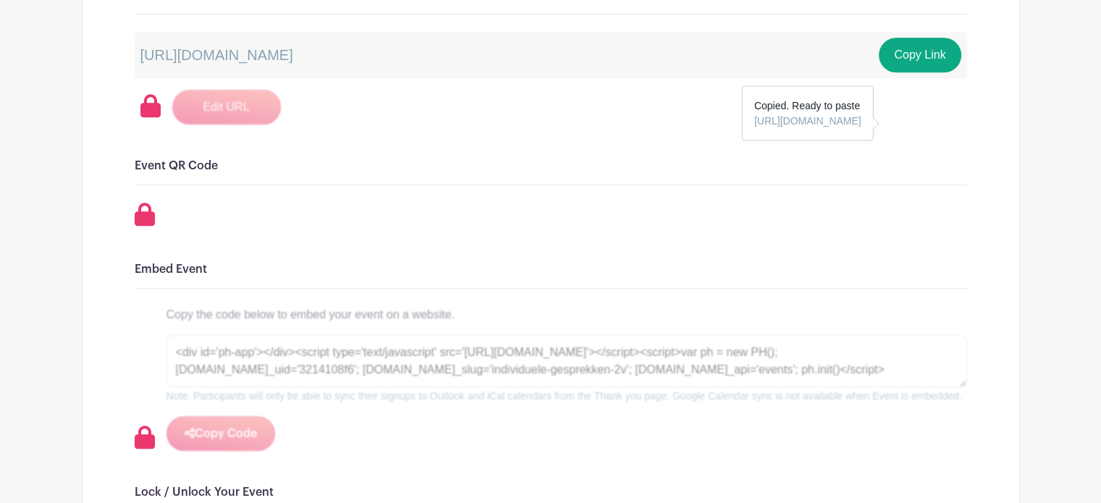
click at [406, 125] on div "Edit URL" at bounding box center [553, 107] width 827 height 35
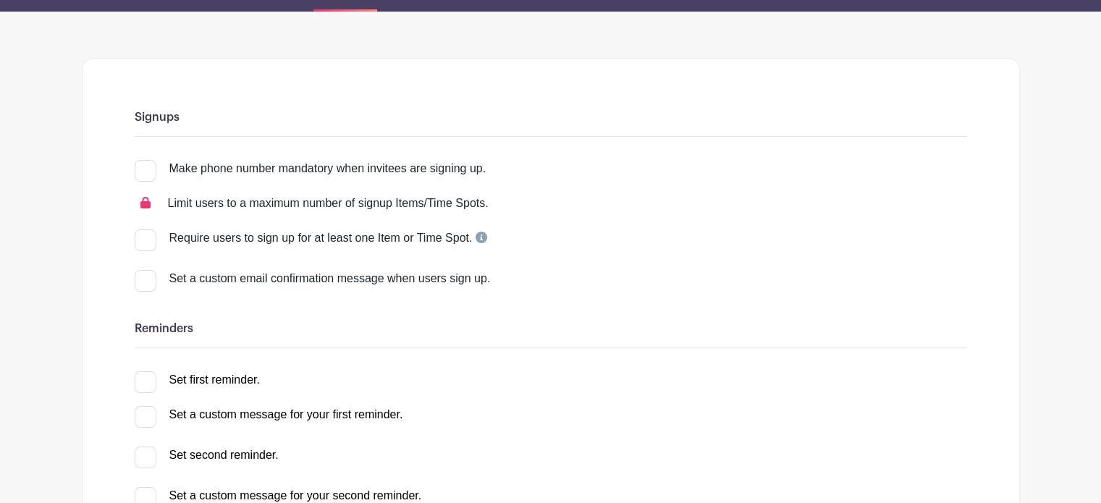
scroll to position [0, 0]
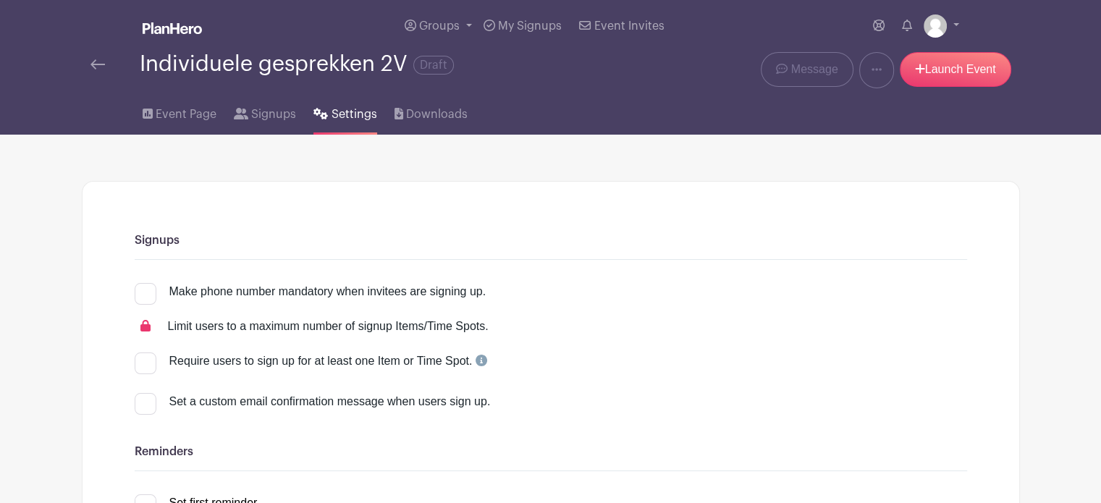
click at [296, 135] on li "Signups" at bounding box center [274, 111] width 80 height 46
click at [185, 123] on span "Event Page" at bounding box center [186, 114] width 61 height 17
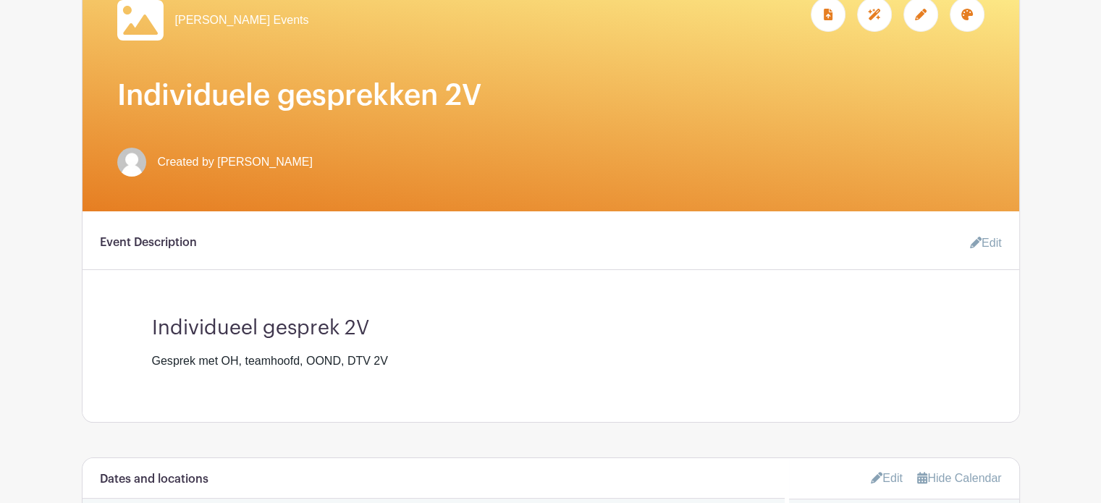
scroll to position [290, 0]
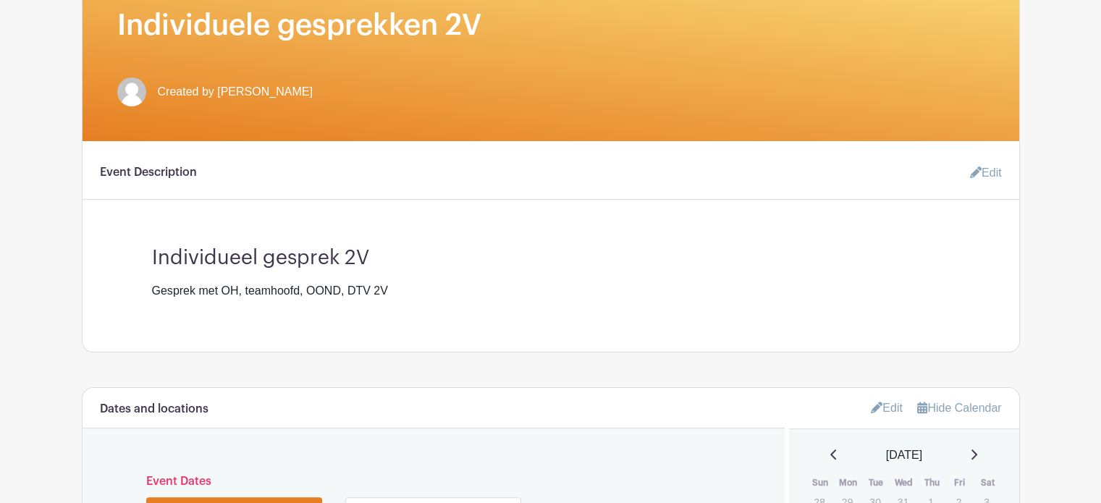
click at [970, 178] on icon at bounding box center [976, 172] width 12 height 12
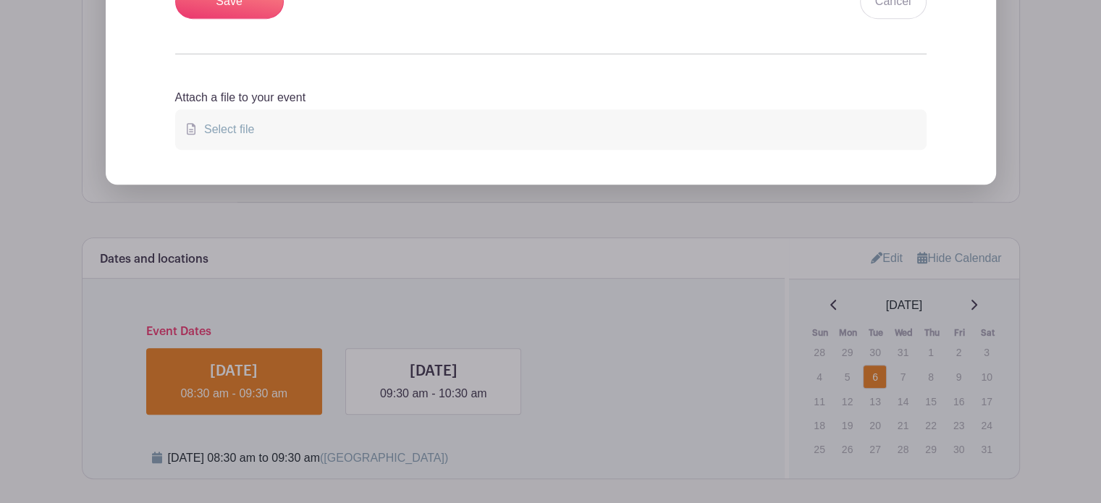
scroll to position [434, 0]
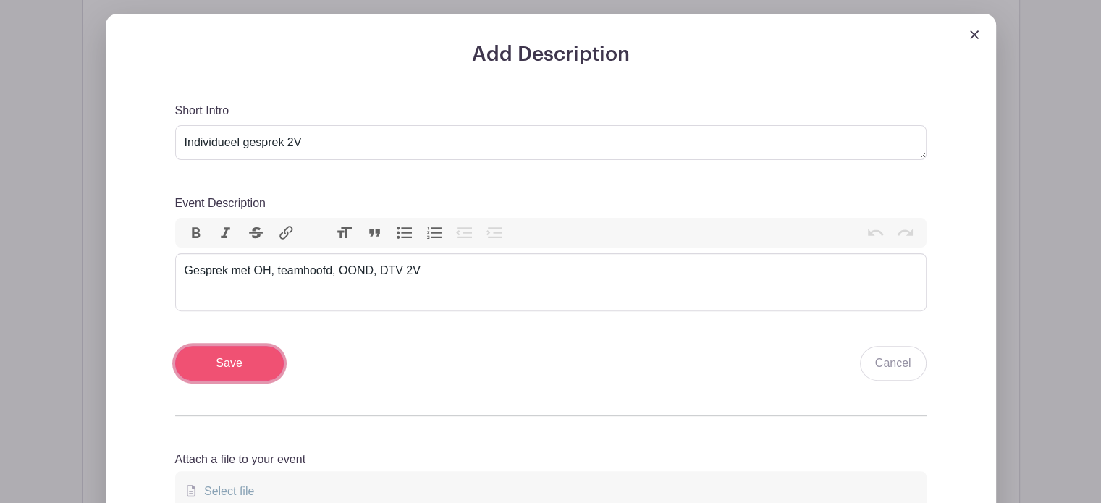
click at [232, 381] on input "Save" at bounding box center [229, 363] width 109 height 35
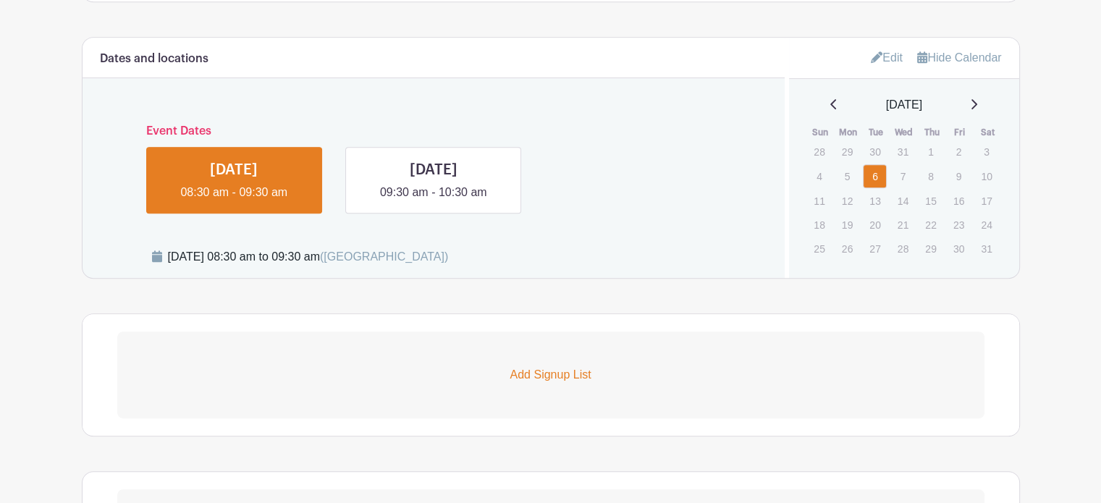
scroll to position [767, 0]
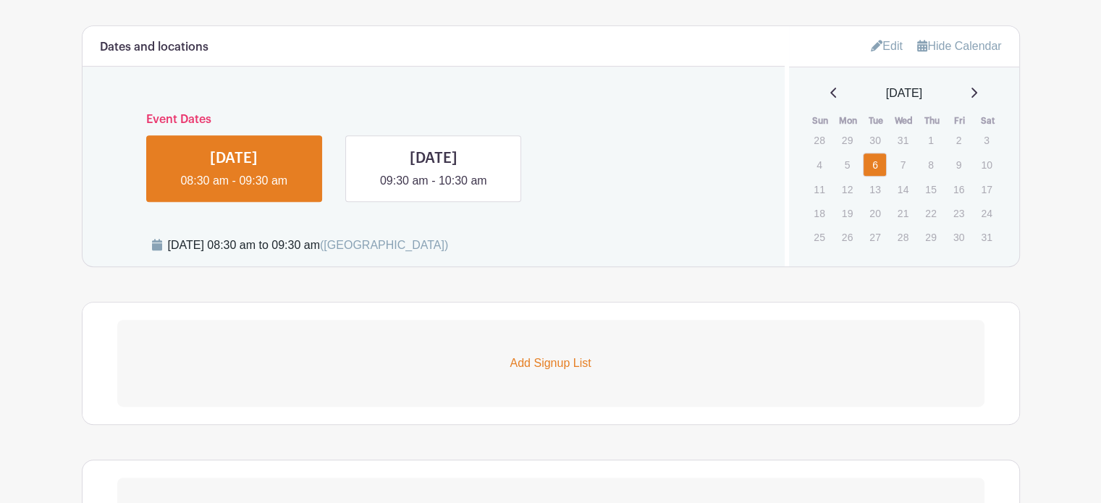
click at [883, 58] on link "Edit" at bounding box center [887, 46] width 32 height 24
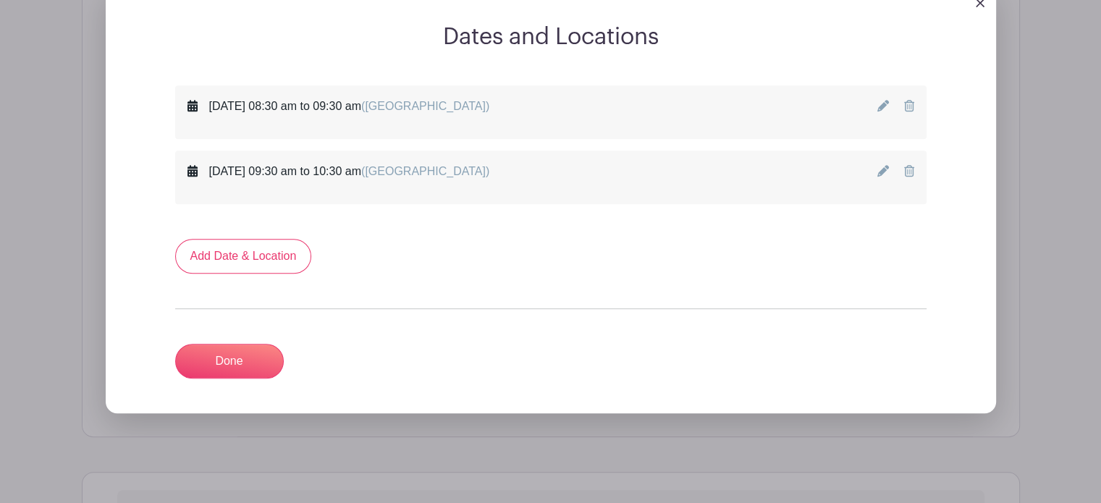
scroll to position [984, 0]
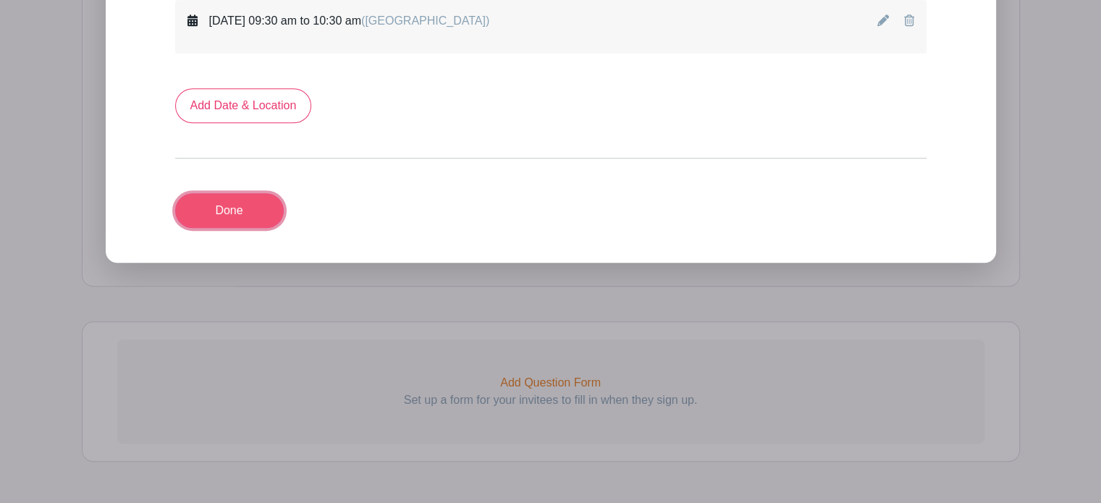
click at [284, 228] on link "Done" at bounding box center [229, 210] width 109 height 35
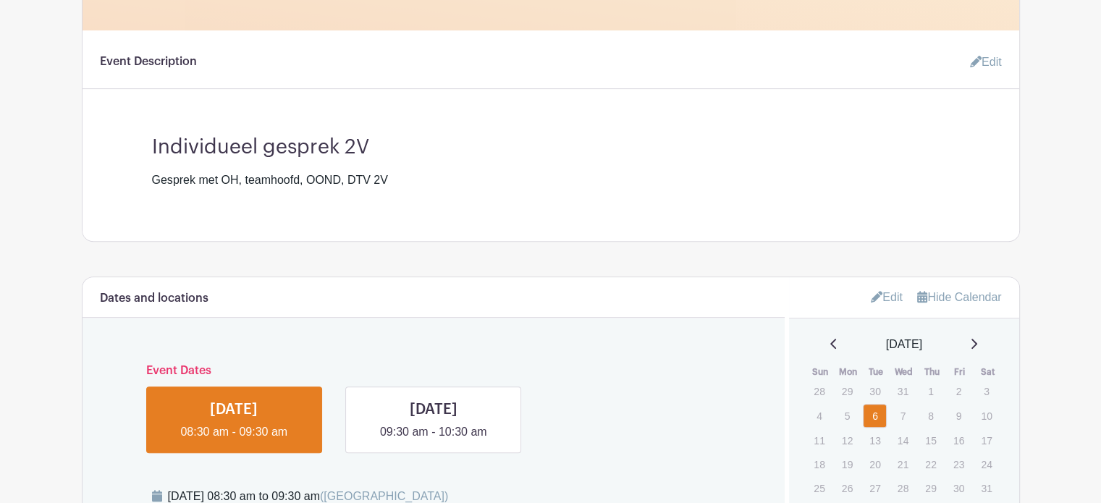
scroll to position [82, 0]
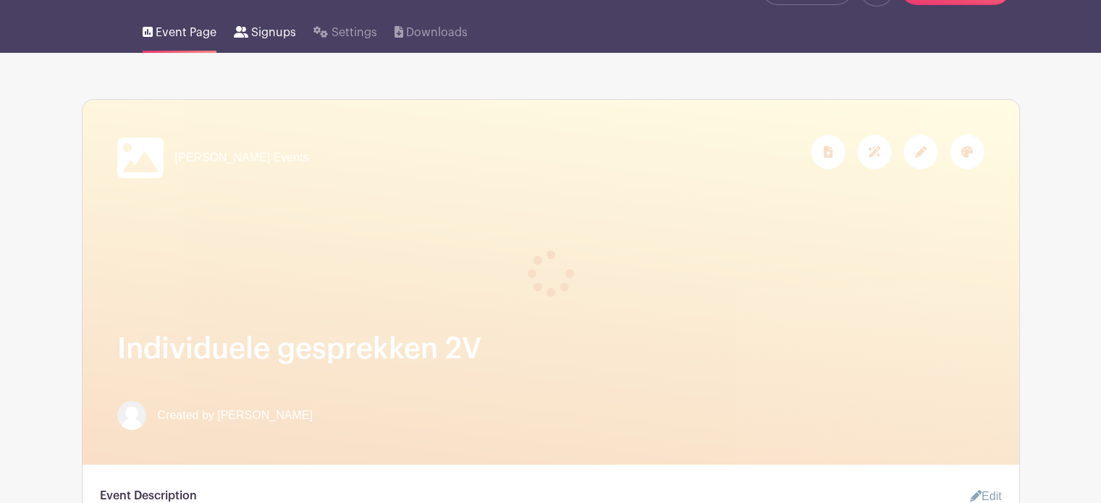
click at [282, 41] on span "Signups" at bounding box center [273, 32] width 45 height 17
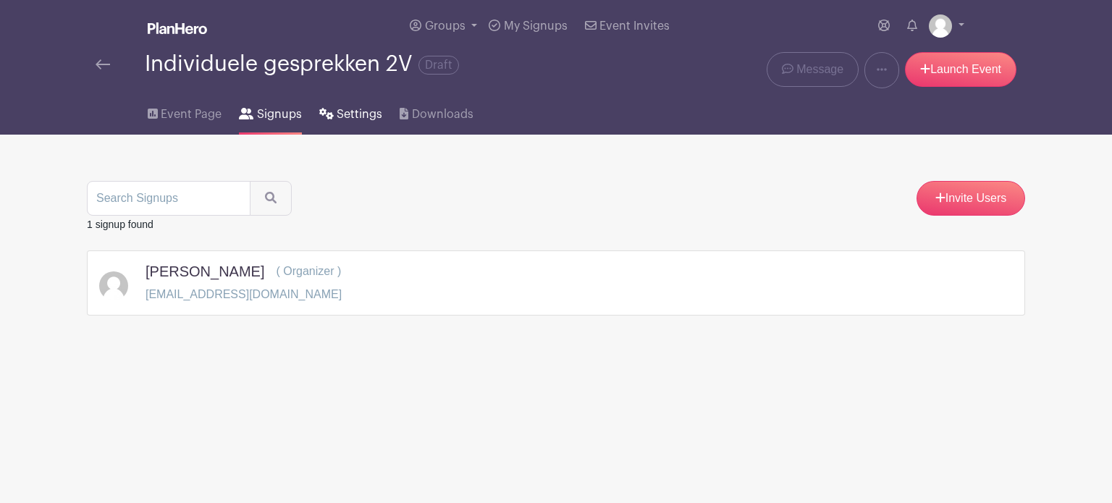
click at [363, 123] on span "Settings" at bounding box center [360, 114] width 46 height 17
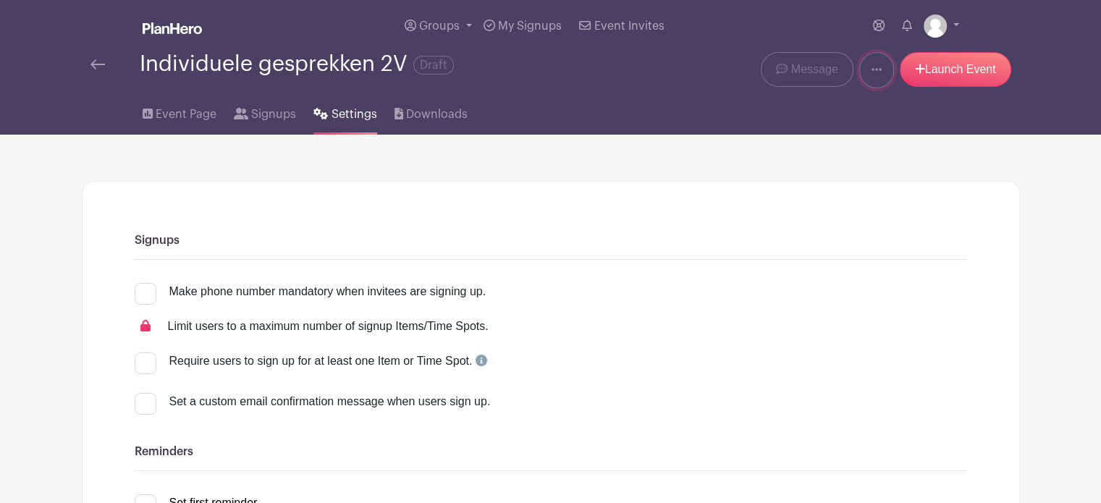
click at [878, 75] on icon at bounding box center [877, 70] width 10 height 12
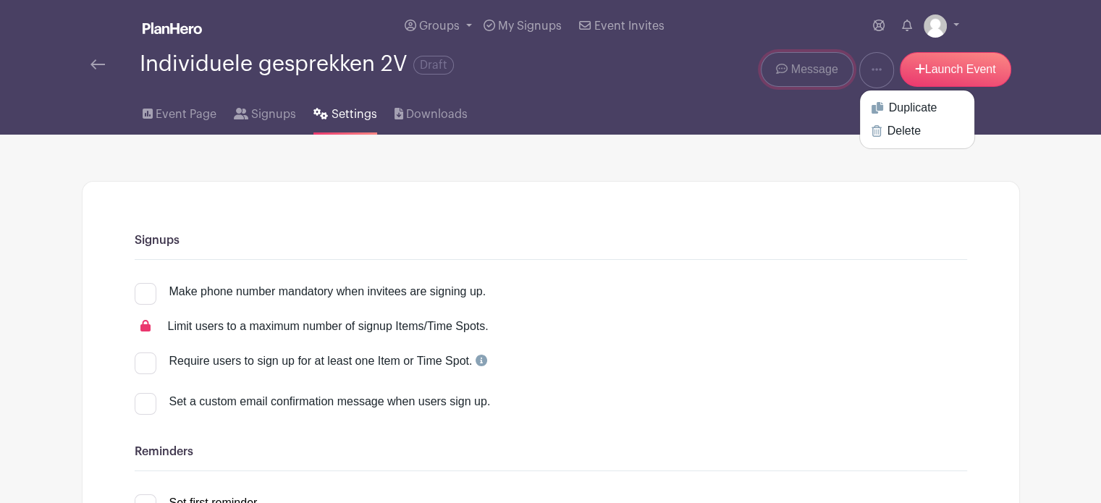
click at [817, 87] on link "Message" at bounding box center [807, 69] width 92 height 35
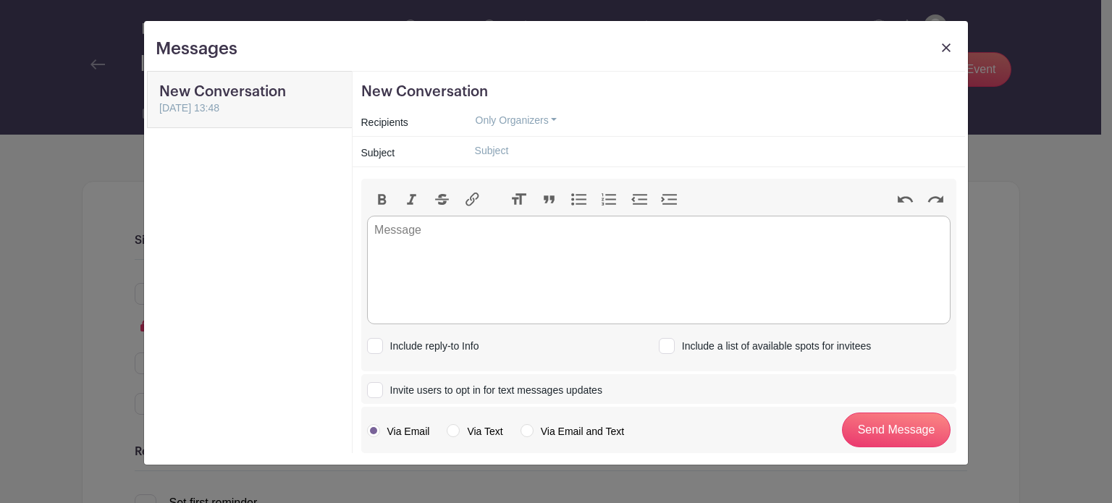
click at [949, 47] on img at bounding box center [946, 47] width 9 height 9
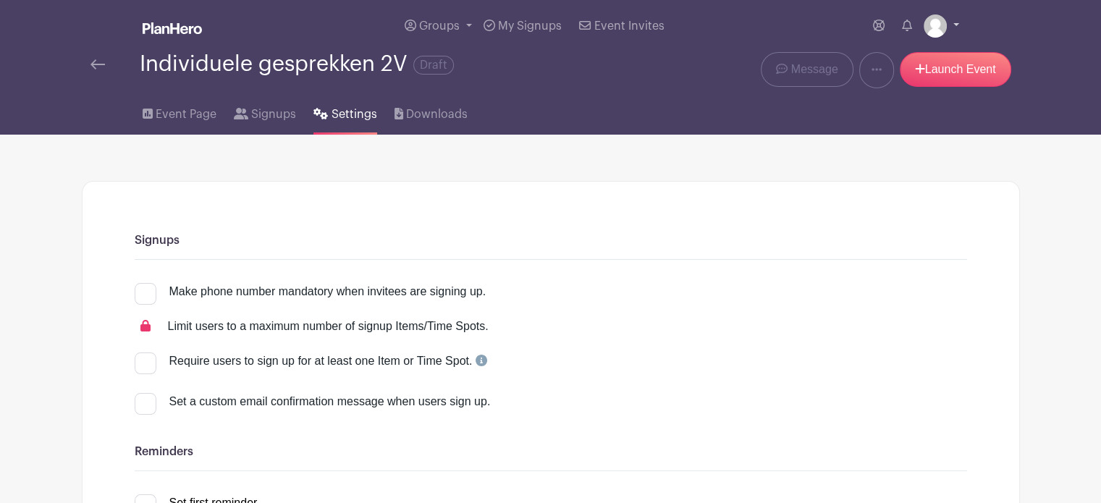
click at [955, 38] on link at bounding box center [941, 25] width 35 height 23
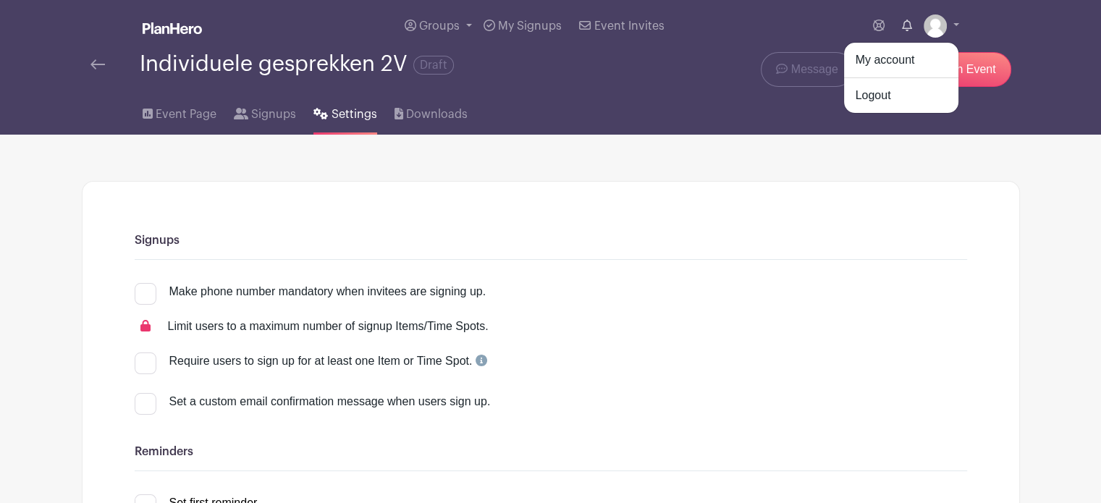
click at [902, 31] on icon at bounding box center [907, 26] width 10 height 12
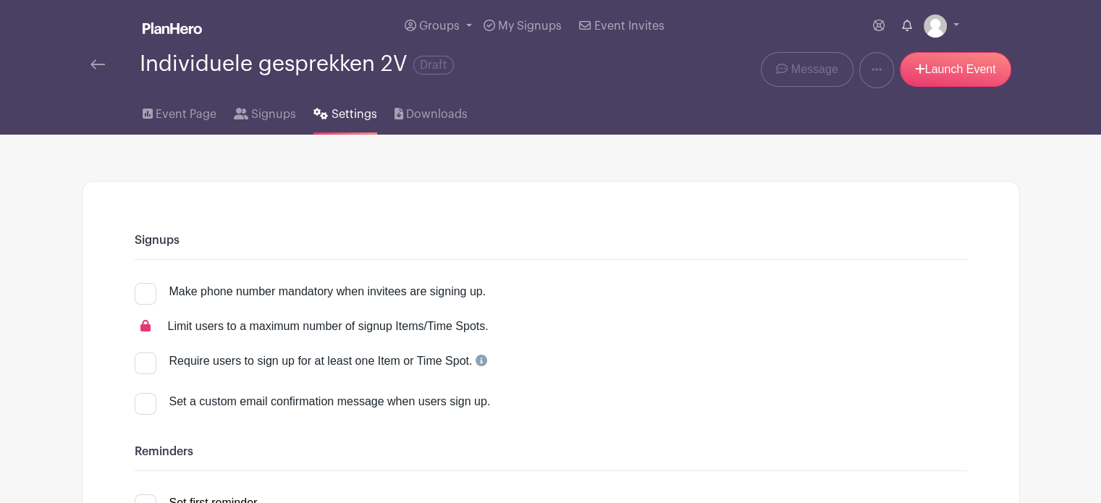
click at [902, 31] on icon at bounding box center [907, 26] width 10 height 12
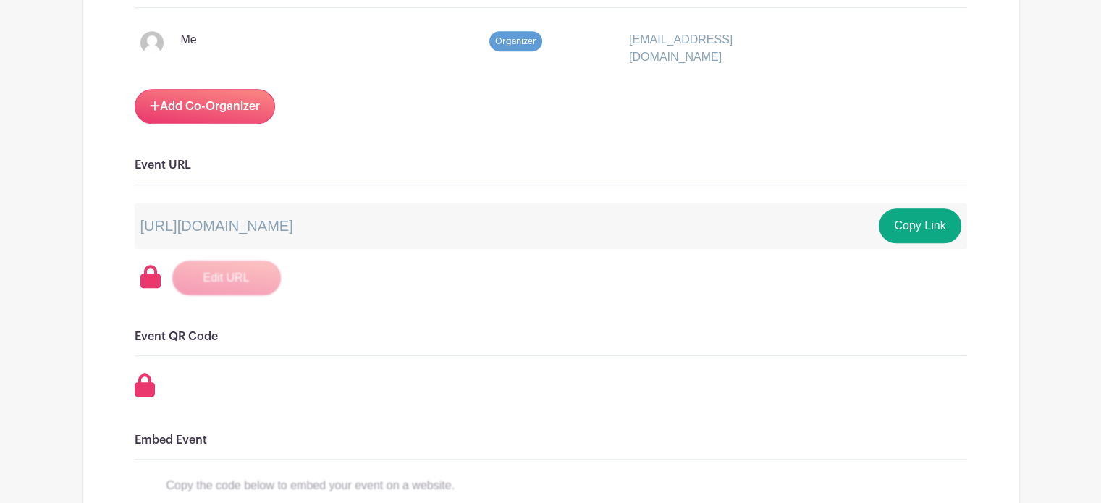
scroll to position [941, 0]
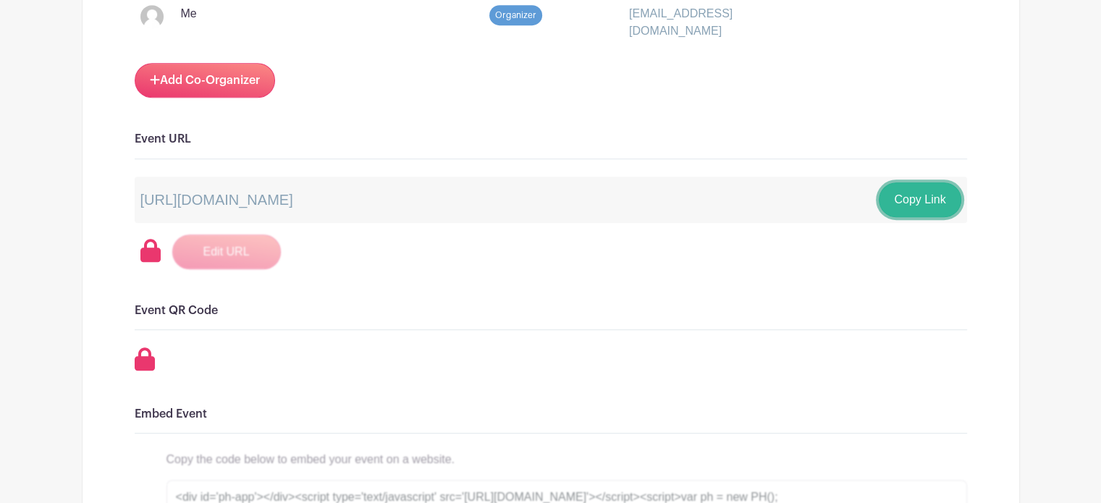
click at [920, 217] on button "Copy Link" at bounding box center [920, 199] width 82 height 35
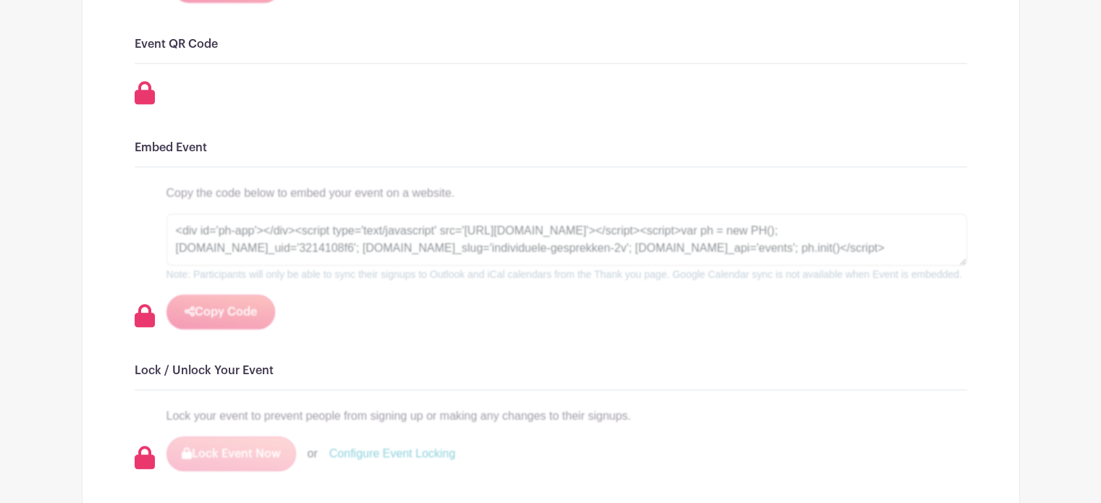
scroll to position [1231, 0]
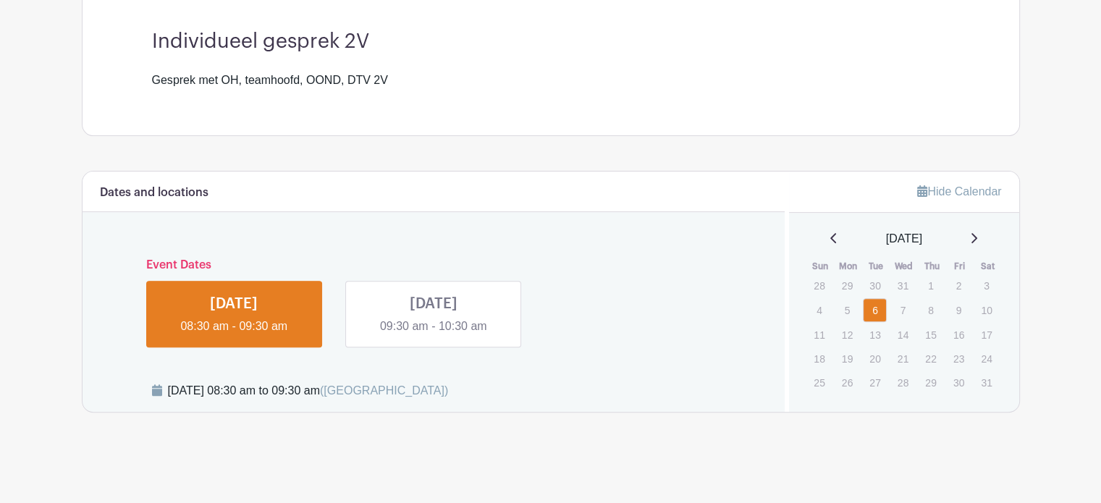
scroll to position [541, 0]
click at [434, 335] on link at bounding box center [434, 335] width 0 height 0
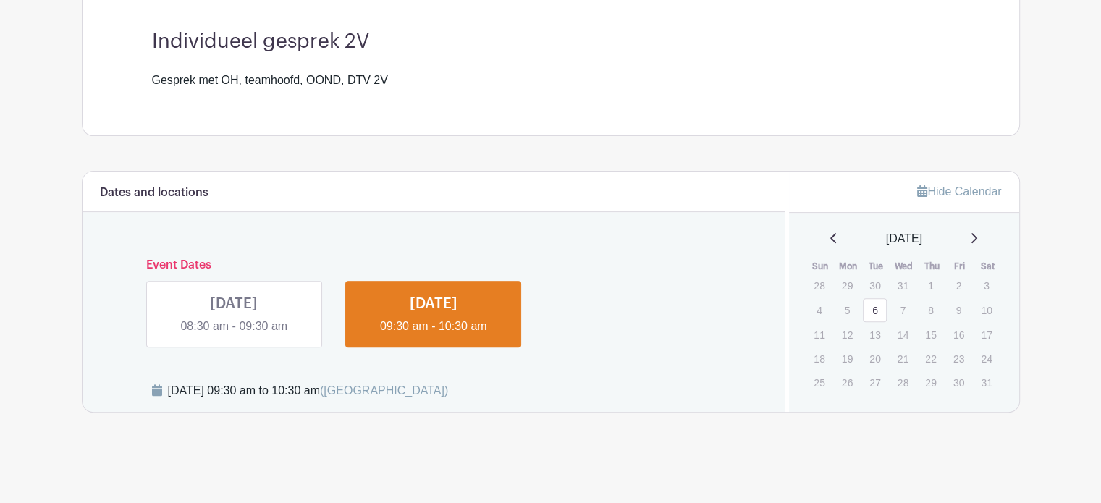
click at [234, 335] on link at bounding box center [234, 335] width 0 height 0
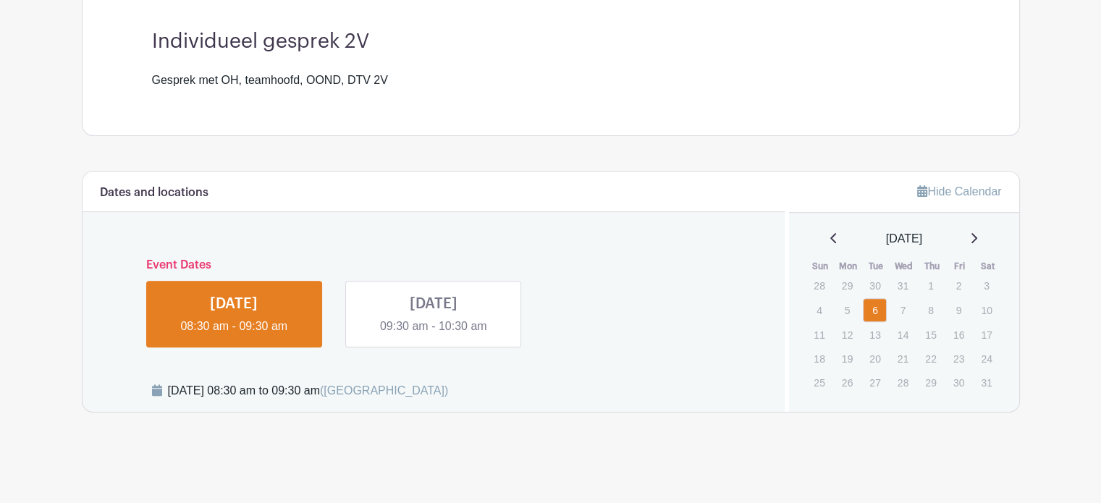
click at [434, 335] on link at bounding box center [434, 335] width 0 height 0
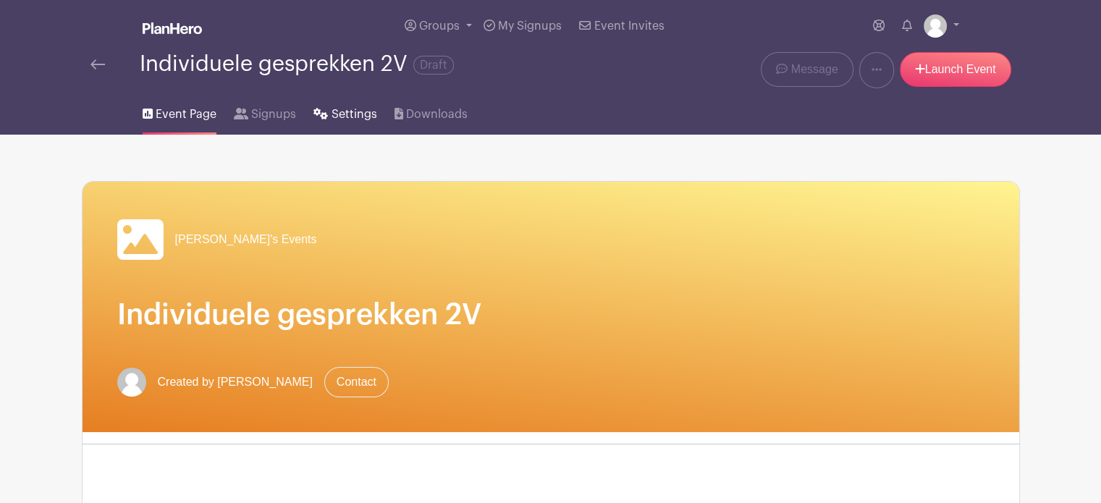
click at [362, 123] on span "Settings" at bounding box center [355, 114] width 46 height 17
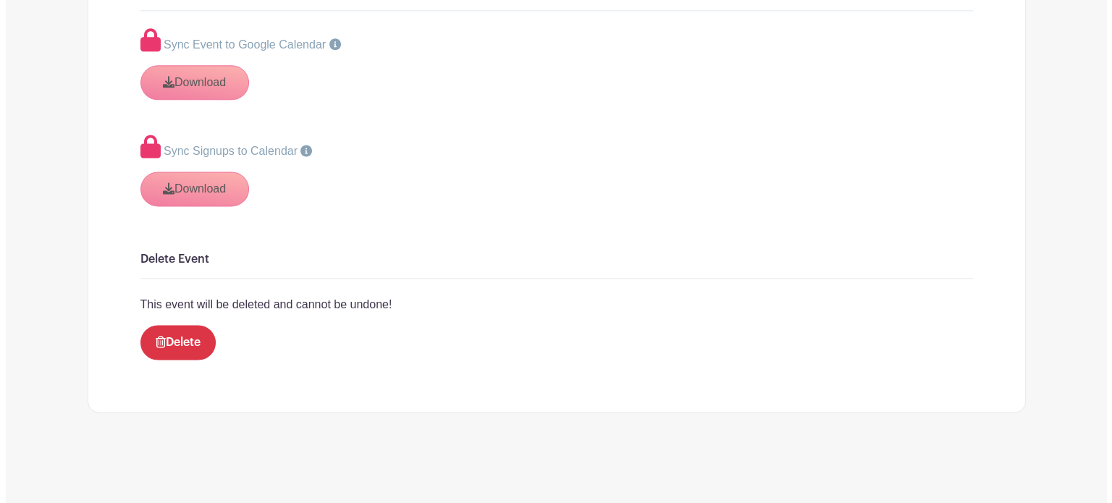
scroll to position [1954, 0]
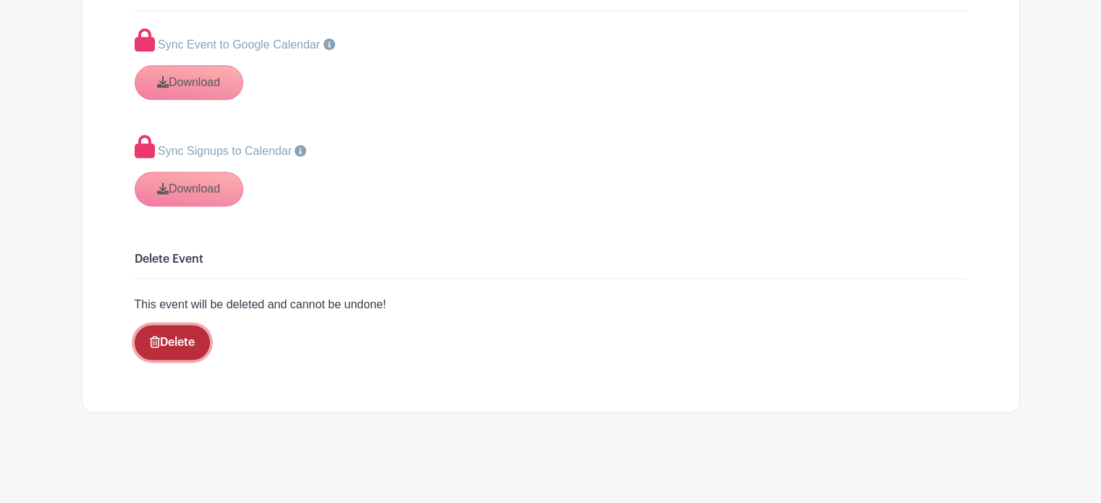
click at [210, 360] on link "Delete" at bounding box center [172, 342] width 75 height 35
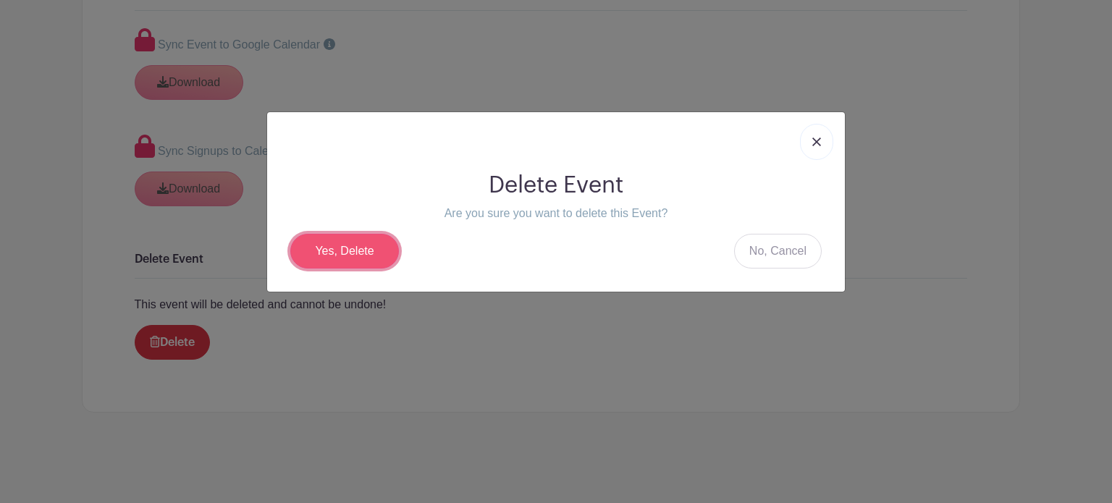
click at [365, 248] on link "Yes, Delete" at bounding box center [344, 251] width 109 height 35
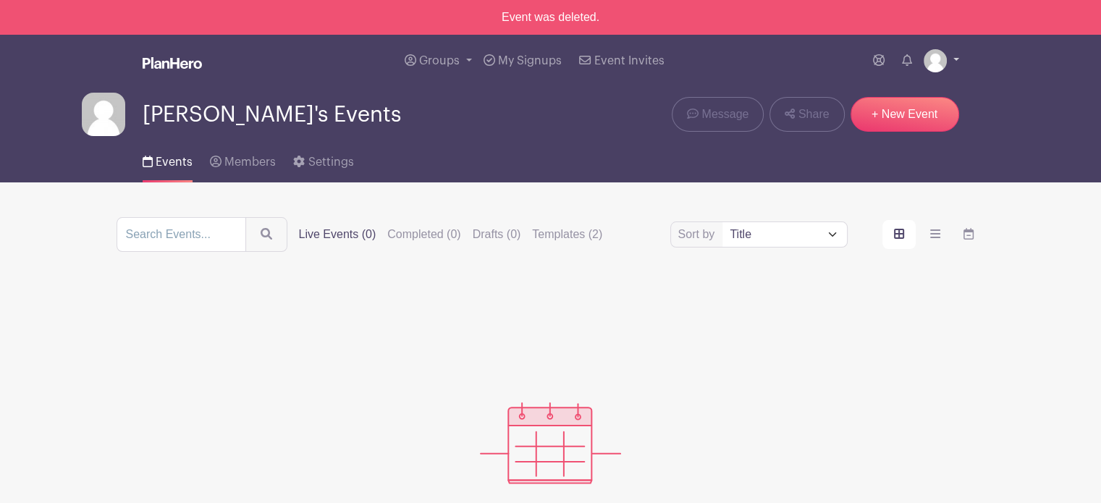
click at [945, 72] on img at bounding box center [935, 60] width 23 height 23
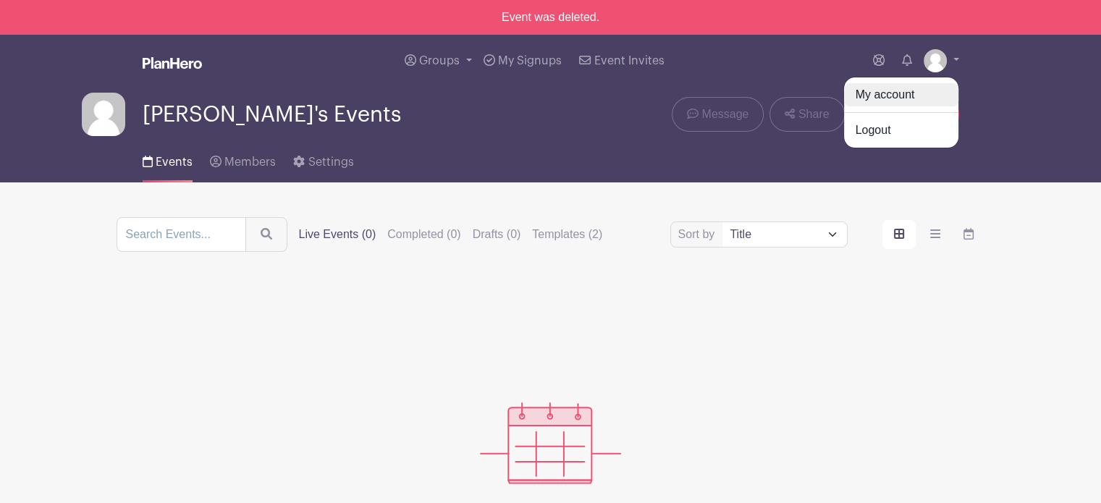
click at [885, 106] on link "My account" at bounding box center [901, 94] width 114 height 23
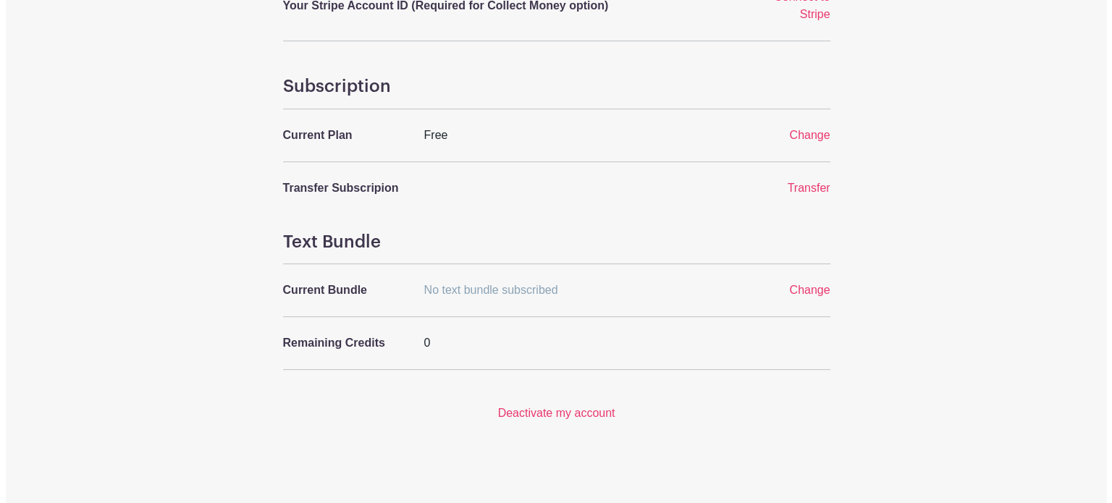
scroll to position [564, 0]
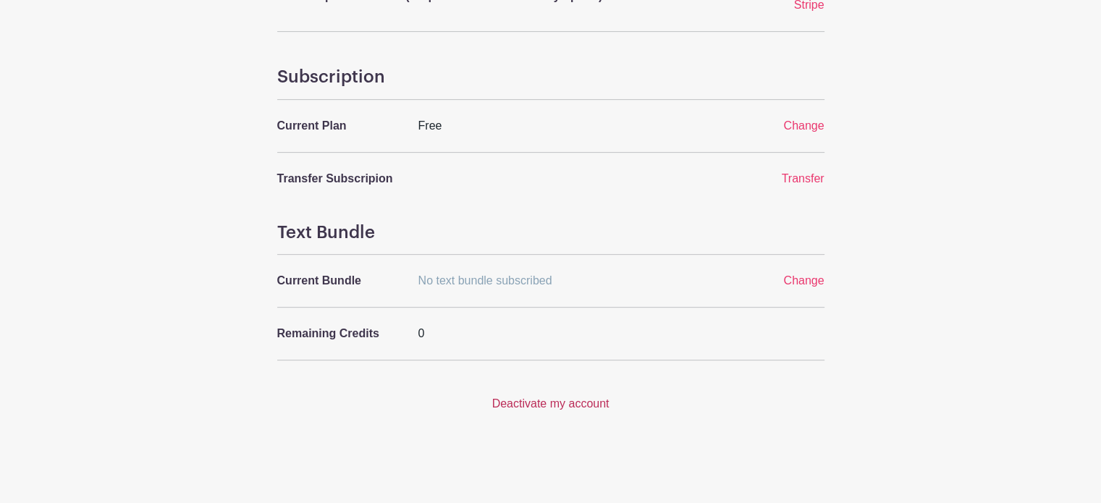
click at [566, 405] on link "Deactivate my account" at bounding box center [550, 403] width 117 height 12
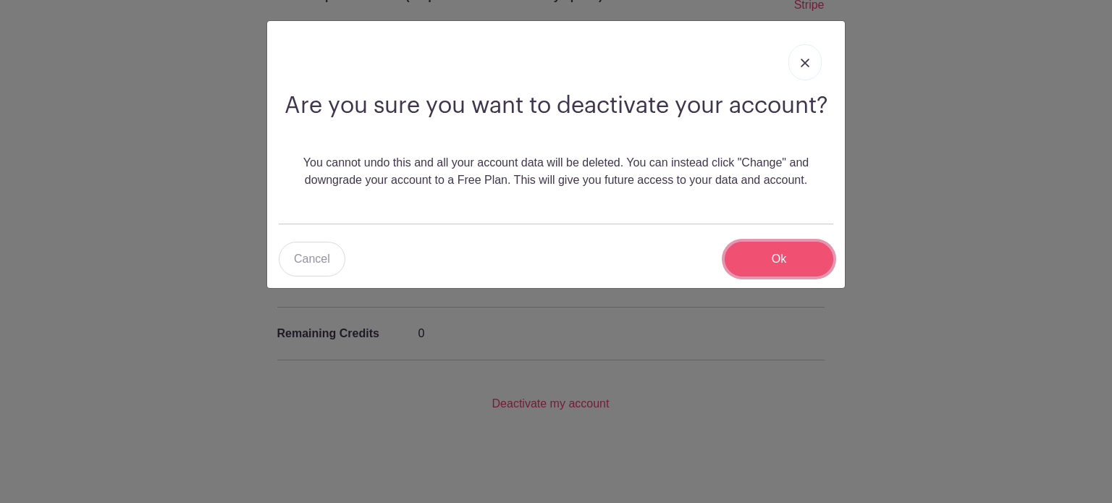
click at [773, 261] on input "Ok" at bounding box center [779, 259] width 109 height 35
